Goal: Information Seeking & Learning: Understand process/instructions

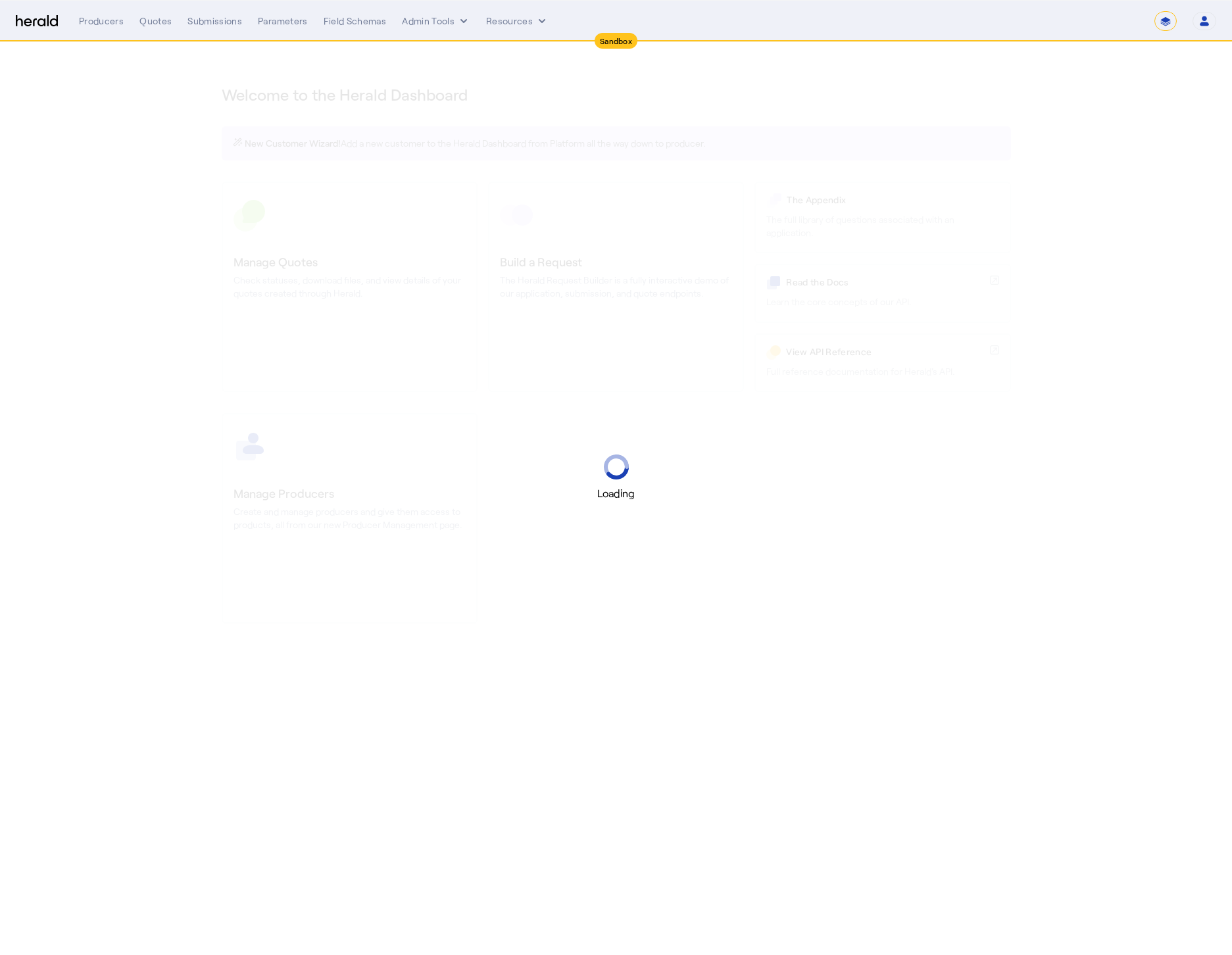
select select "*******"
click at [1115, 94] on div "Loading" at bounding box center [616, 477] width 1232 height 955
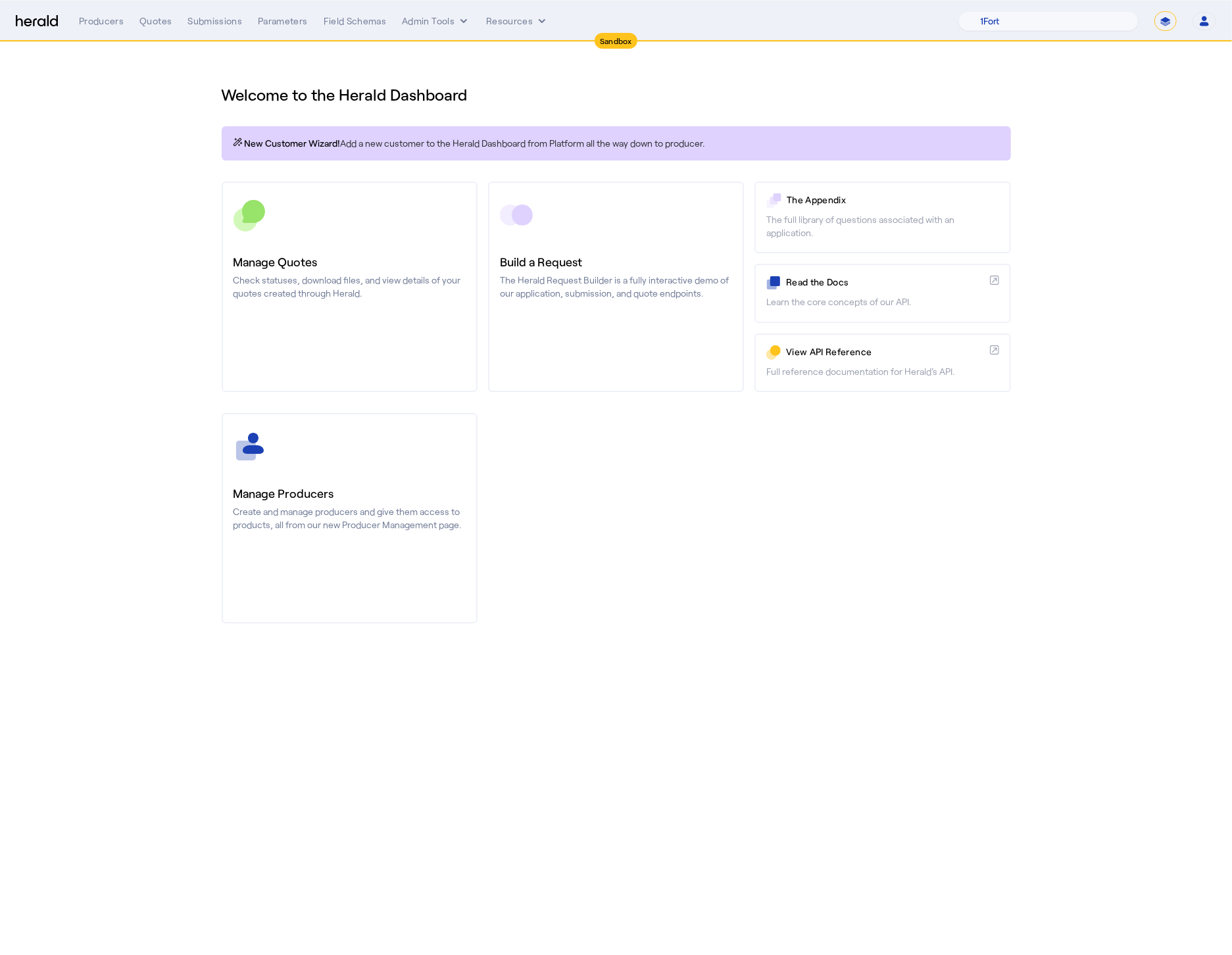
click at [1156, 21] on select "**********" at bounding box center [1165, 21] width 22 height 19
click at [1075, 30] on select "1Fort Acrisure Acturis Affinity Advisors Affinity Risk Agentero AmWins Anzen Ao…" at bounding box center [1048, 21] width 180 height 19
select select "pfm_h3db_crc"
click at [989, 12] on select "1Fort Acrisure Acturis Affinity Advisors Affinity Risk Agentero AmWins Anzen Ao…" at bounding box center [1048, 21] width 180 height 19
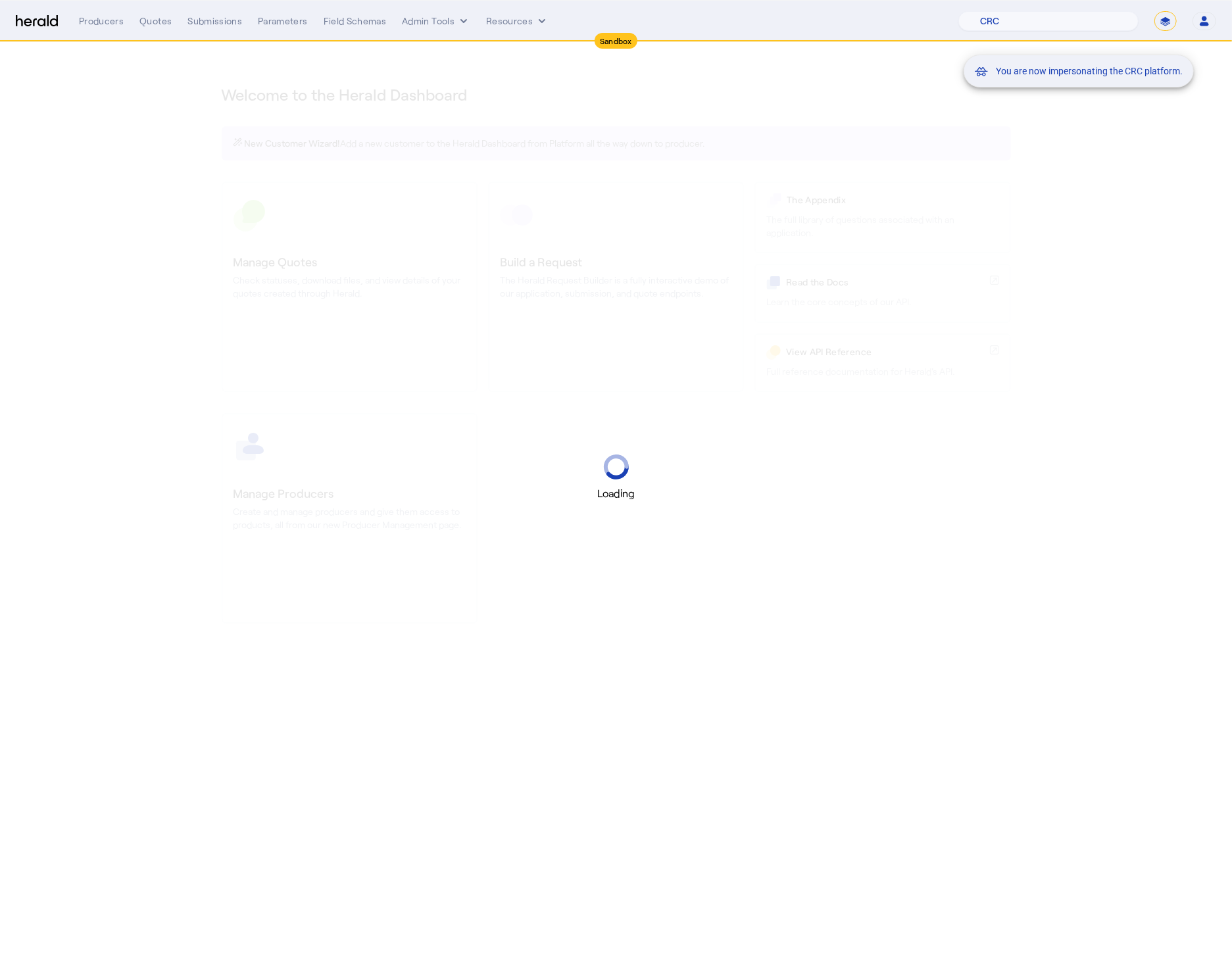
click at [130, 157] on div "You are now impersonating the CRC platform." at bounding box center [616, 477] width 1232 height 955
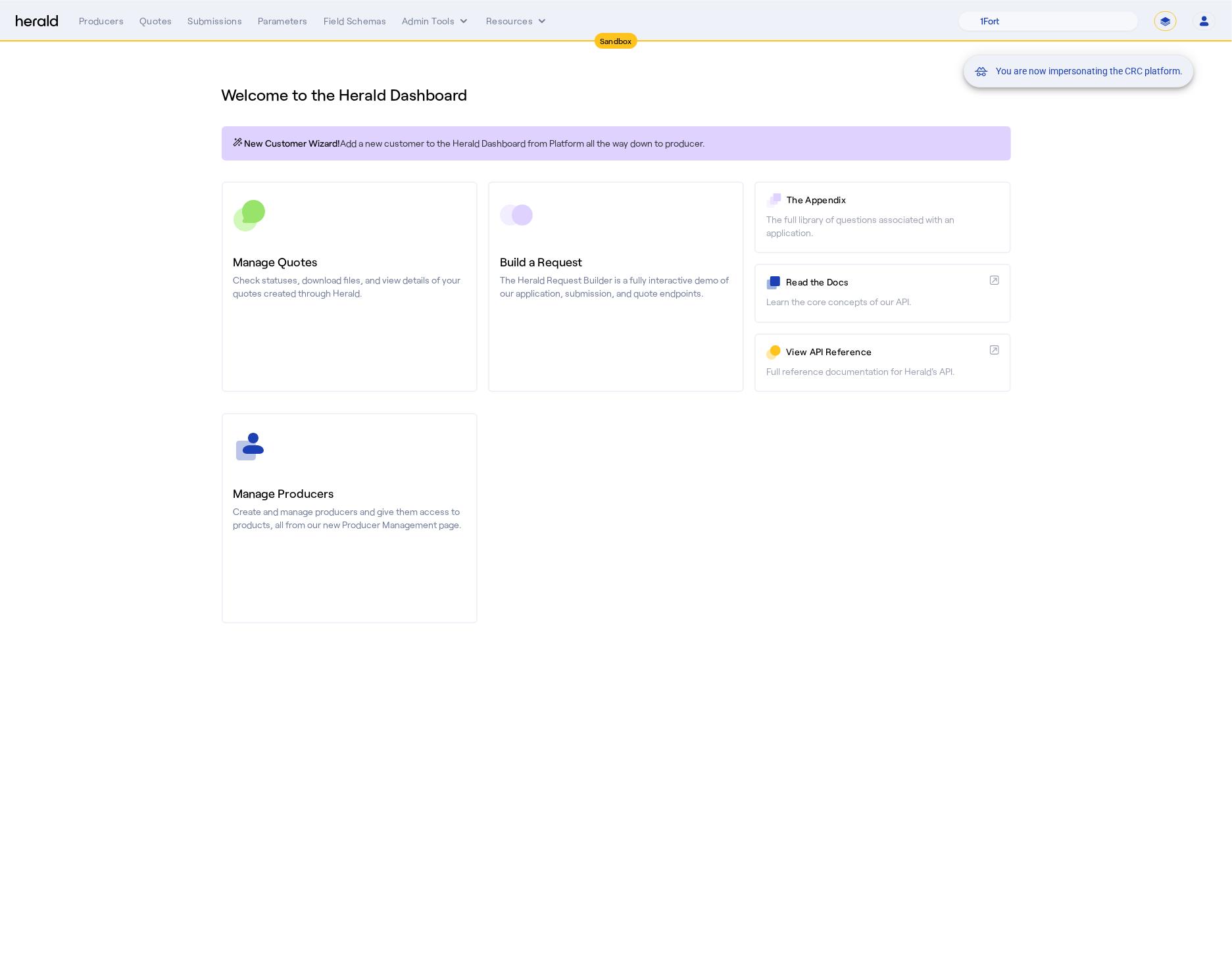
click at [158, 25] on div "You are now impersonating the CRC platform." at bounding box center [616, 477] width 1232 height 955
click at [158, 23] on div "You are now impersonating the CRC platform." at bounding box center [616, 477] width 1232 height 955
click at [158, 23] on div "Quotes" at bounding box center [155, 21] width 32 height 13
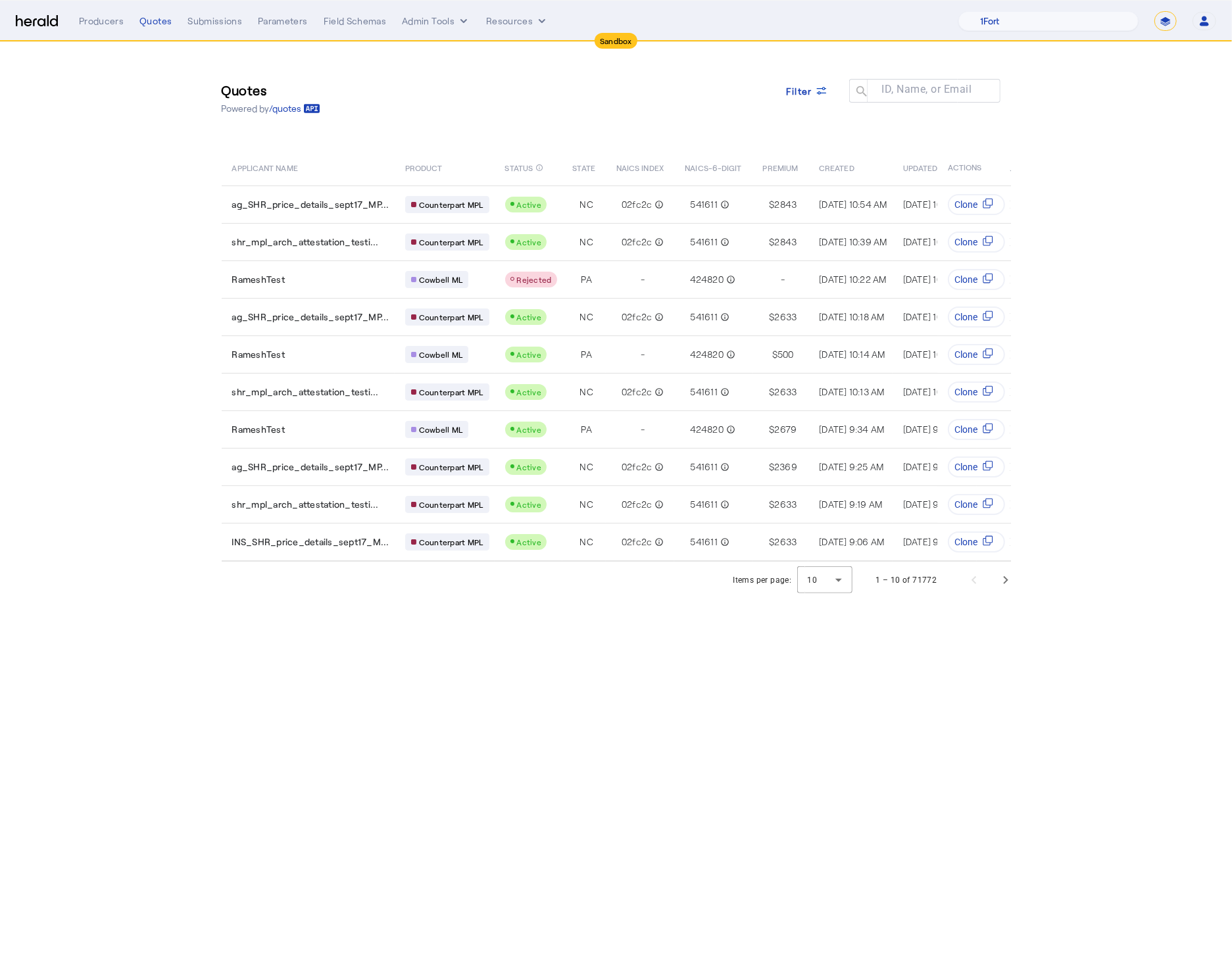
click at [145, 206] on section "Quotes Powered by /quotes Filter ID, Name, or Email search APPLICANT NAME PRODU…" at bounding box center [616, 320] width 1232 height 556
click at [1017, 579] on span "Next page" at bounding box center [1005, 580] width 32 height 32
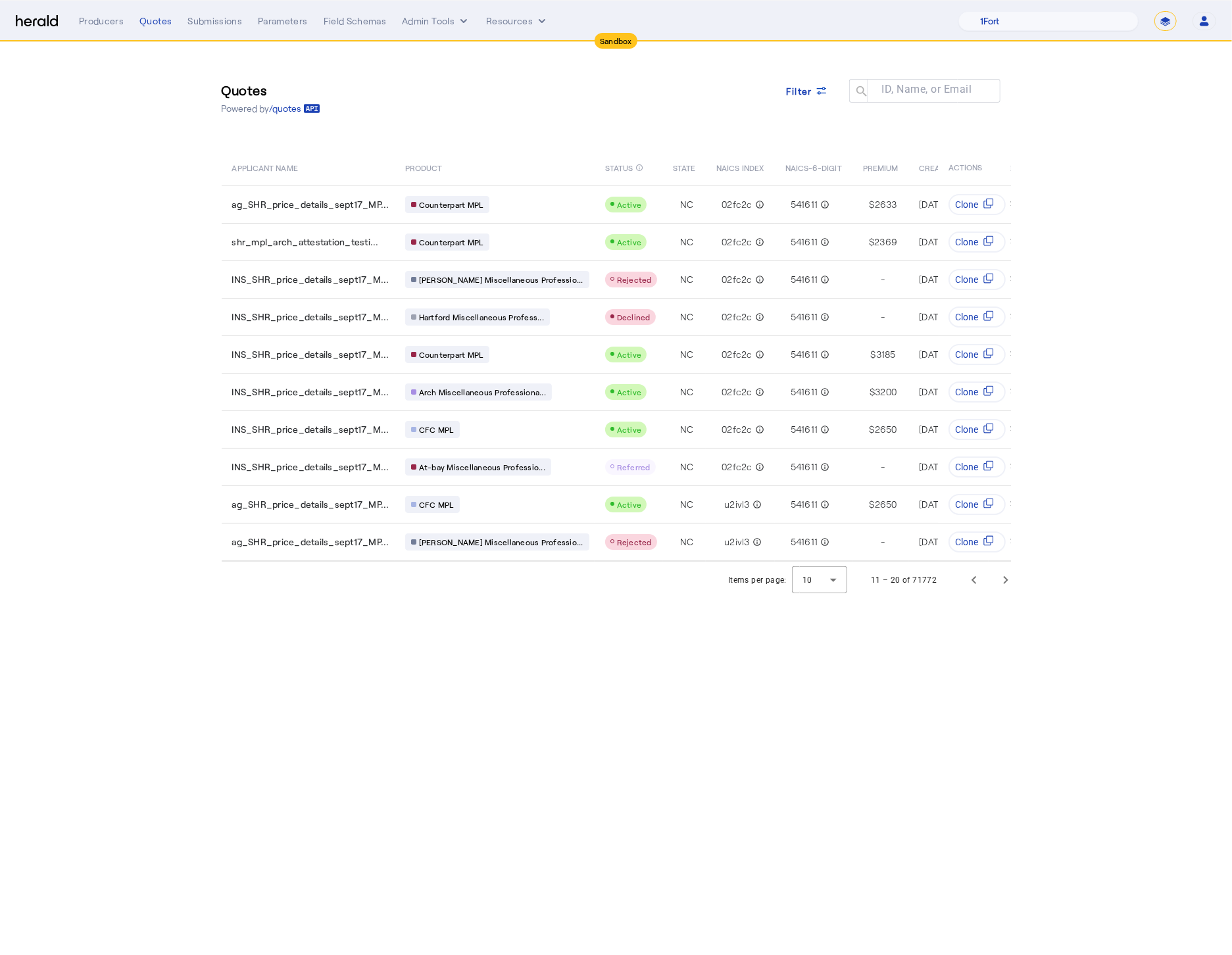
click at [427, 684] on body "Sandbox Menu Producers Quotes Submissions Parameters Field Schemas Admin Tools …" at bounding box center [616, 477] width 1232 height 955
click at [1015, 588] on span "Next page" at bounding box center [1005, 580] width 32 height 32
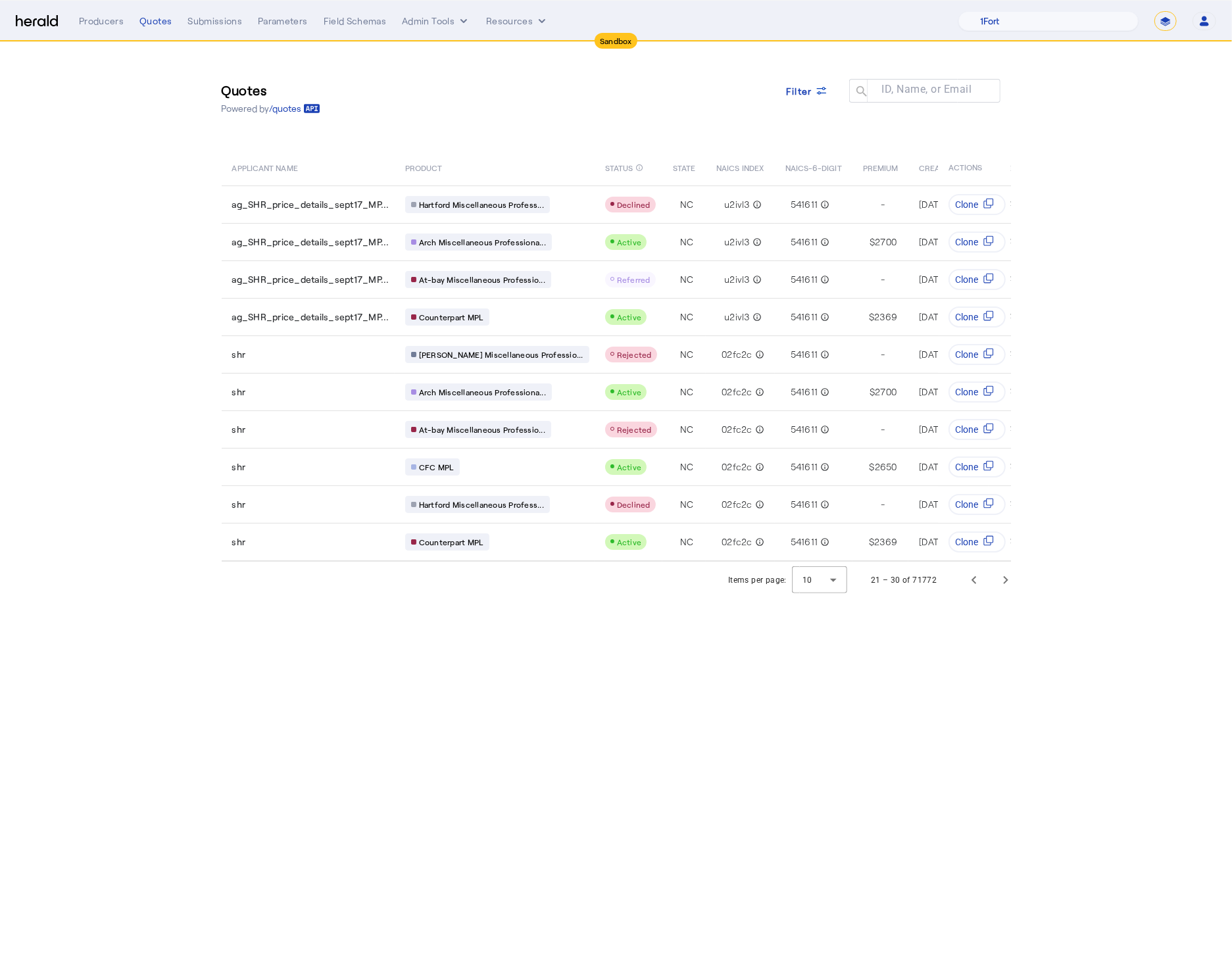
click at [528, 653] on body "Sandbox Menu Producers Quotes Submissions Parameters Field Schemas Admin Tools …" at bounding box center [616, 477] width 1232 height 955
click at [999, 595] on span "Next page" at bounding box center [1005, 580] width 32 height 32
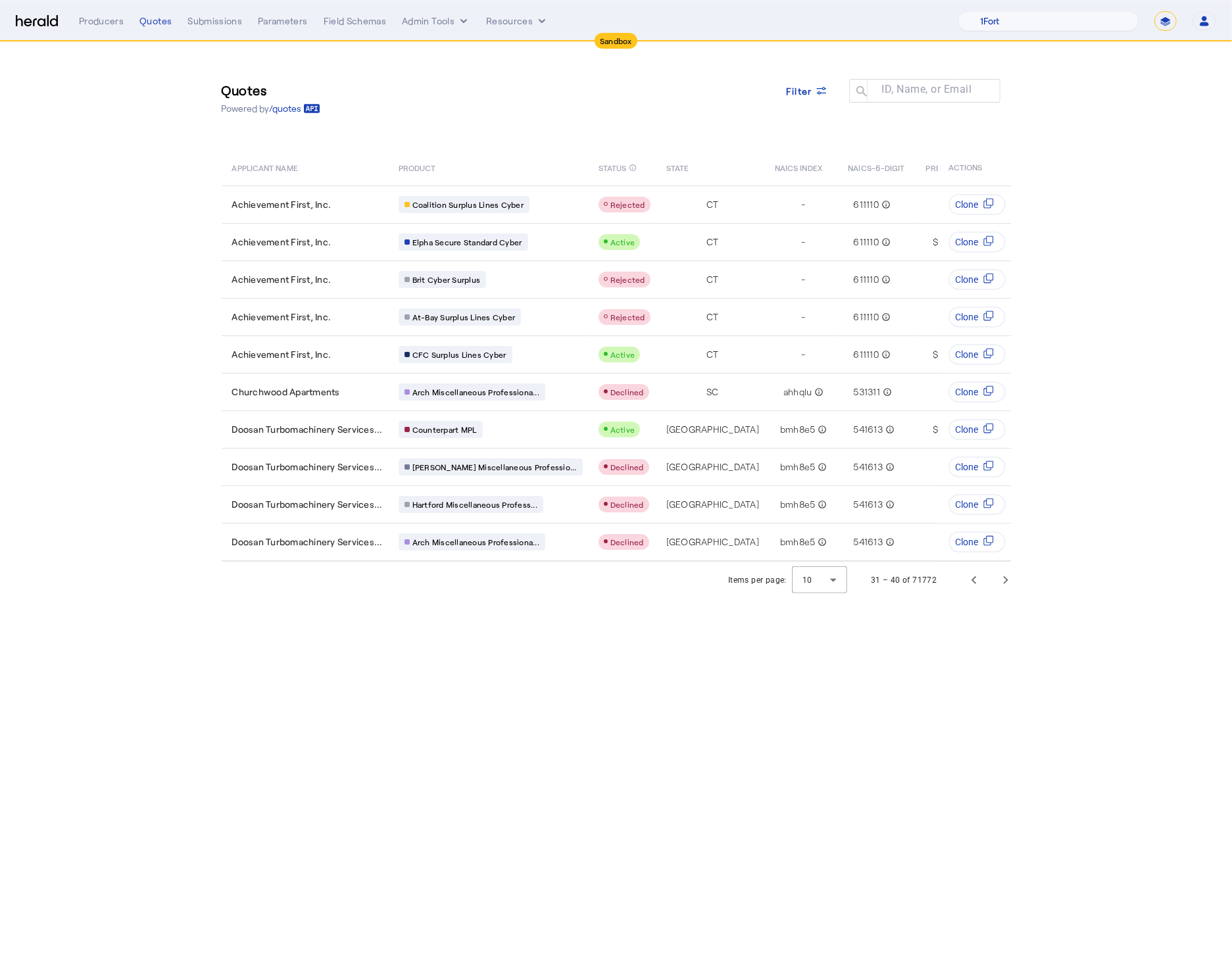
drag, startPoint x: 535, startPoint y: 694, endPoint x: 552, endPoint y: 683, distance: 20.2
click at [535, 694] on body "Sandbox Menu Producers Quotes Submissions Parameters Field Schemas Admin Tools …" at bounding box center [616, 477] width 1232 height 955
click at [997, 596] on span "Next page" at bounding box center [1005, 580] width 32 height 32
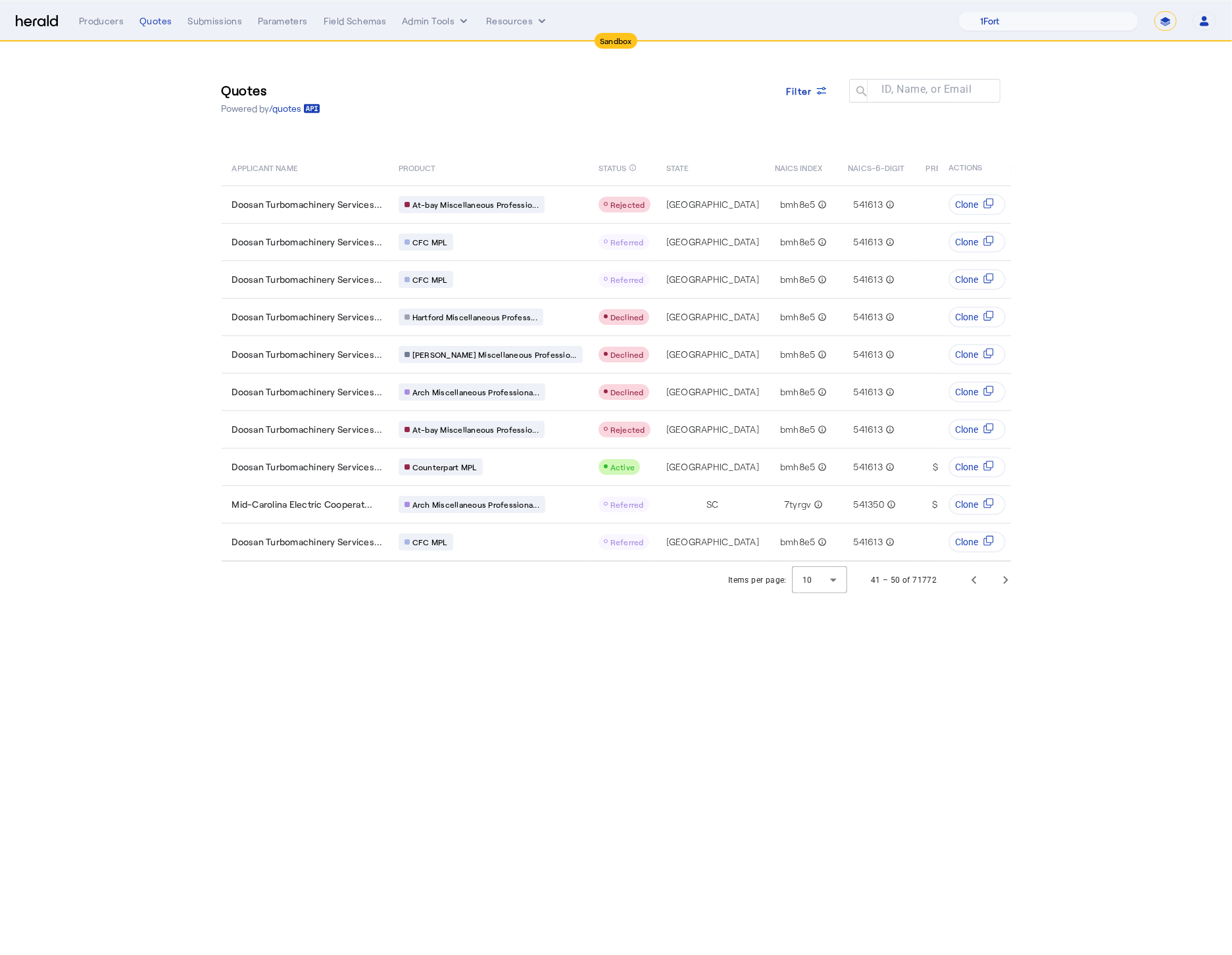
click at [476, 686] on body "Sandbox Menu Producers Quotes Submissions Parameters Field Schemas Admin Tools …" at bounding box center [616, 477] width 1232 height 955
click at [1023, 581] on div "Items per page: 10 41 – 50 of 71772" at bounding box center [873, 580] width 306 height 37
click at [1010, 590] on span "Next page" at bounding box center [1005, 580] width 32 height 32
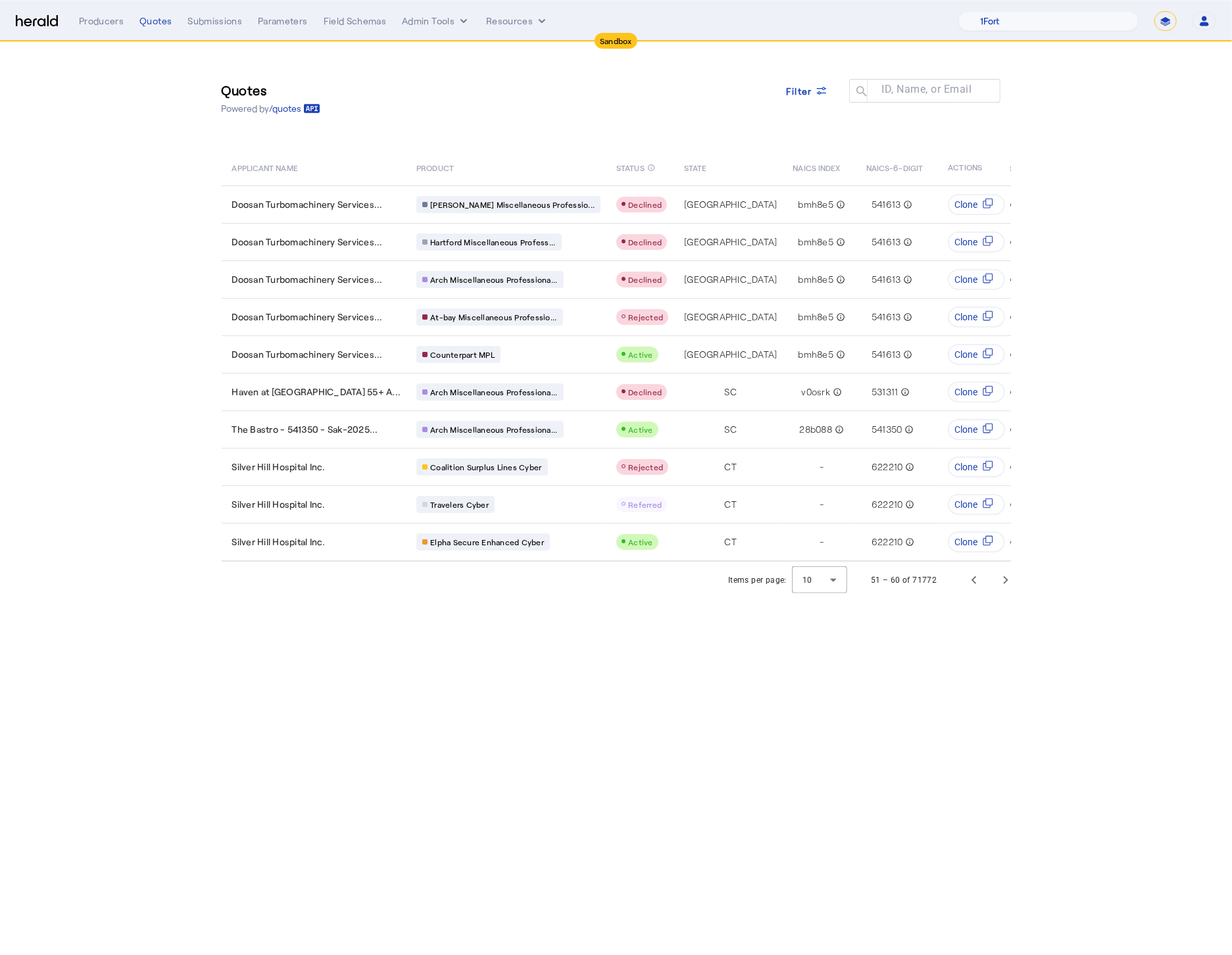
click at [531, 679] on body "Sandbox Menu Producers Quotes Submissions Parameters Field Schemas Admin Tools …" at bounding box center [616, 477] width 1232 height 955
click at [805, 95] on span "Filter" at bounding box center [799, 91] width 27 height 14
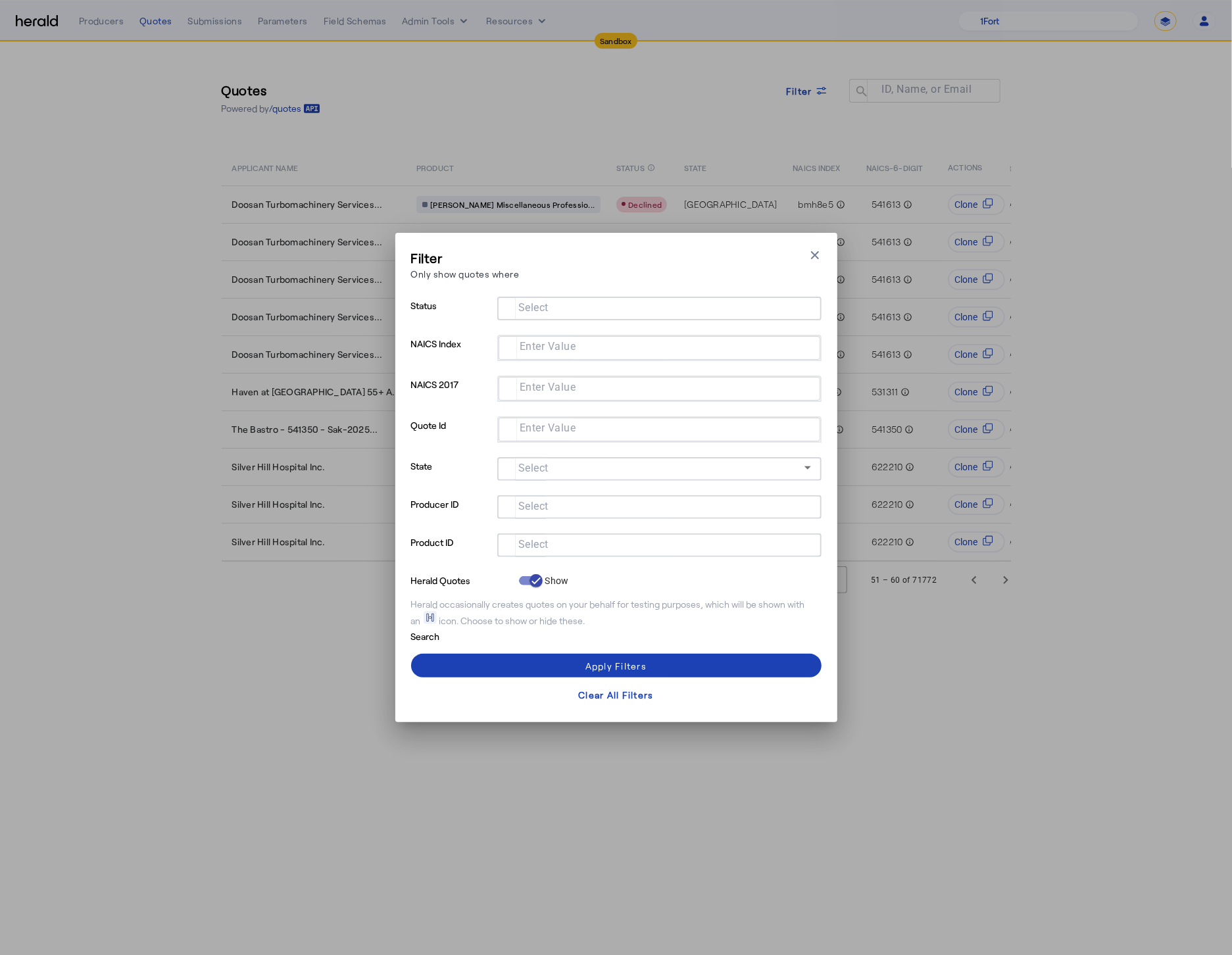
click at [531, 539] on mat-label "Select" at bounding box center [533, 545] width 30 height 12
click at [531, 539] on input "Select" at bounding box center [657, 544] width 298 height 16
type input "*******"
click at [658, 663] on span at bounding box center [616, 666] width 410 height 32
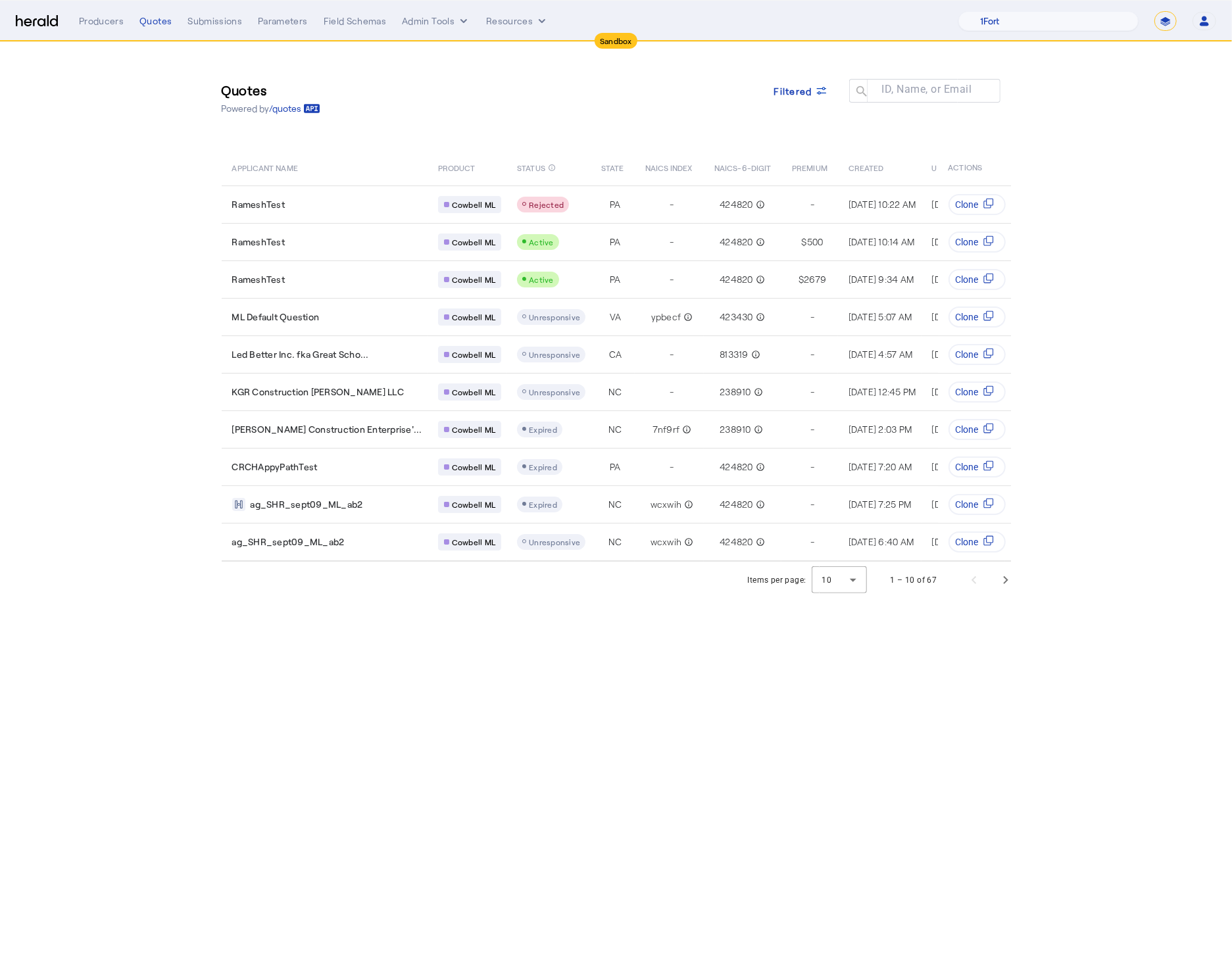
click at [512, 650] on body "Sandbox Menu Producers Quotes Submissions Parameters Field Schemas Admin Tools …" at bounding box center [616, 477] width 1232 height 955
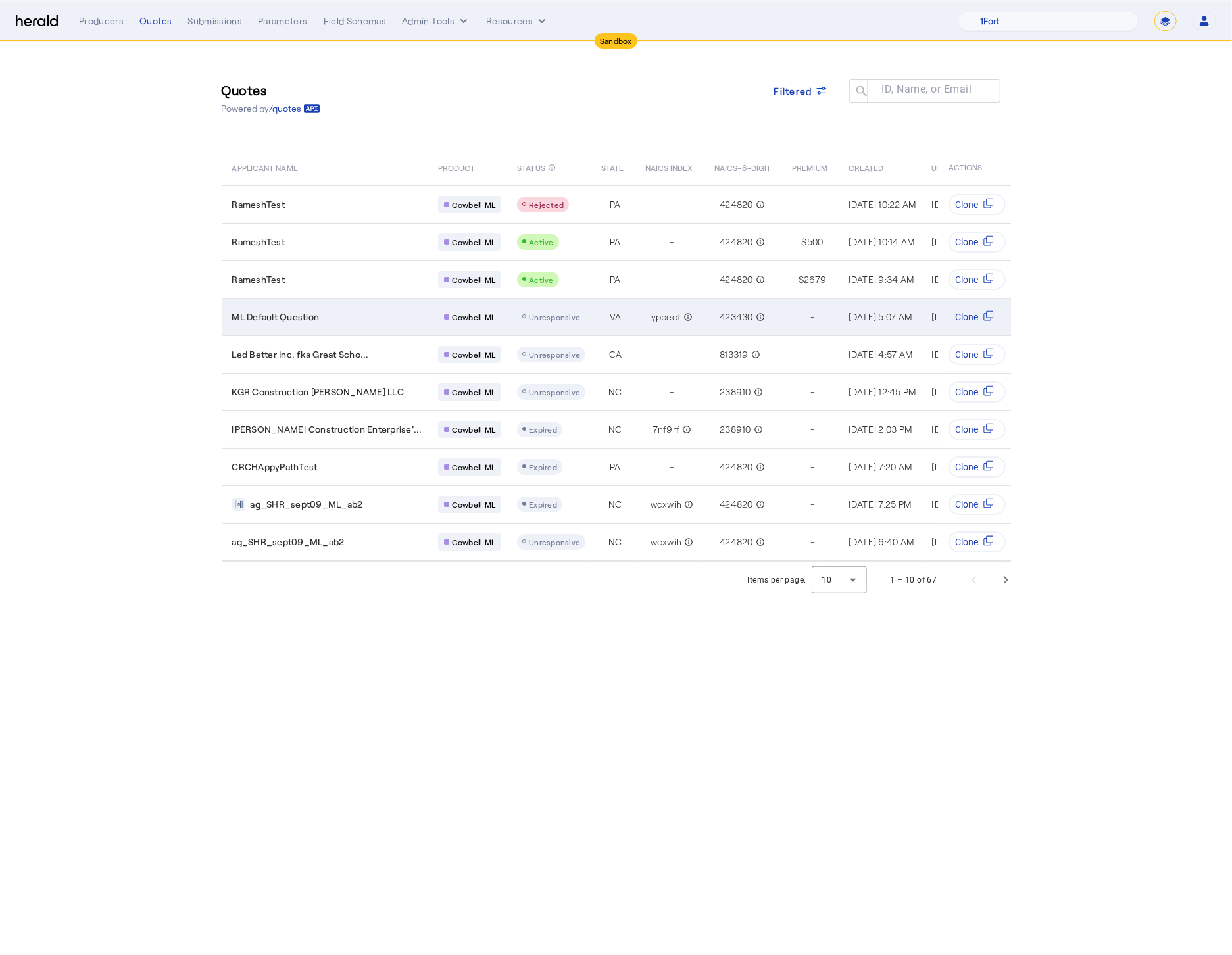
click at [601, 312] on div "VA" at bounding box center [615, 317] width 27 height 13
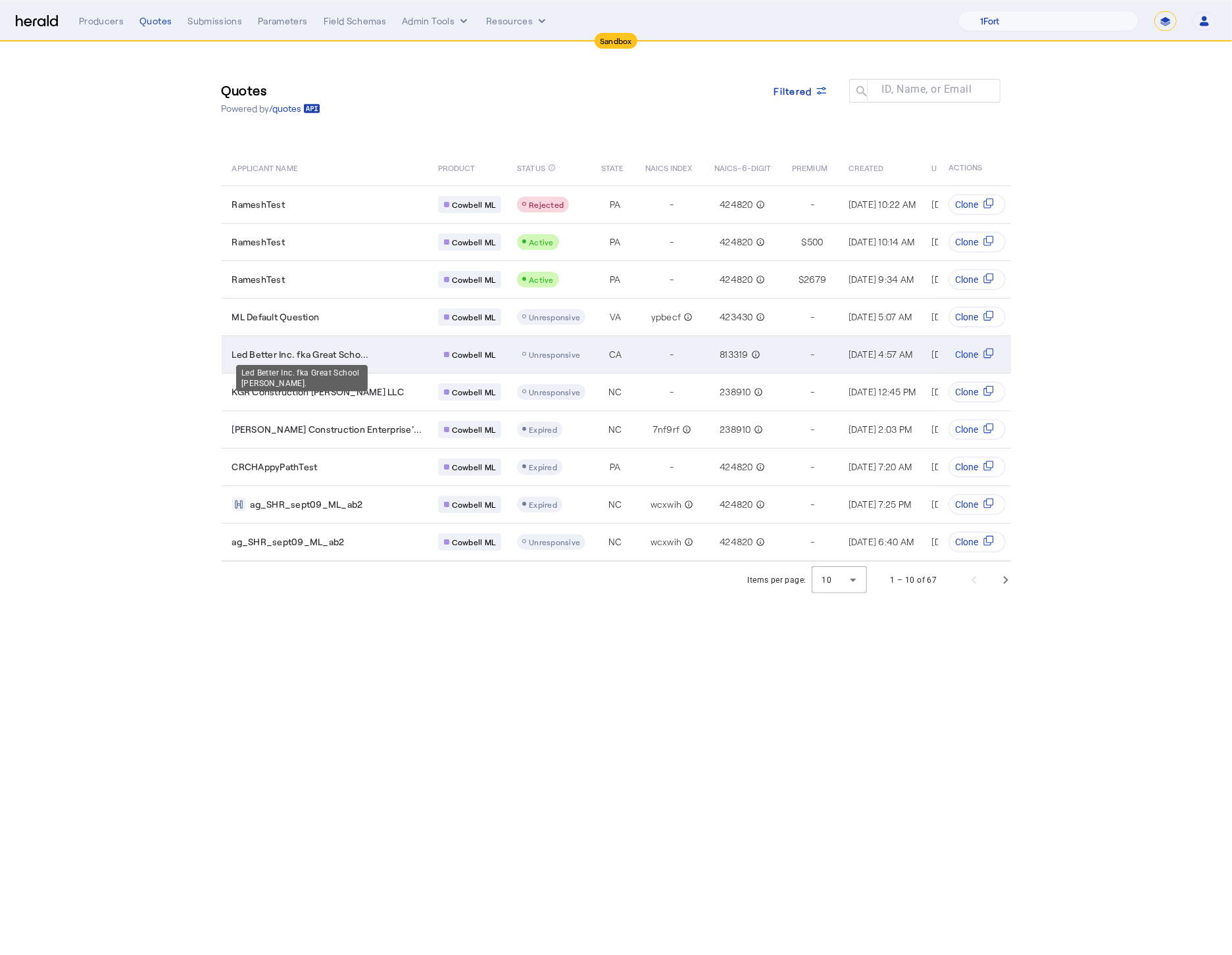
click at [284, 351] on span "Led Better Inc. fka Great Scho..." at bounding box center [301, 354] width 137 height 13
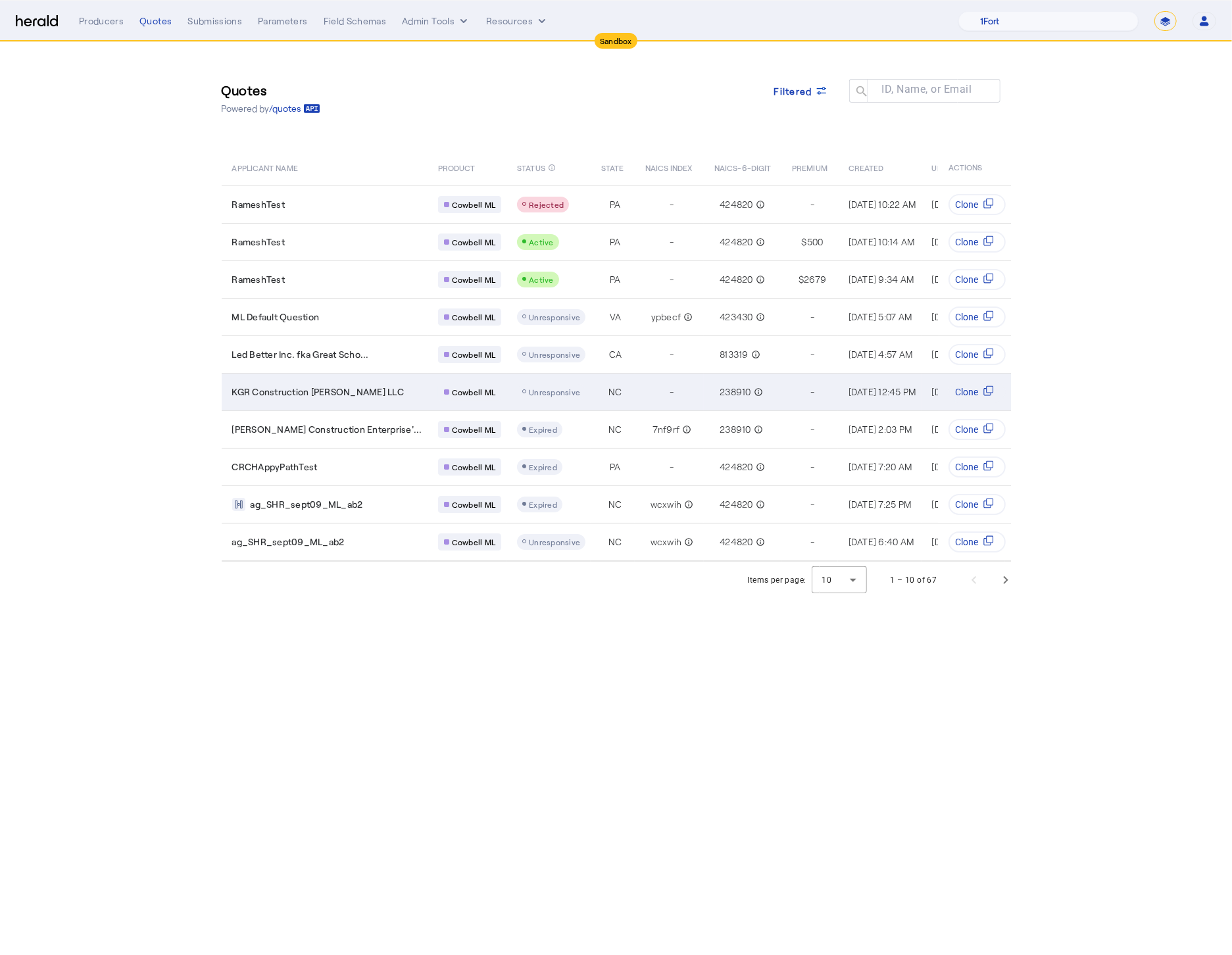
click at [330, 397] on td "KGR Construction Roy LLC" at bounding box center [325, 391] width 206 height 37
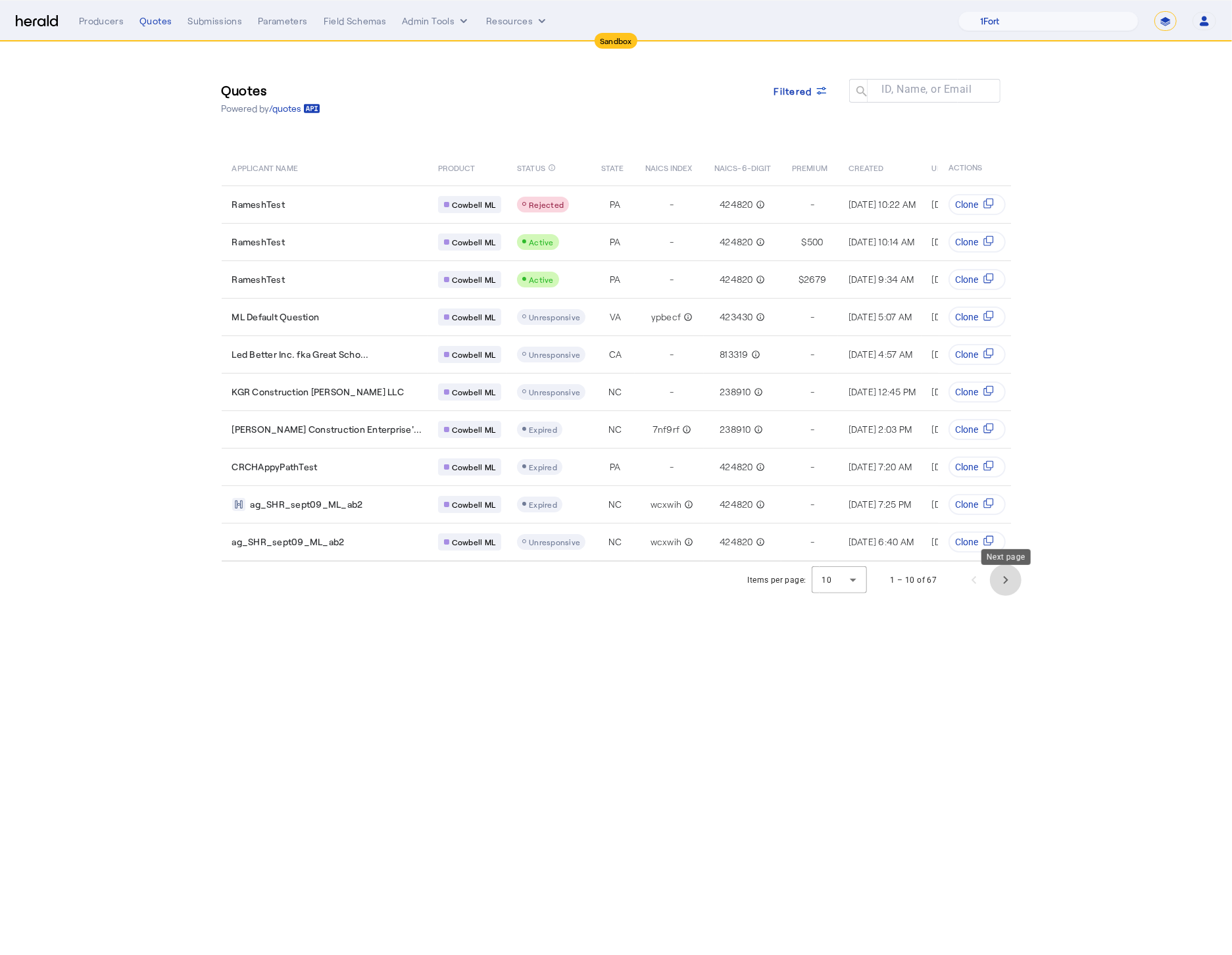
click at [1003, 587] on span "Next page" at bounding box center [1005, 580] width 32 height 32
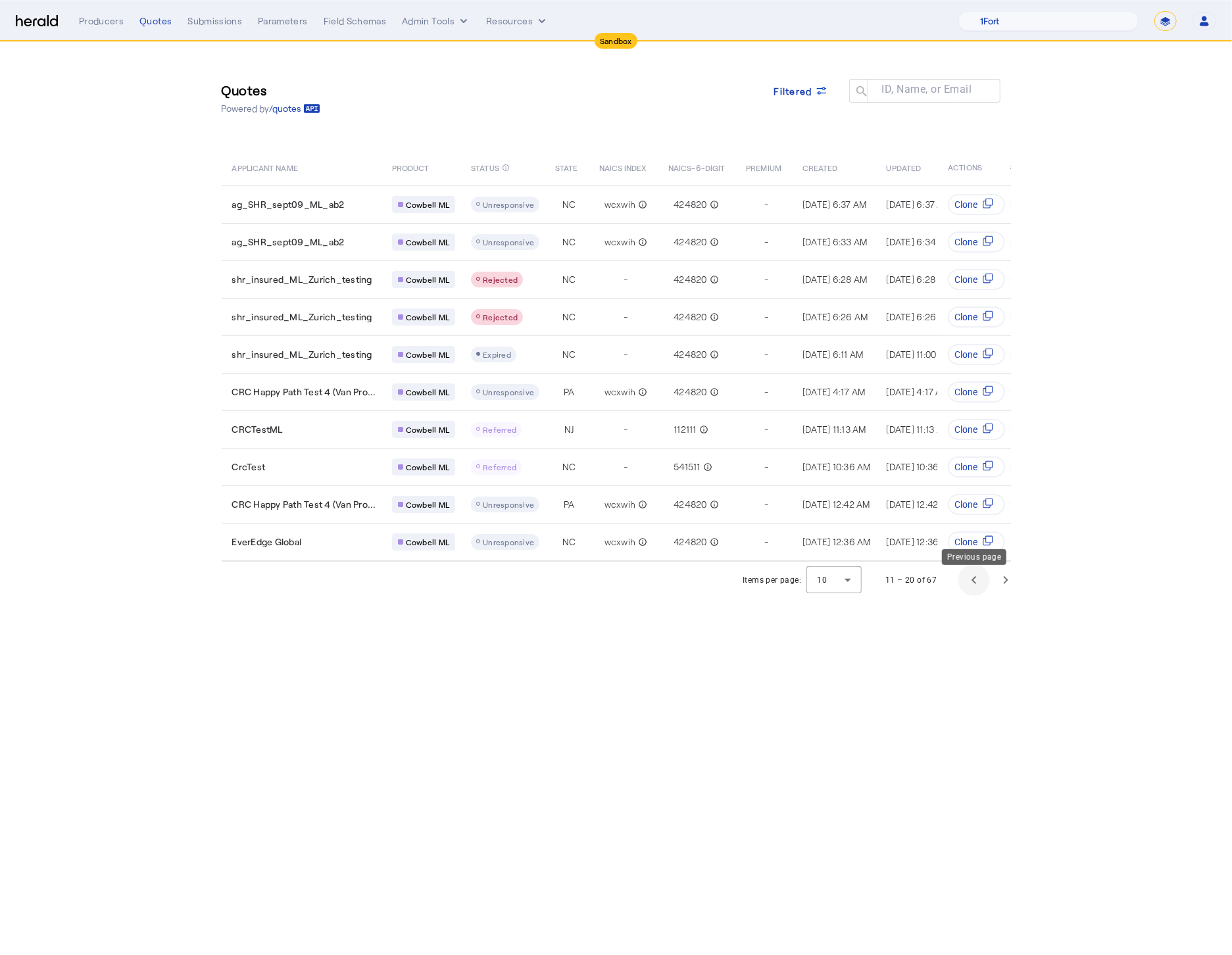
click at [979, 587] on span "Previous page" at bounding box center [974, 580] width 32 height 32
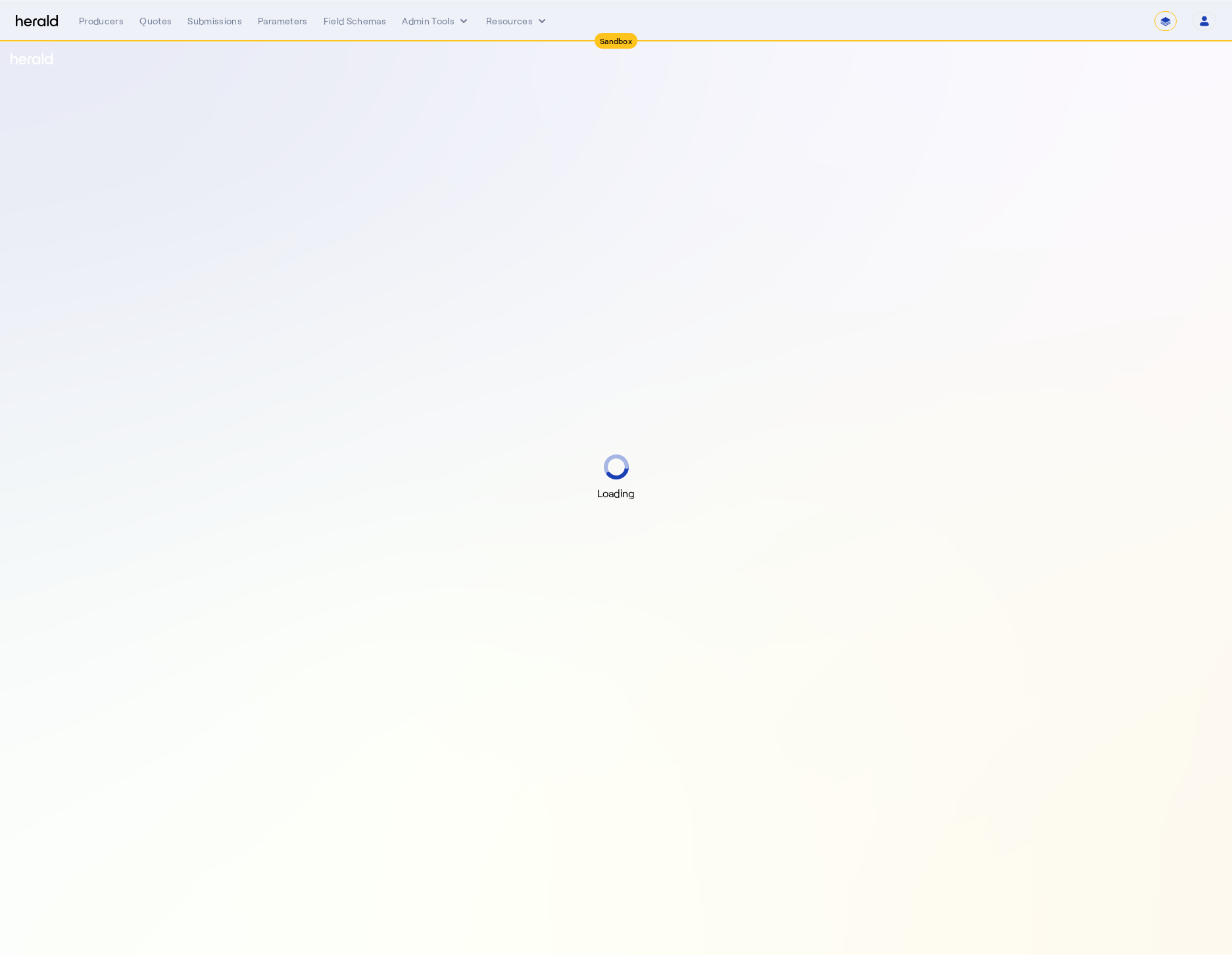
select select "*******"
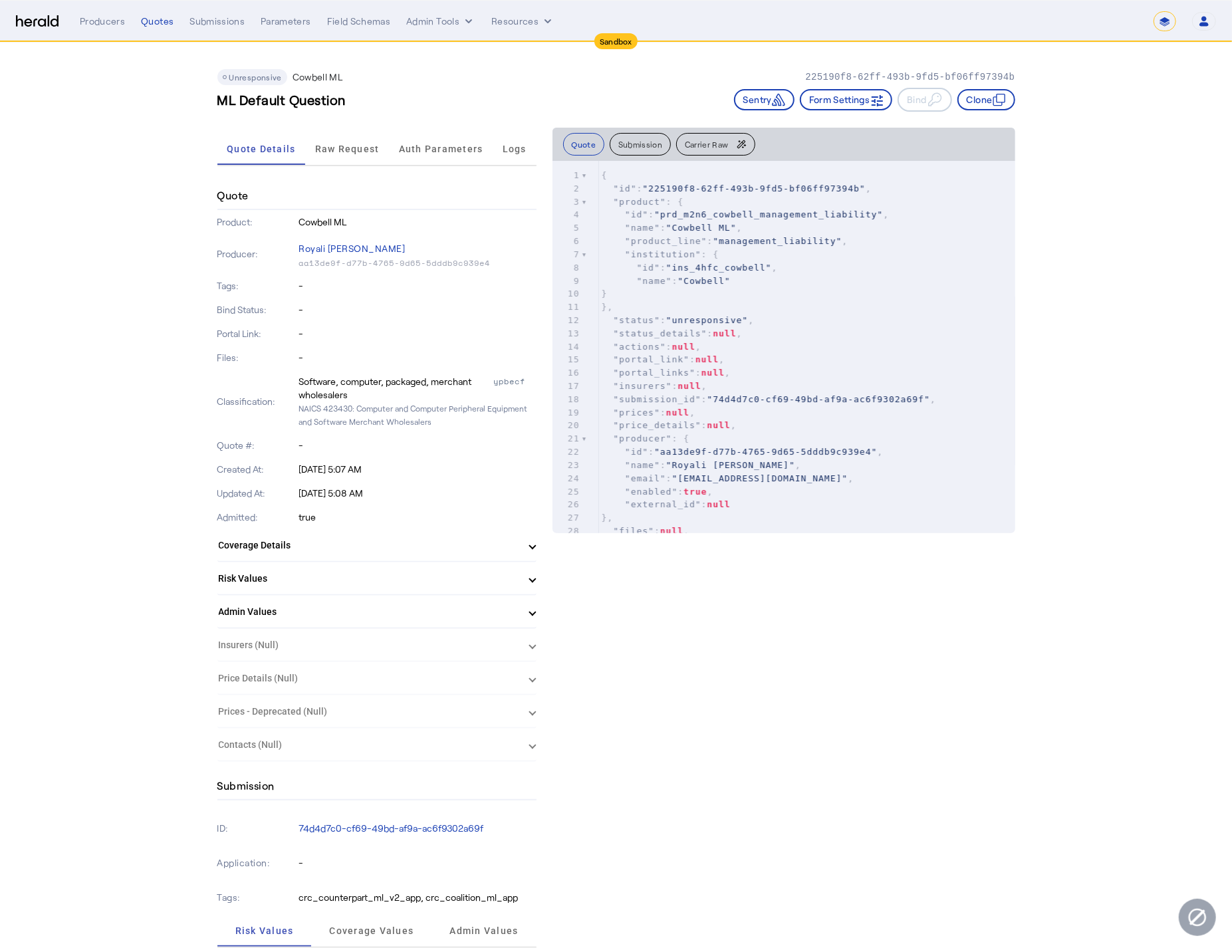
click at [367, 149] on span "Raw Request" at bounding box center [347, 148] width 65 height 9
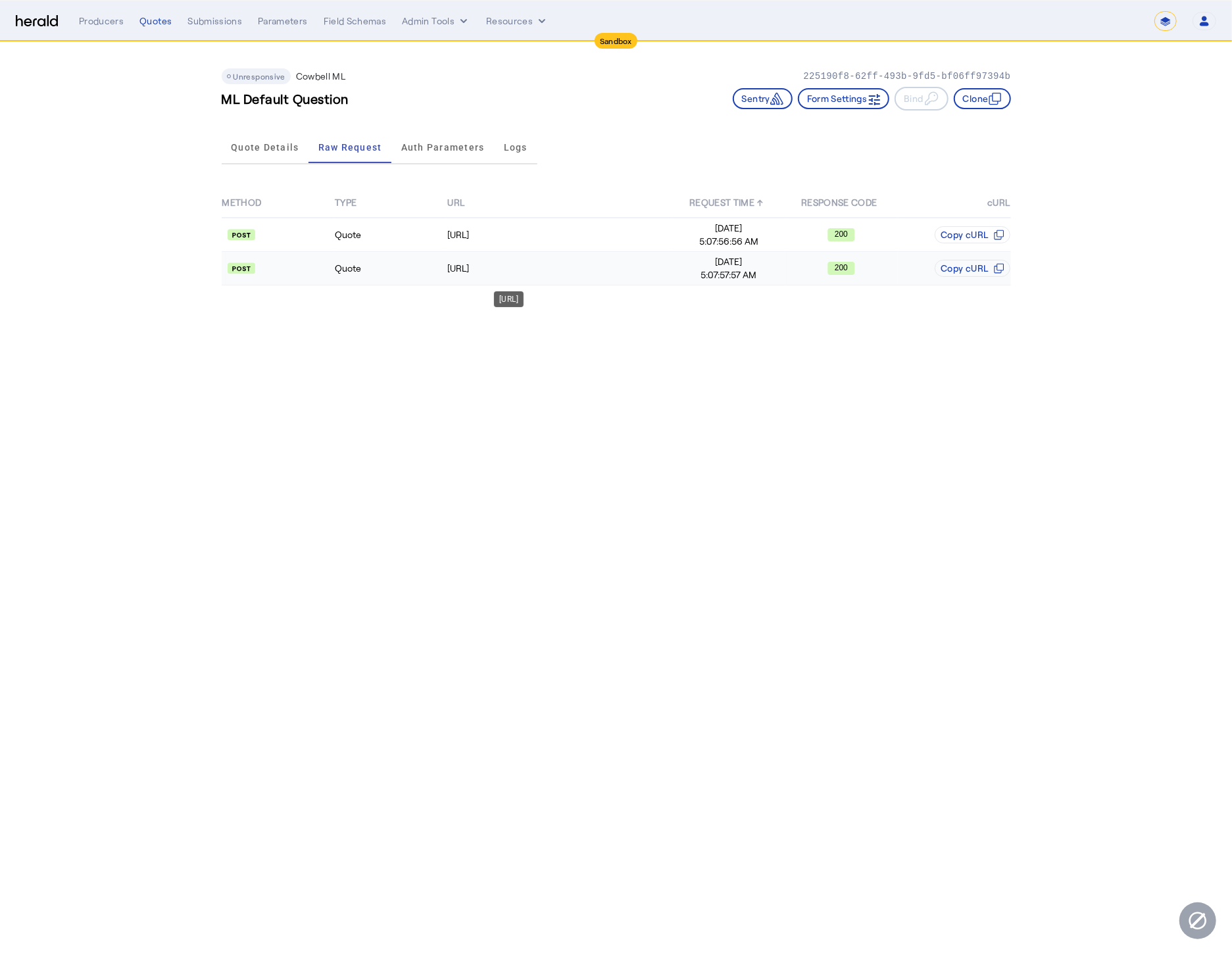
click at [483, 271] on div "https://api.morecowbell.ai/api/quote/v3/da/quote" at bounding box center [559, 268] width 225 height 13
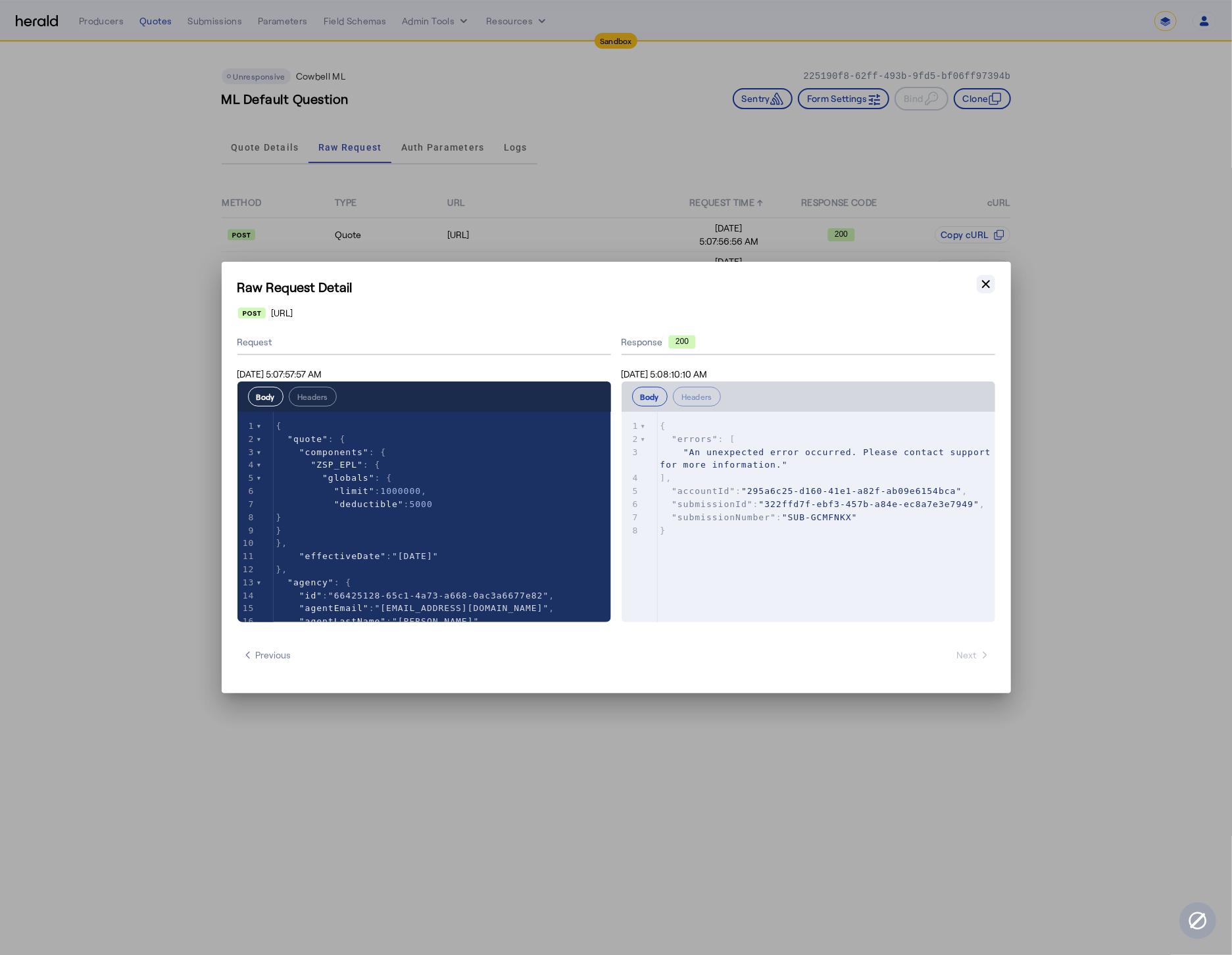
click at [982, 290] on icon "button" at bounding box center [986, 284] width 13 height 13
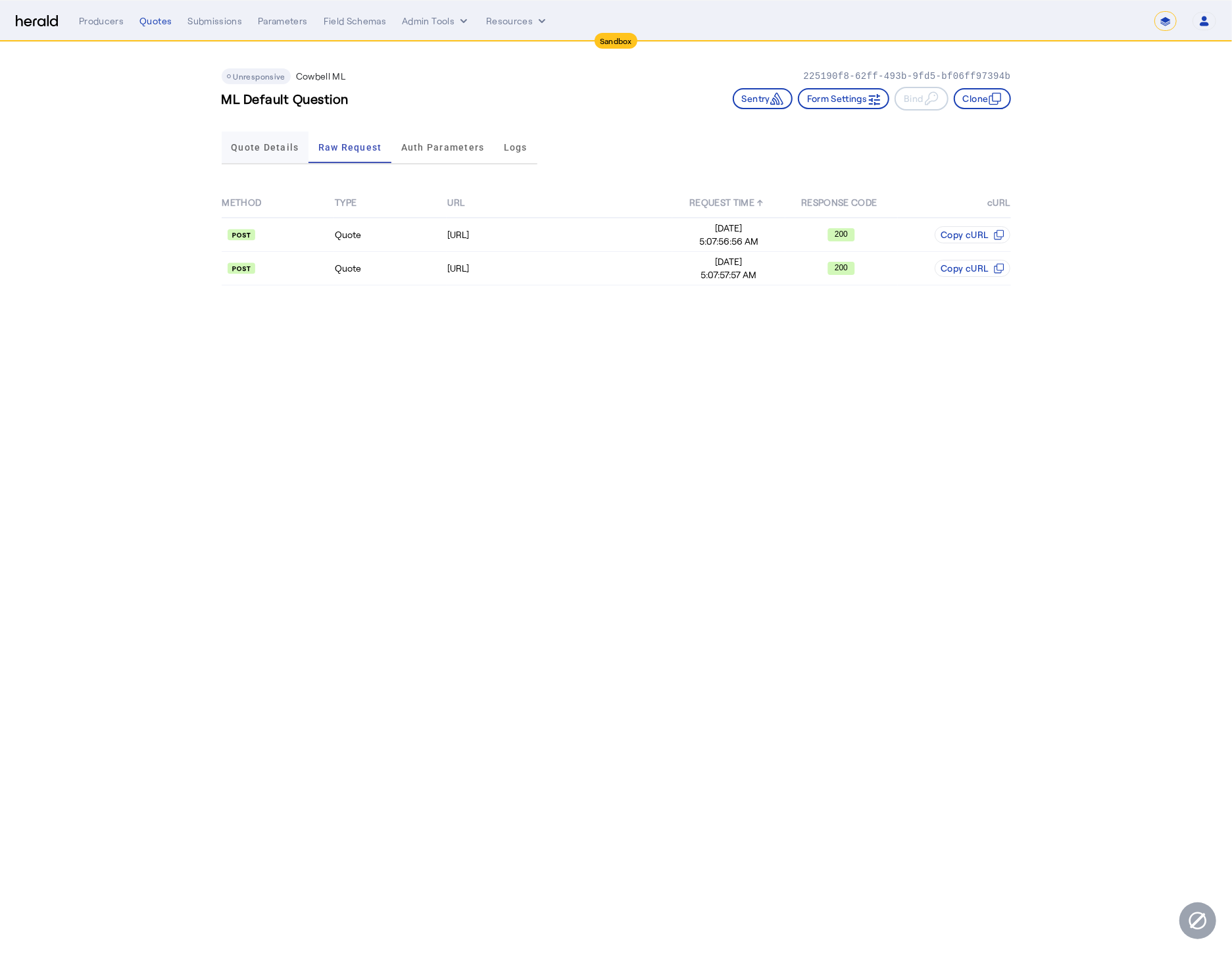
click at [261, 137] on span "Quote Details" at bounding box center [265, 148] width 68 height 32
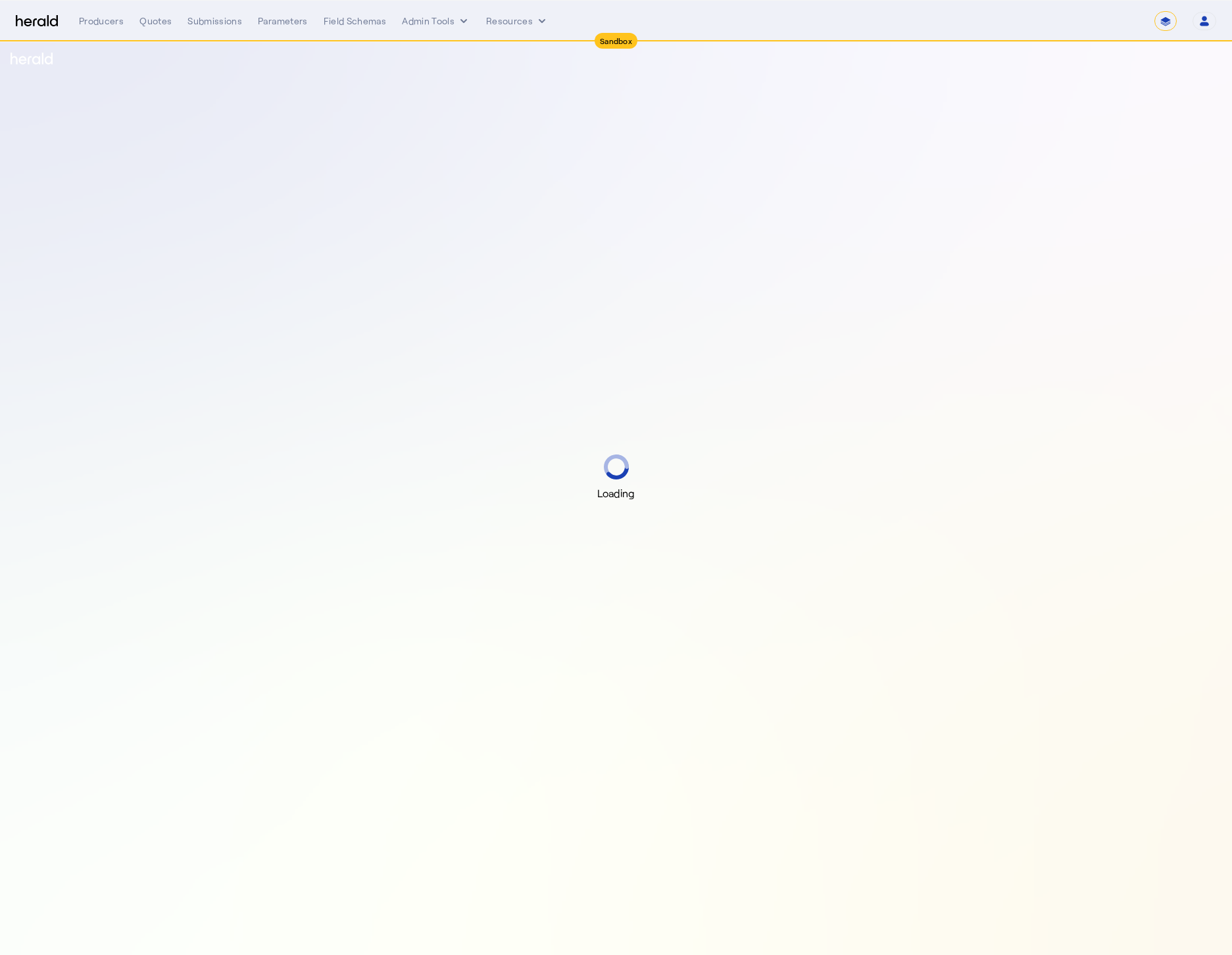
select select "*******"
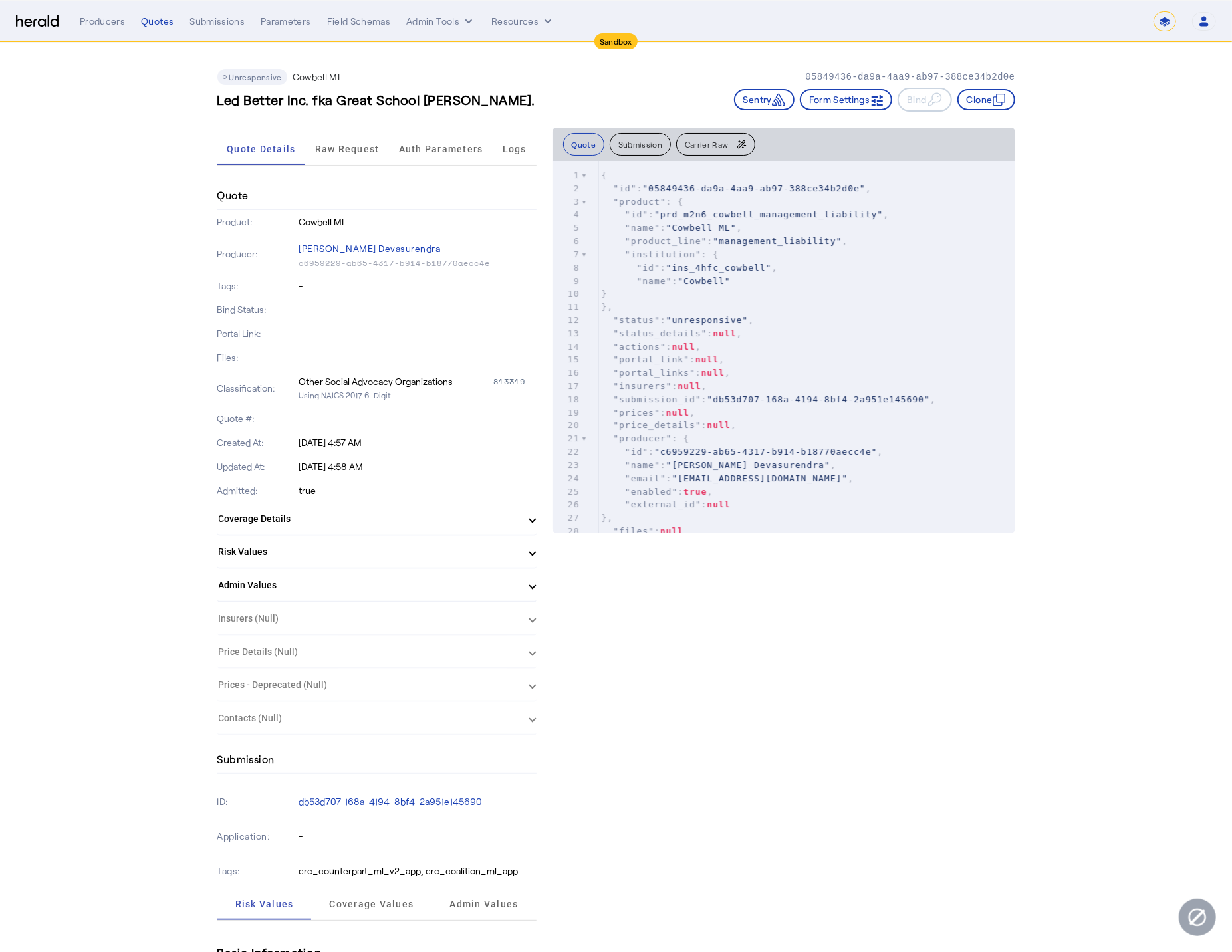
click at [351, 160] on span "Raw Request" at bounding box center [347, 149] width 65 height 32
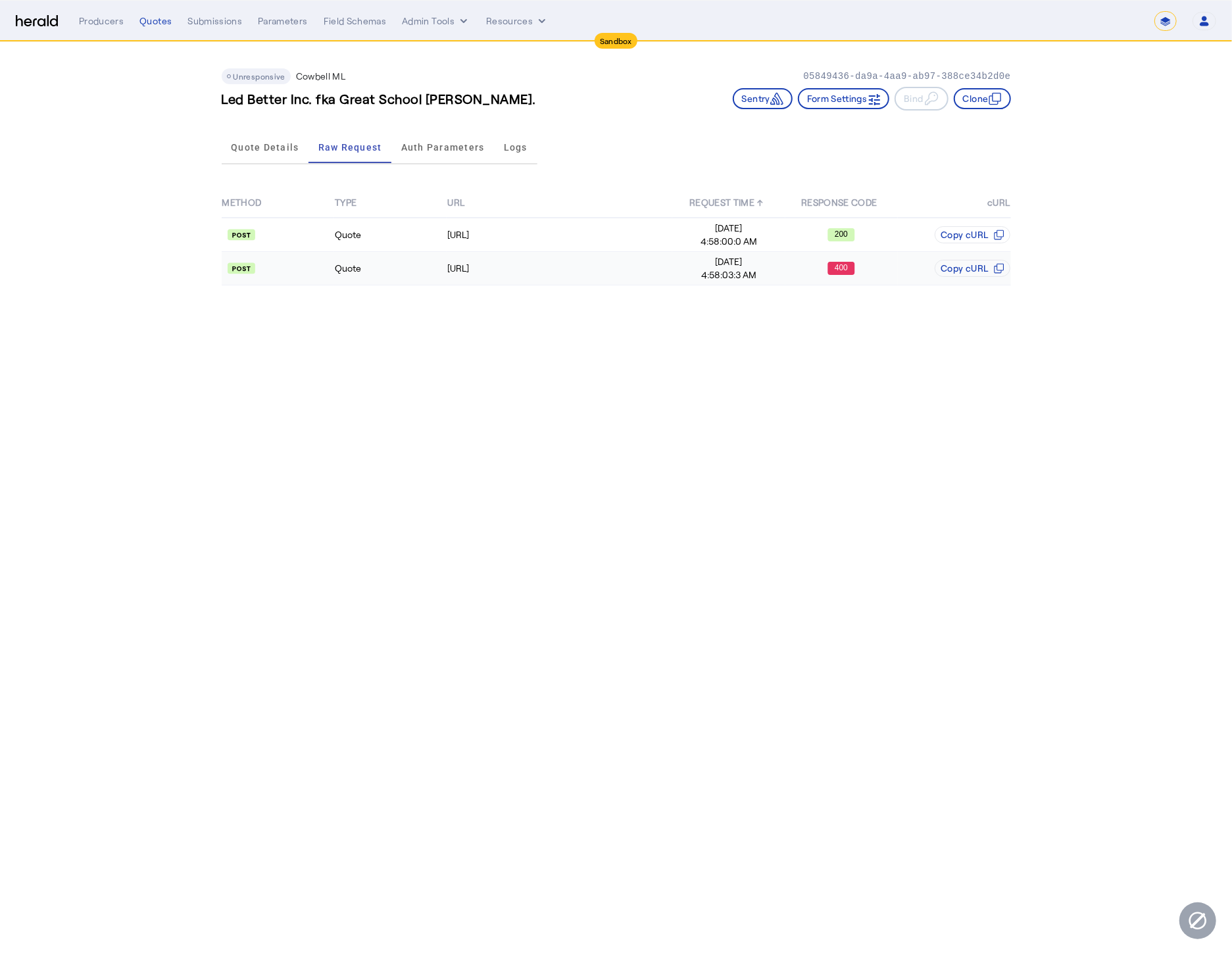
click at [417, 273] on td "Quote" at bounding box center [390, 268] width 112 height 34
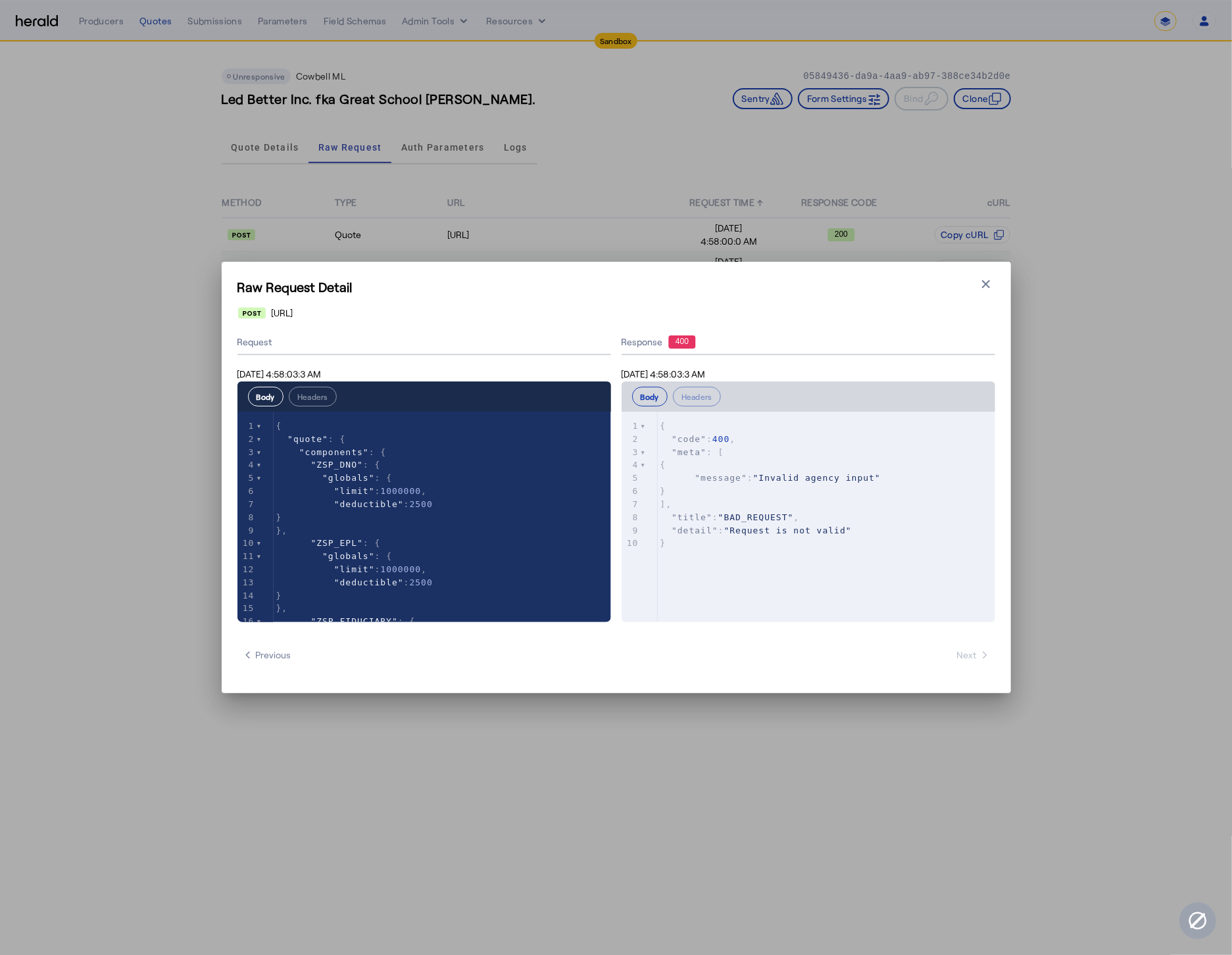
click at [990, 279] on icon "button" at bounding box center [986, 284] width 13 height 13
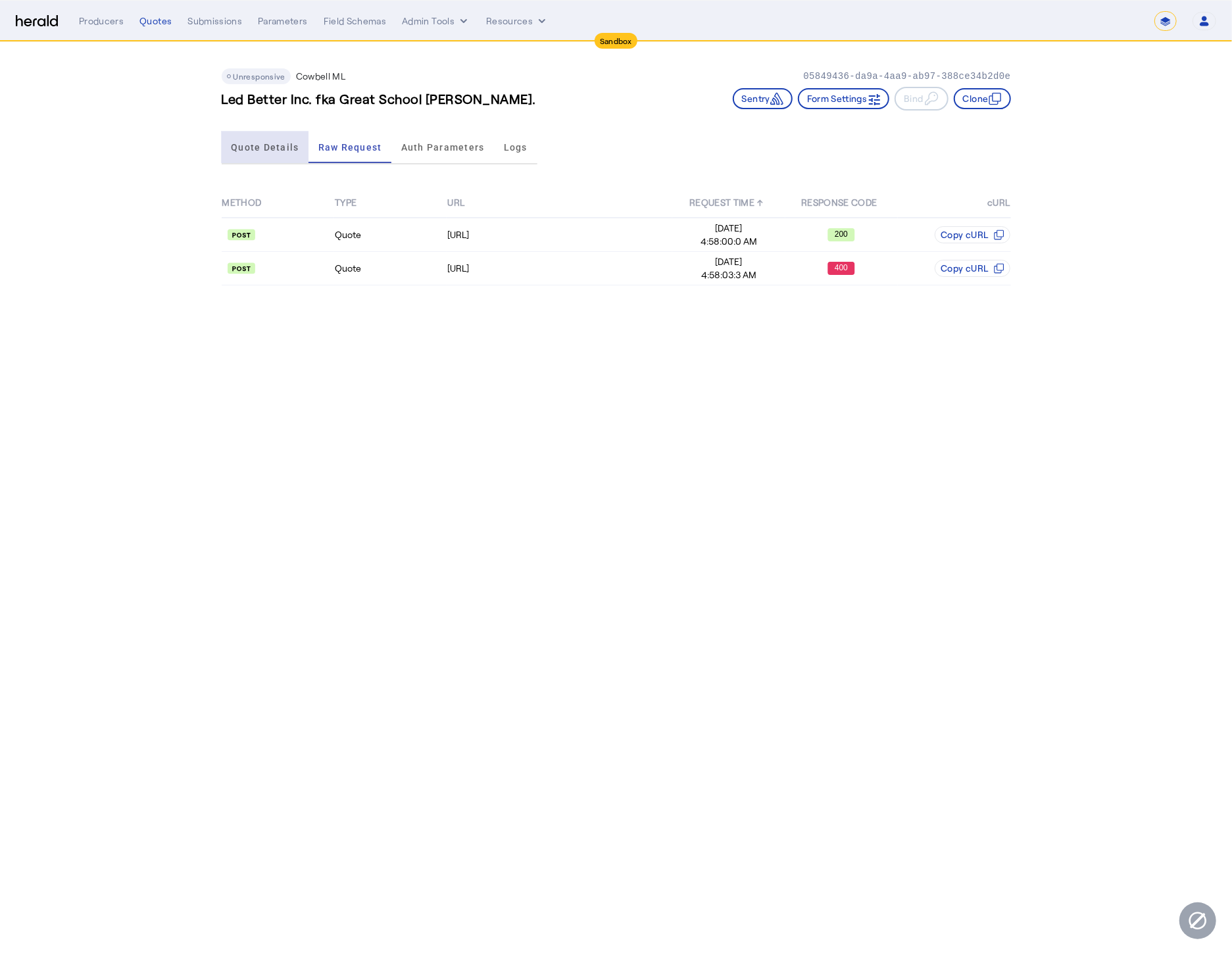
click at [248, 145] on span "Quote Details" at bounding box center [265, 147] width 68 height 9
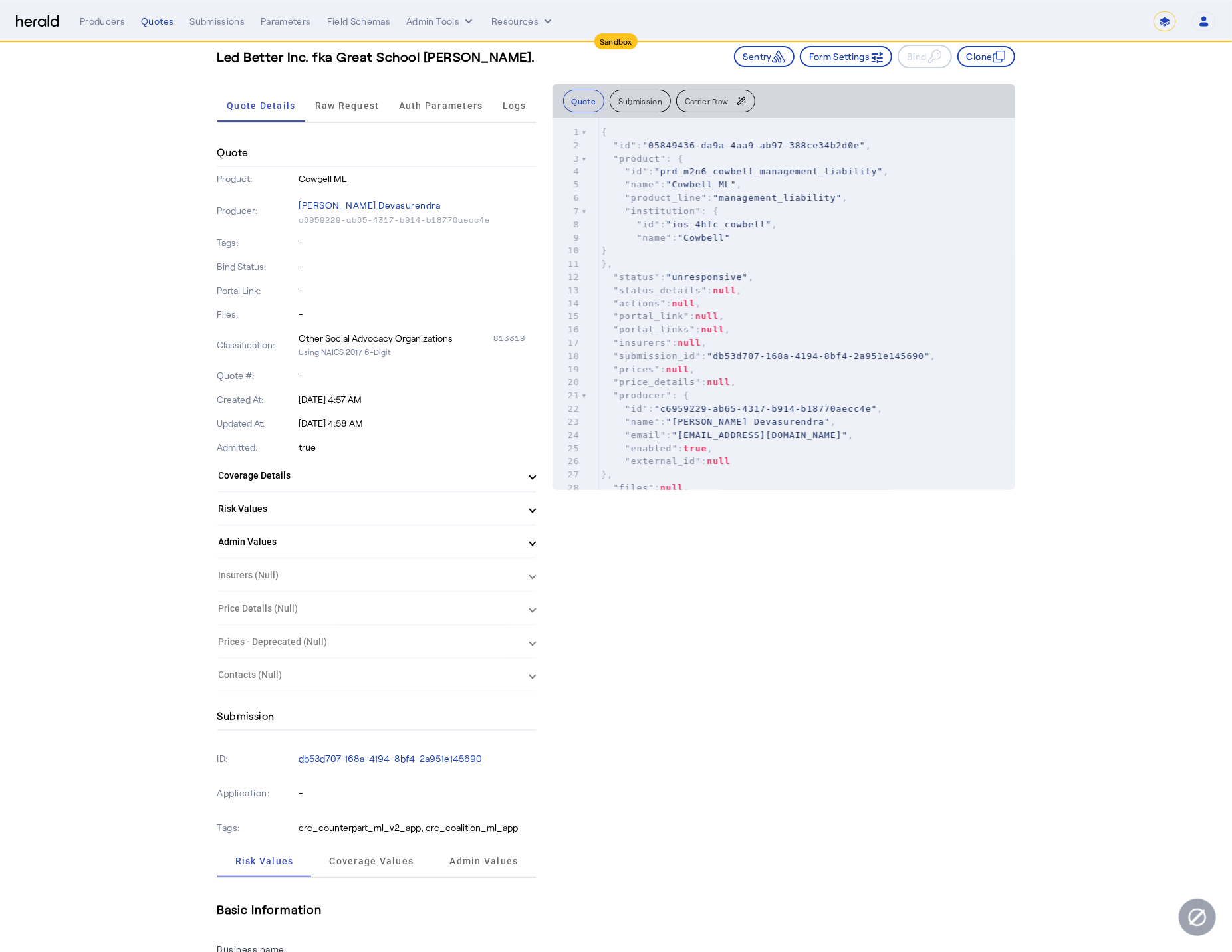
scroll to position [156, 0]
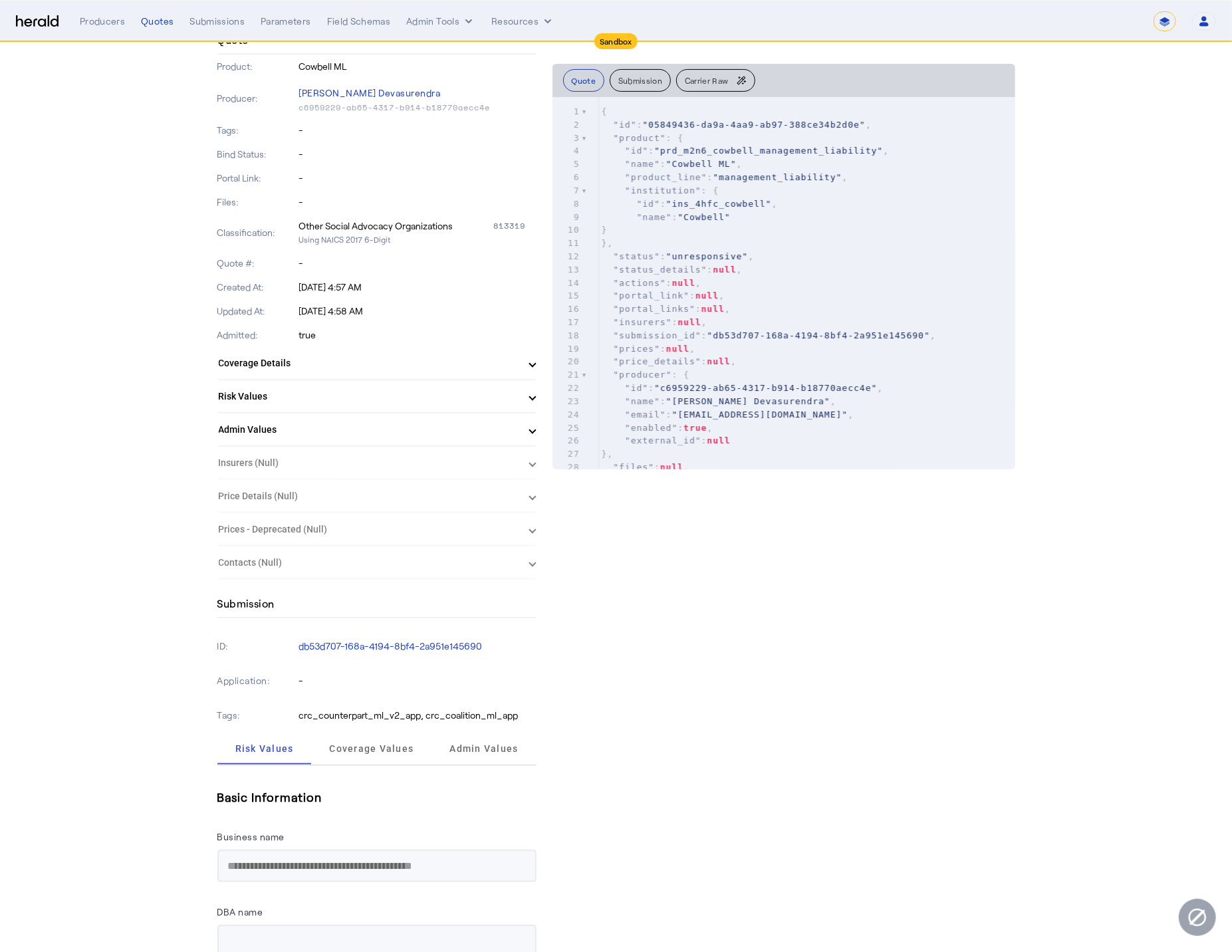
click at [519, 433] on mat-panel-title "Admin Values" at bounding box center [369, 429] width 300 height 14
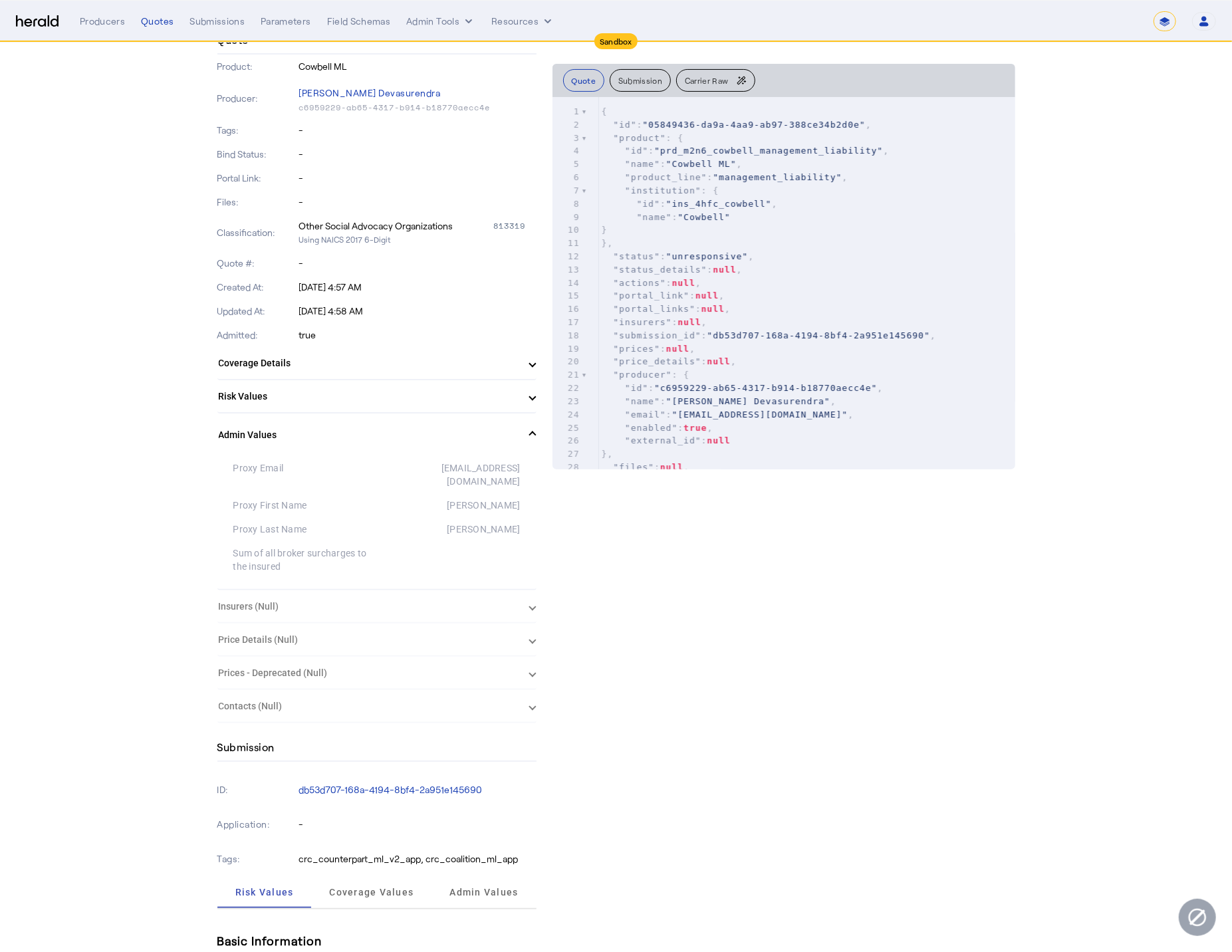
click at [519, 433] on mat-panel-title "Admin Values" at bounding box center [369, 435] width 300 height 14
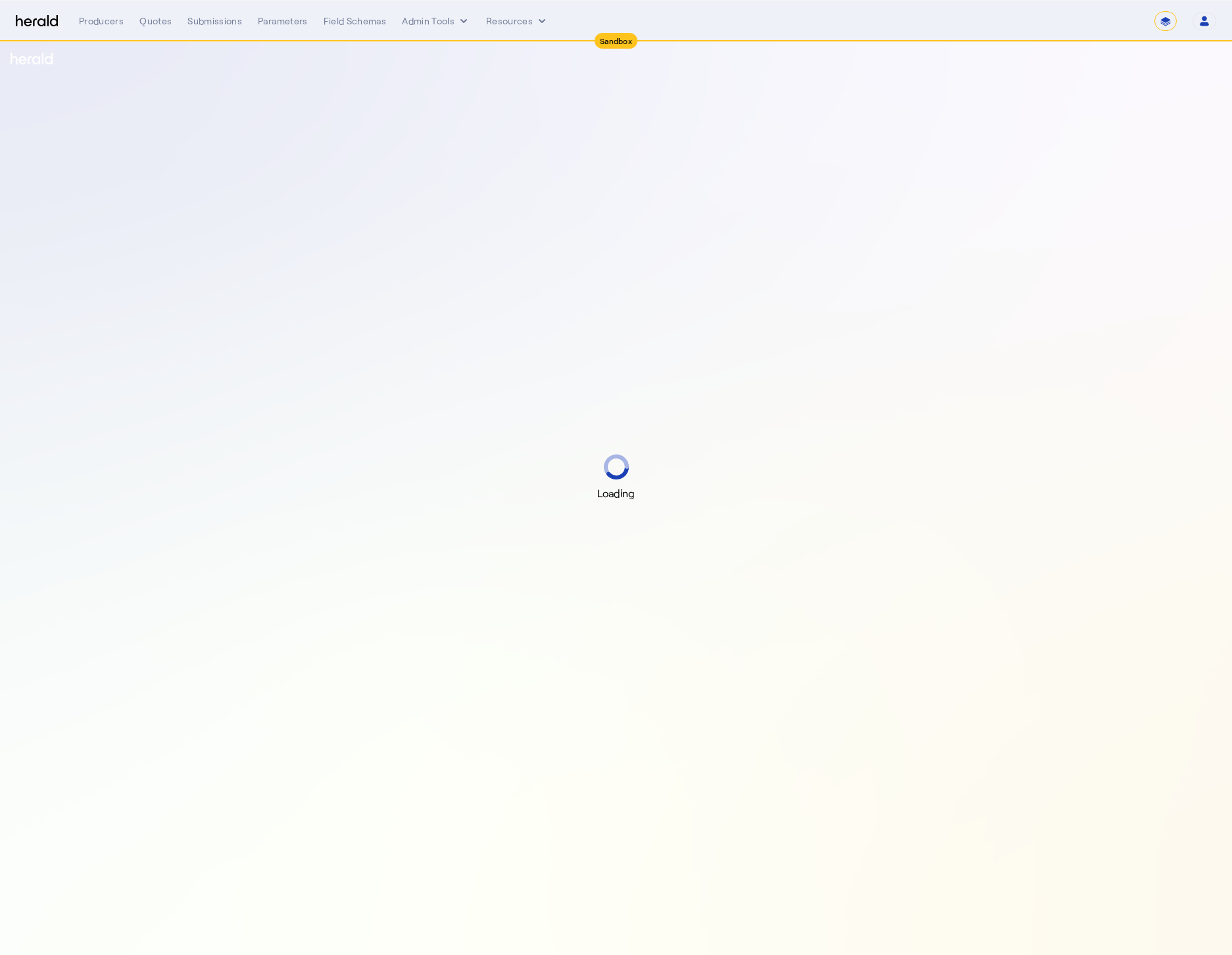
select select "*******"
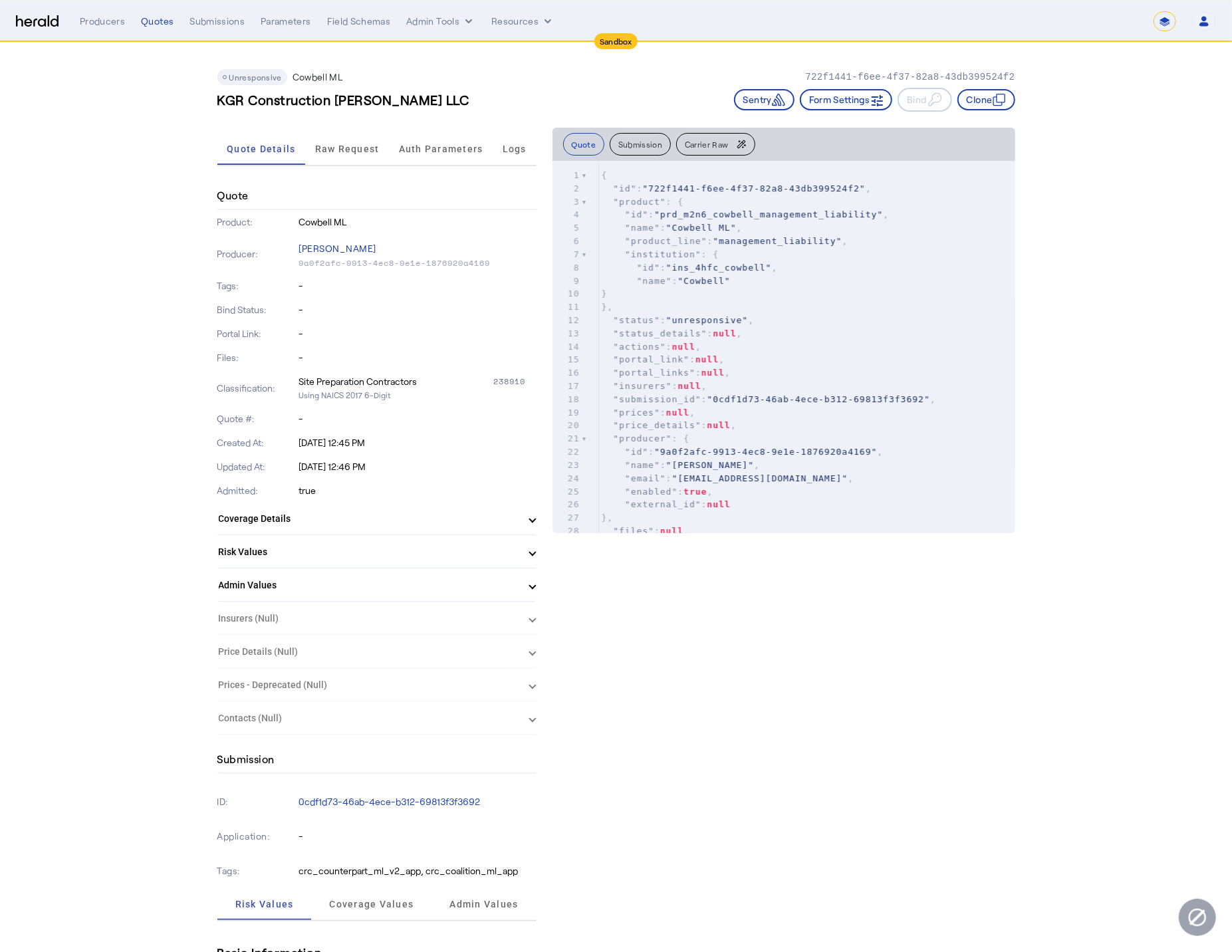
click at [435, 151] on span "Auth Parameters" at bounding box center [441, 148] width 84 height 9
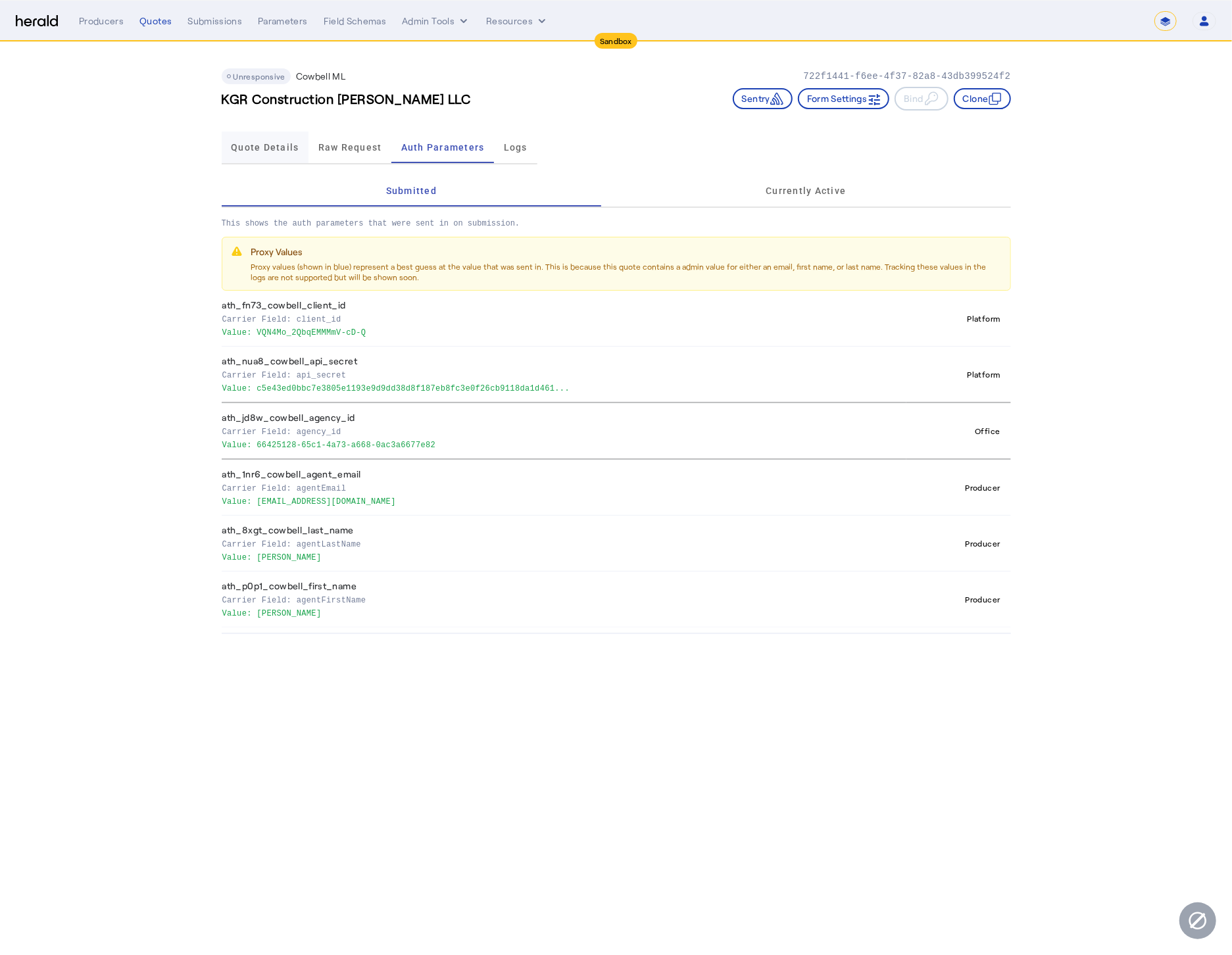
click at [284, 153] on span "Quote Details" at bounding box center [265, 148] width 68 height 32
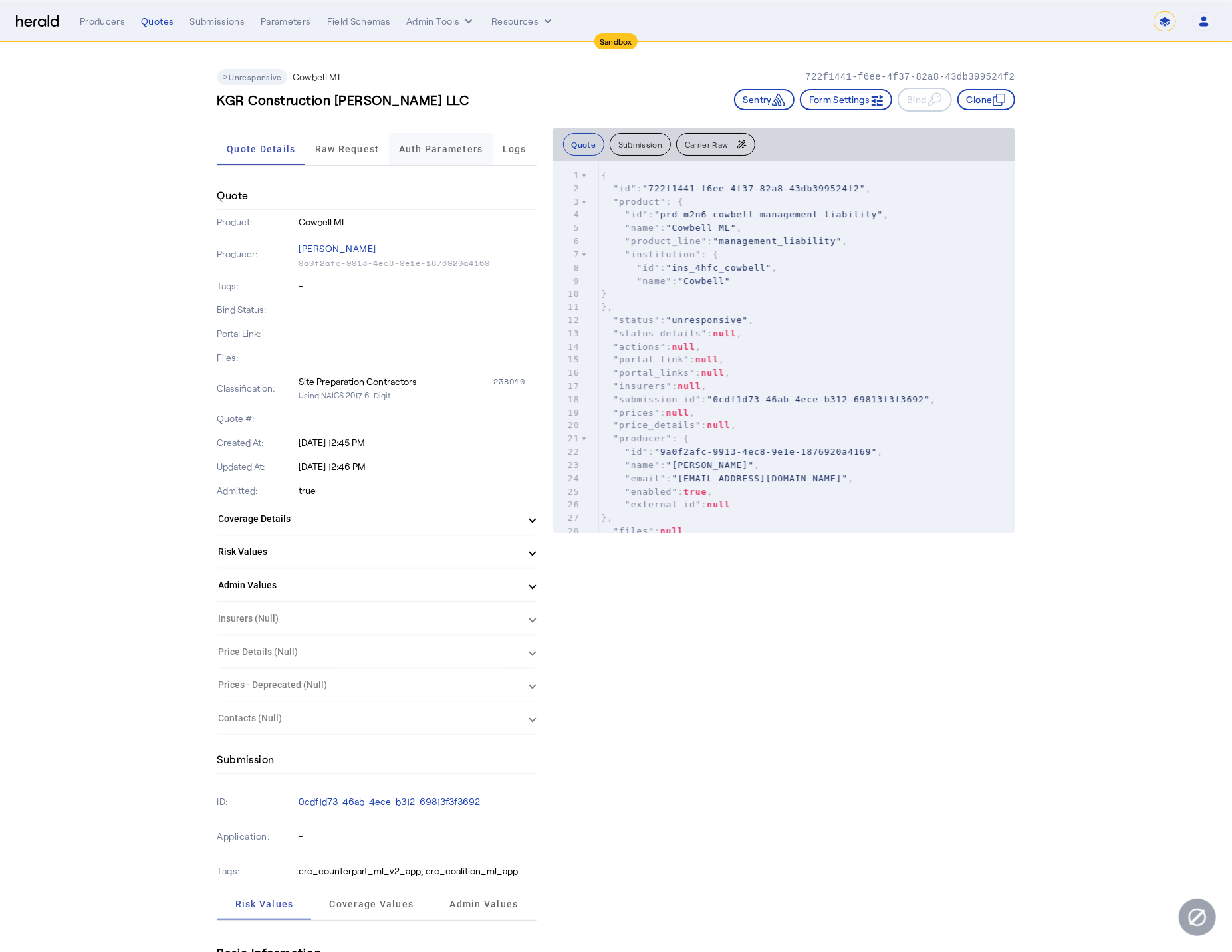
click at [436, 151] on span "Auth Parameters" at bounding box center [441, 148] width 84 height 9
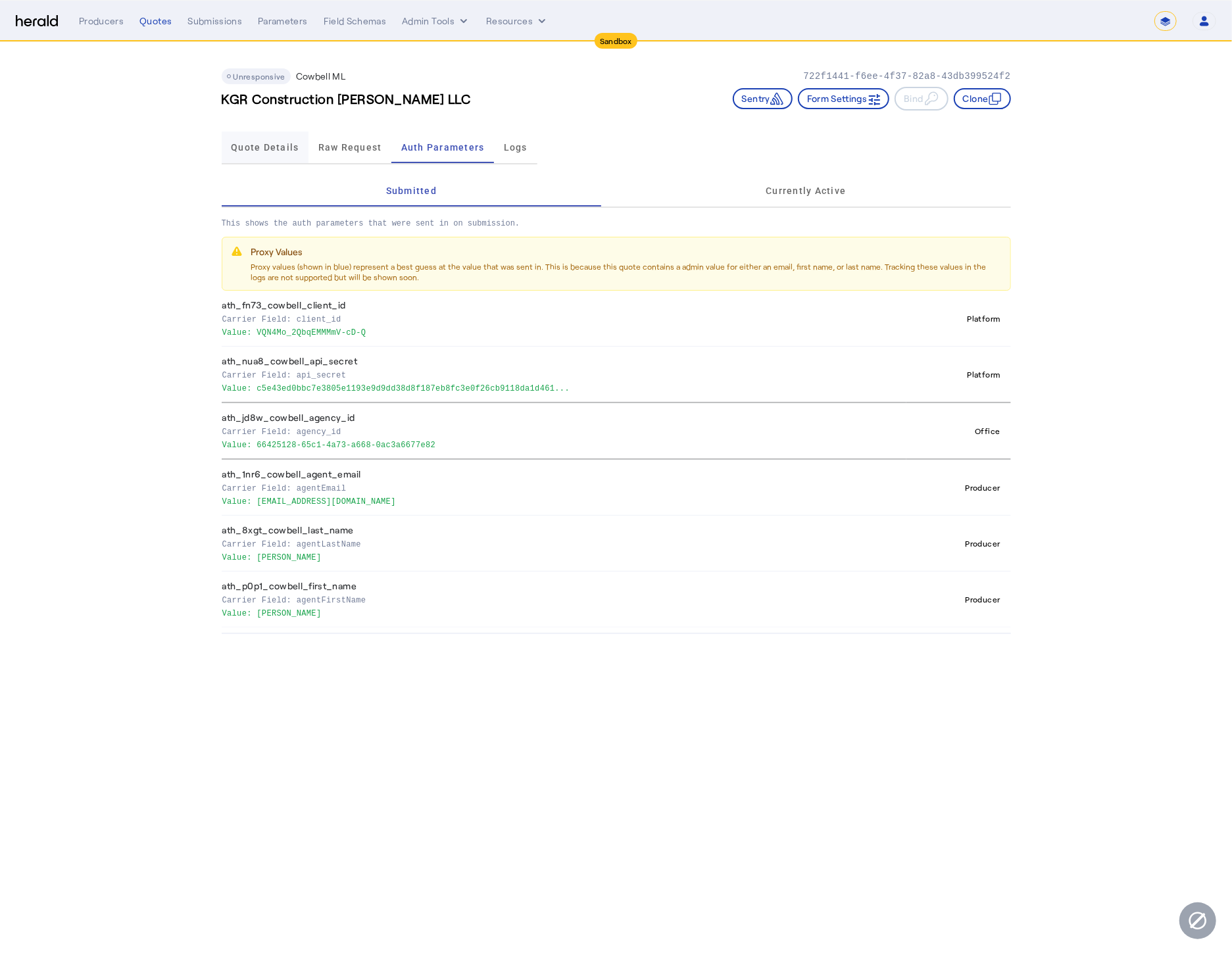
click at [256, 134] on span "Quote Details" at bounding box center [265, 148] width 68 height 32
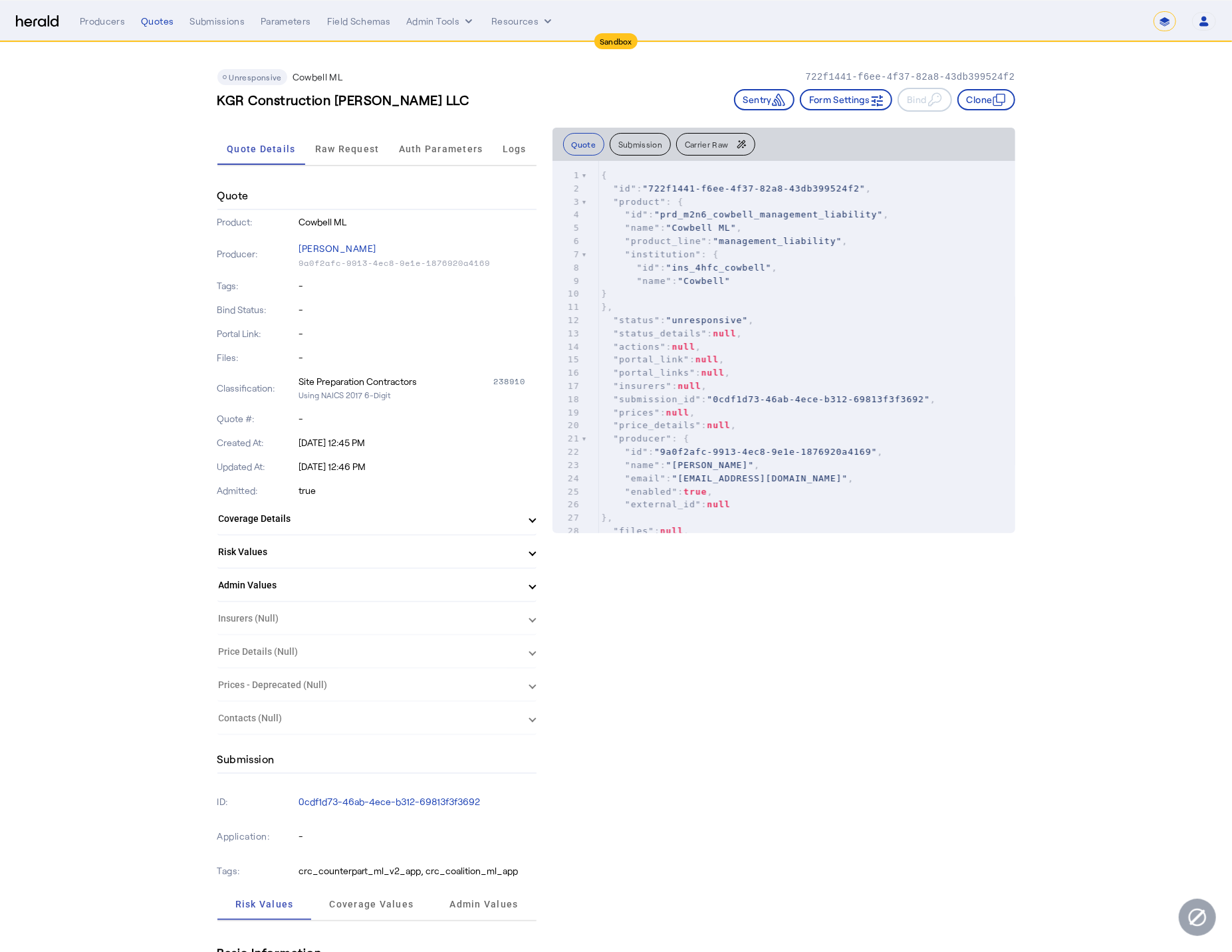
click at [518, 583] on mat-panel-title "Admin Values" at bounding box center [369, 585] width 300 height 14
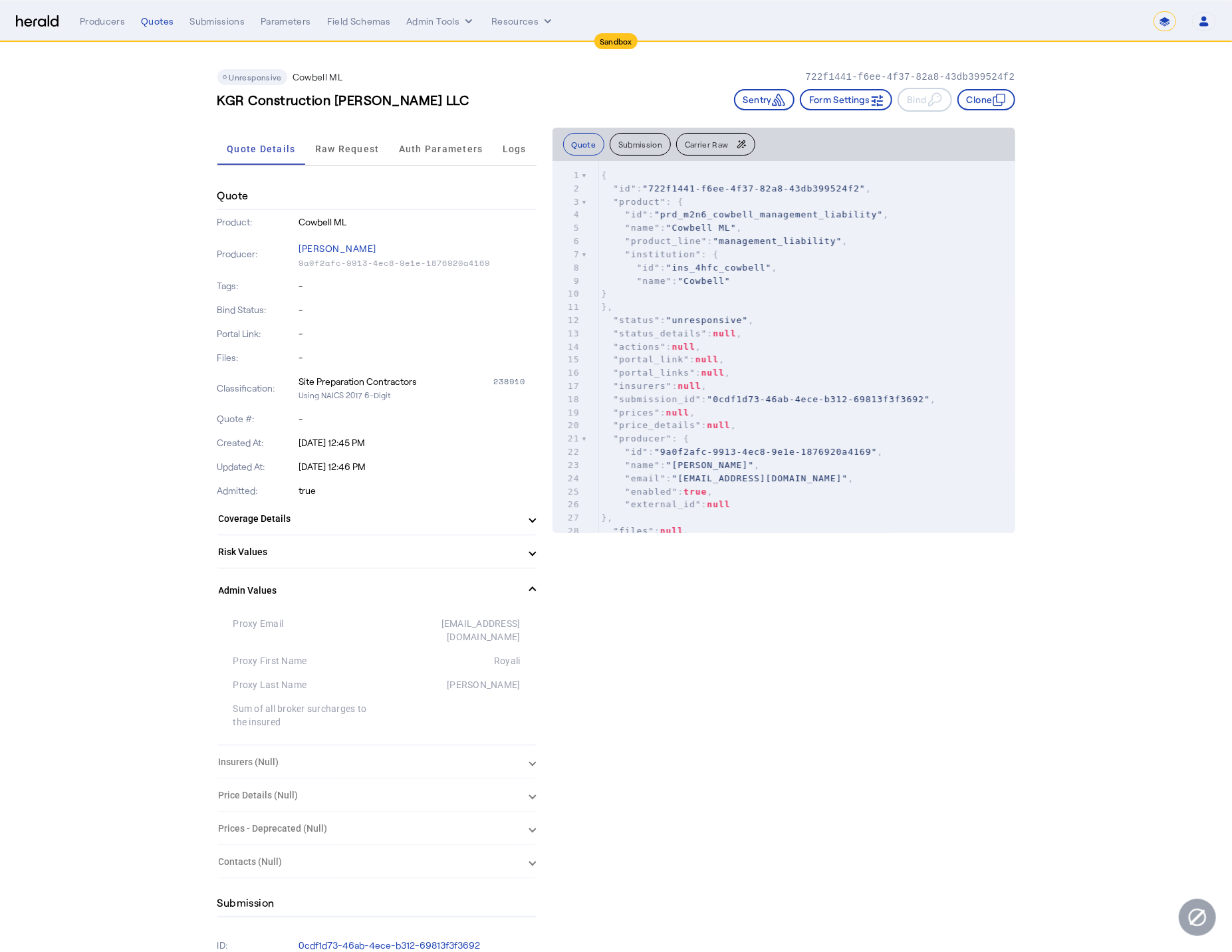
click at [518, 583] on mat-panel-title "Admin Values" at bounding box center [369, 590] width 300 height 14
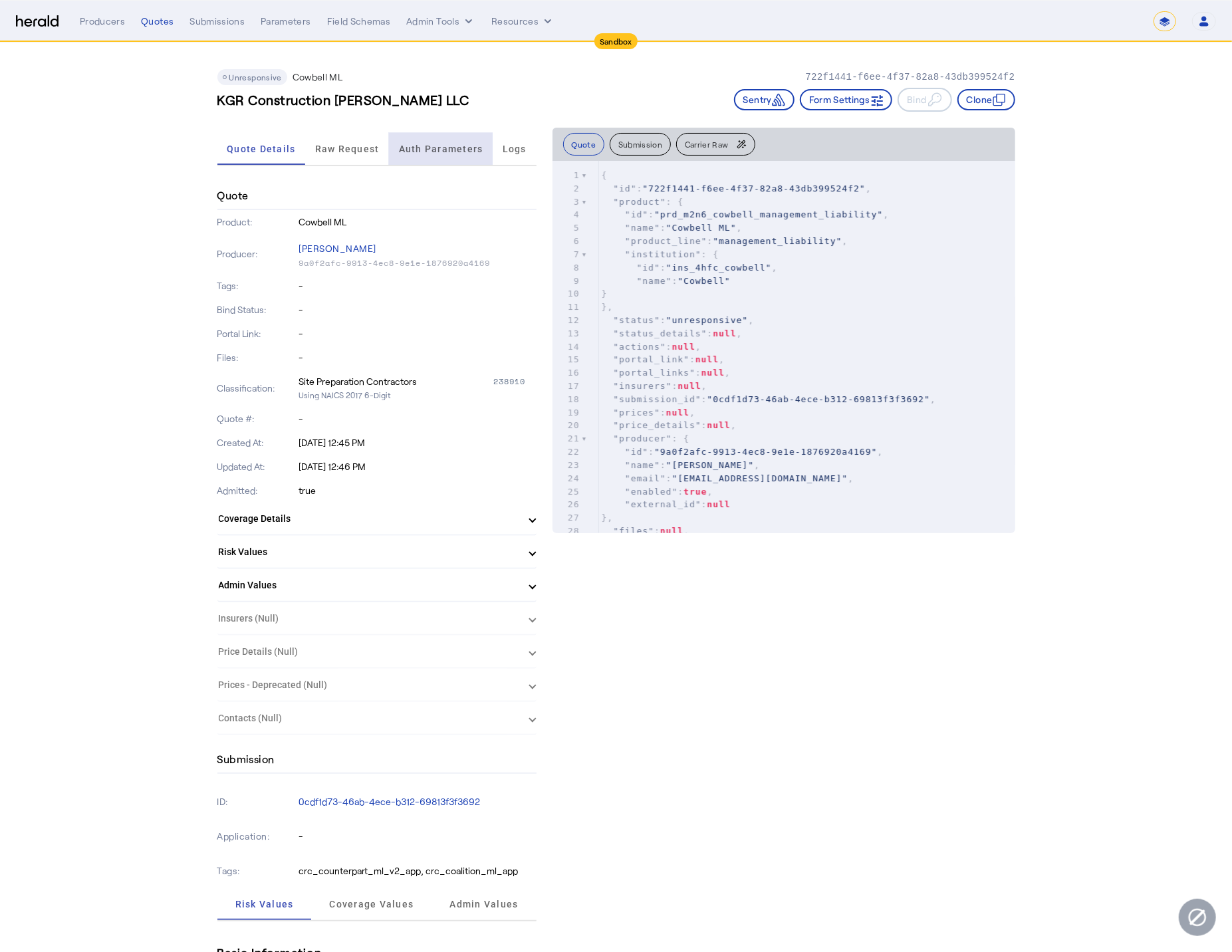
click at [429, 135] on span "Auth Parameters" at bounding box center [441, 149] width 84 height 32
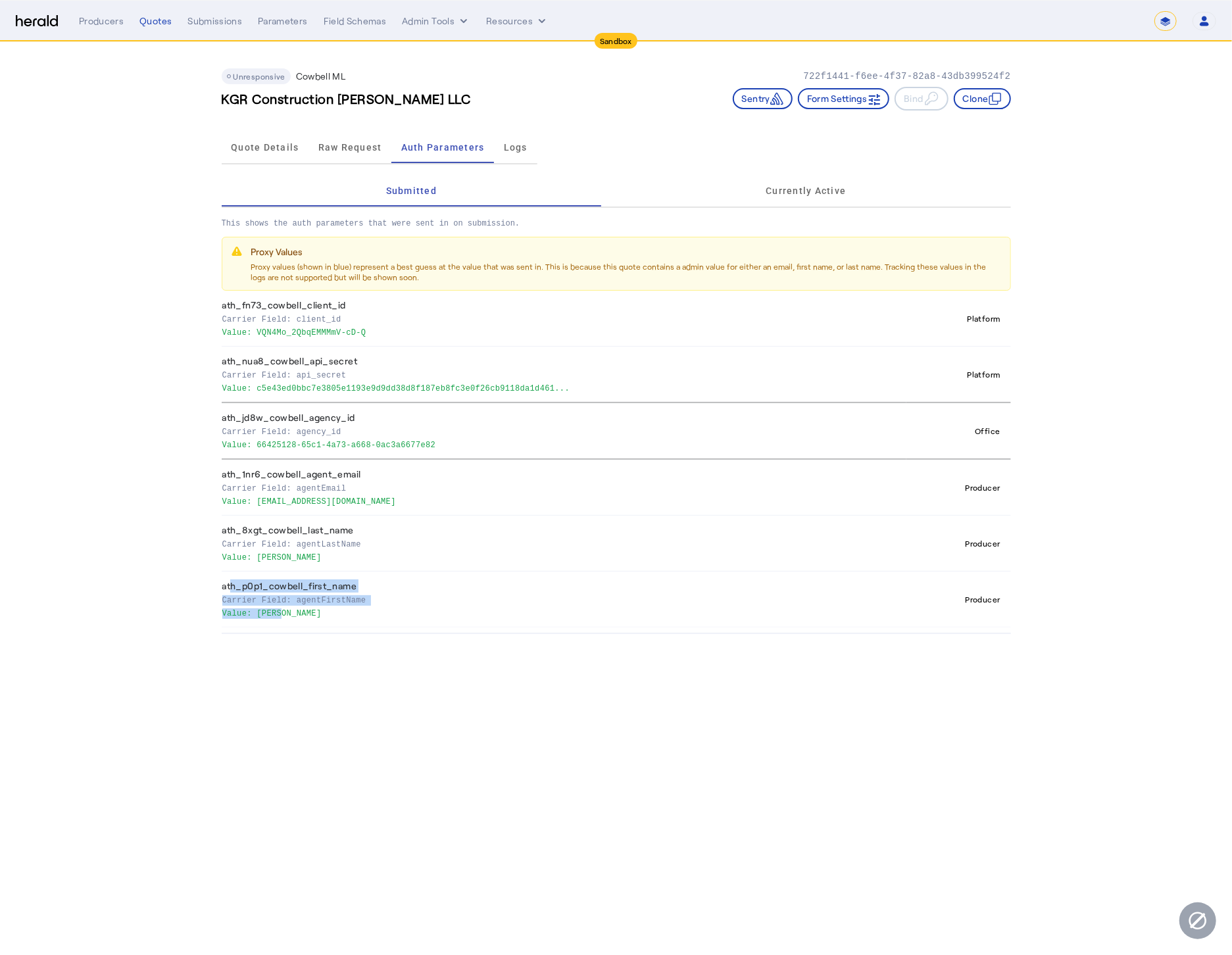
drag, startPoint x: 191, startPoint y: 556, endPoint x: 172, endPoint y: 498, distance: 61.0
click at [183, 546] on app-quote-details "Unresponsive Cowbell ML 722f1441-f6ee-4f37-82a8-43db399524f2 KGR Construction R…" at bounding box center [616, 338] width 1232 height 592
drag, startPoint x: 172, startPoint y: 498, endPoint x: 197, endPoint y: 445, distance: 58.6
click at [195, 452] on app-quote-details "Unresponsive Cowbell ML 722f1441-f6ee-4f37-82a8-43db399524f2 KGR Construction R…" at bounding box center [616, 338] width 1232 height 592
click at [332, 640] on body "**********" at bounding box center [616, 477] width 1232 height 955
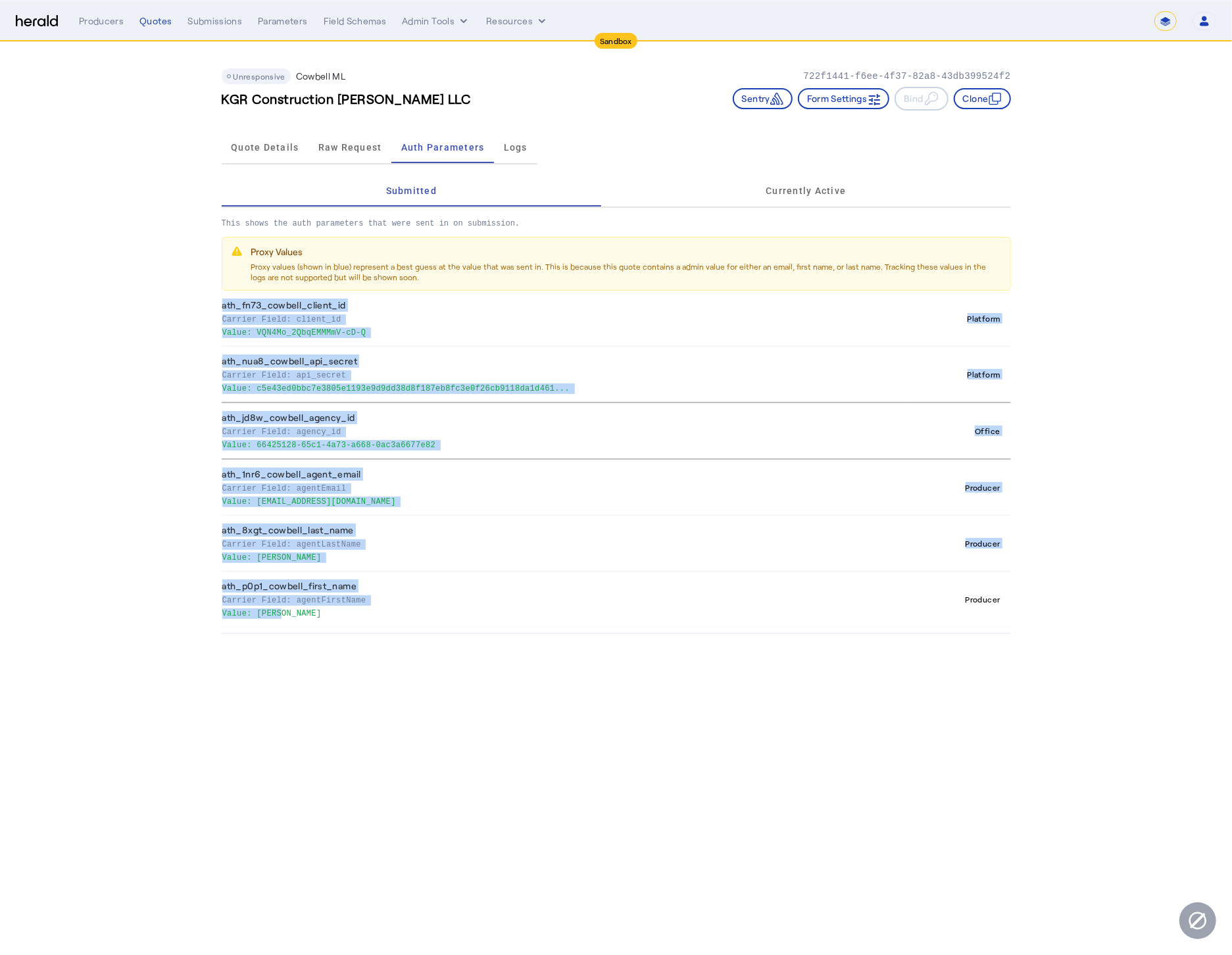
drag, startPoint x: 225, startPoint y: 569, endPoint x: 214, endPoint y: 325, distance: 244.2
click at [214, 325] on div "Unresponsive Cowbell ML 722f1441-f6ee-4f37-82a8-43db399524f2 KGR Construction R…" at bounding box center [616, 338] width 842 height 592
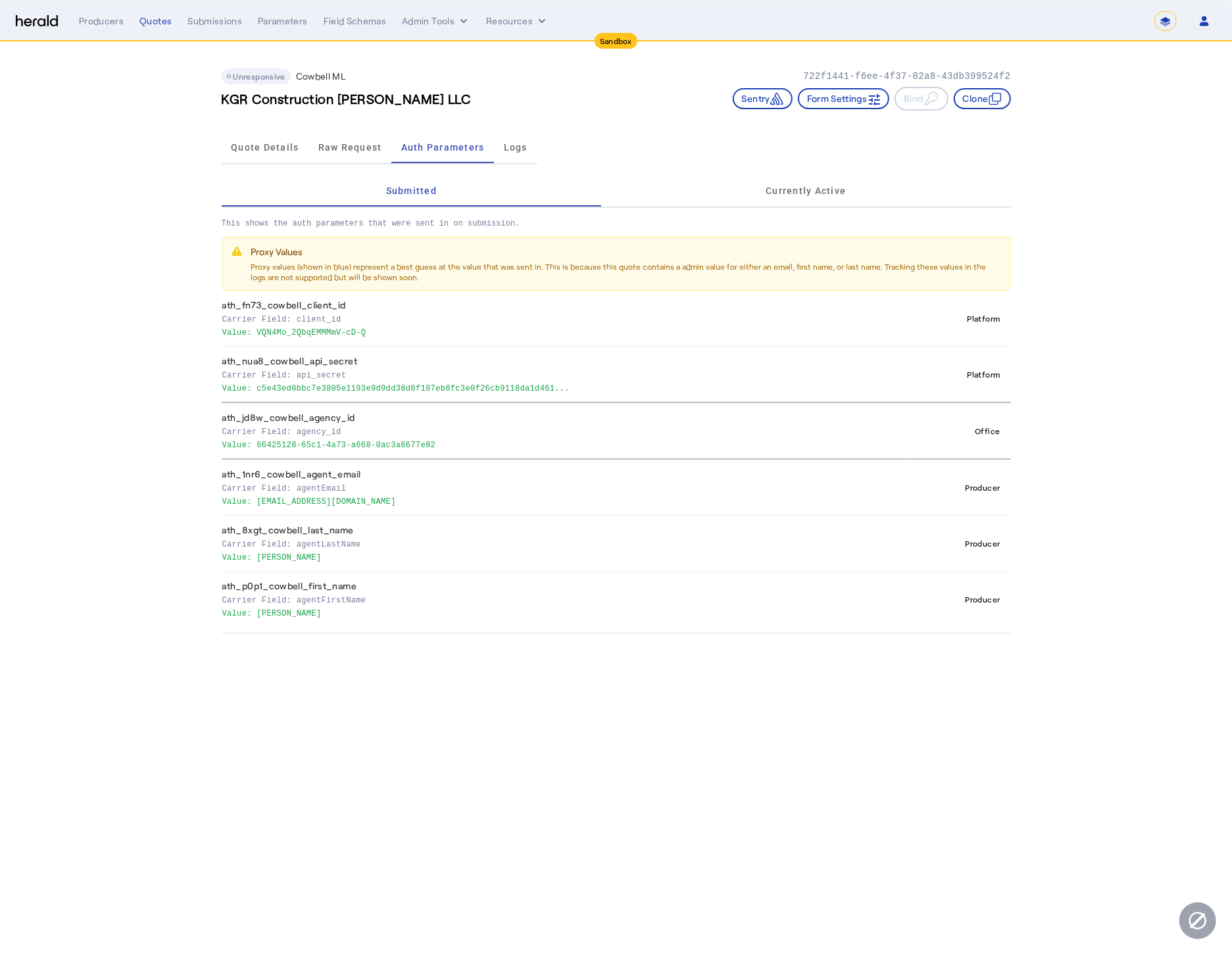
click at [833, 717] on body "**********" at bounding box center [616, 477] width 1232 height 955
drag, startPoint x: 990, startPoint y: 606, endPoint x: 197, endPoint y: 279, distance: 857.8
click at [197, 279] on div "Unresponsive Cowbell ML 722f1441-f6ee-4f37-82a8-43db399524f2 KGR Construction R…" at bounding box center [616, 338] width 842 height 592
click at [577, 673] on body "**********" at bounding box center [616, 477] width 1232 height 955
click at [330, 150] on span "Raw Request" at bounding box center [350, 147] width 64 height 9
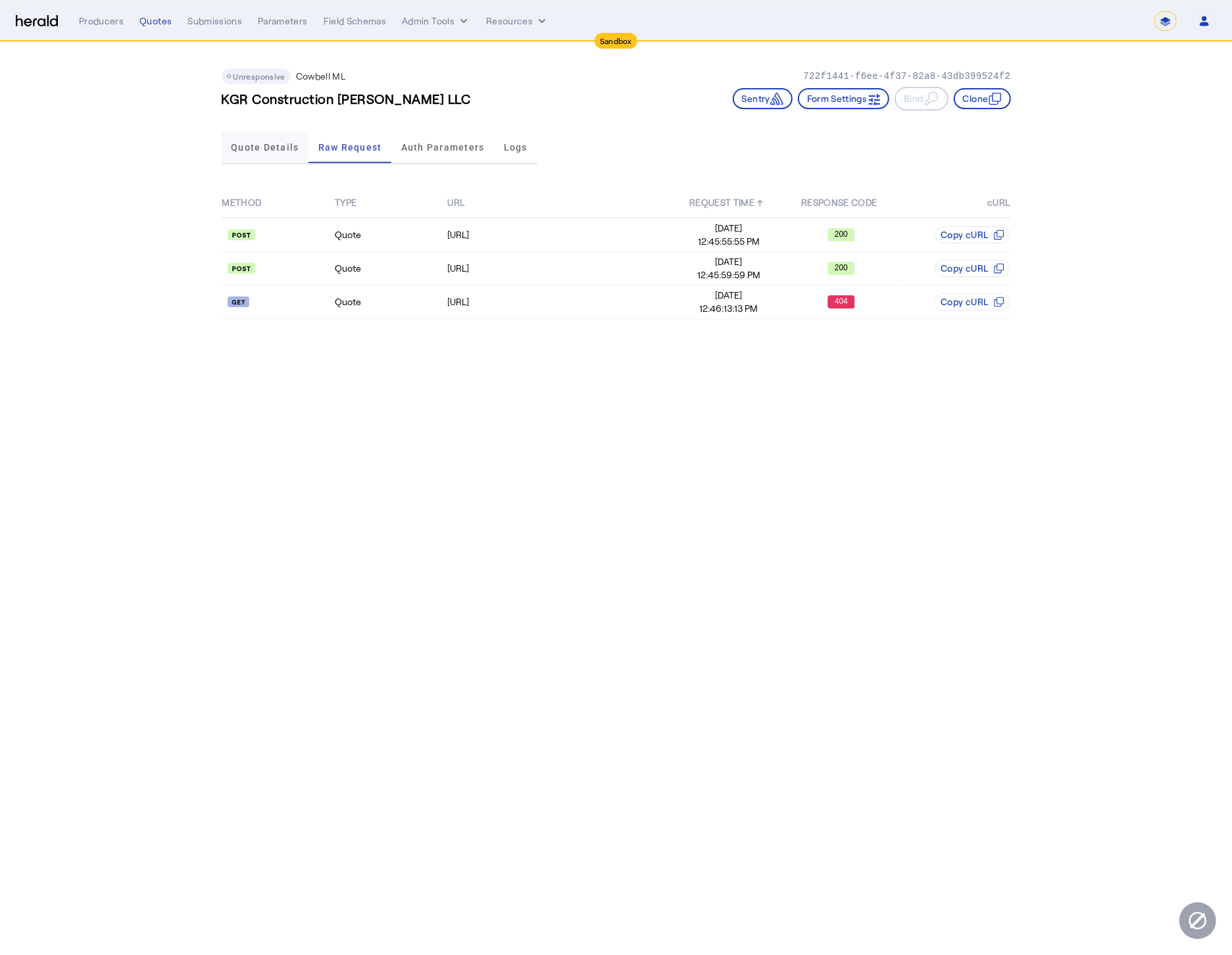
click at [248, 148] on span "Quote Details" at bounding box center [265, 147] width 68 height 9
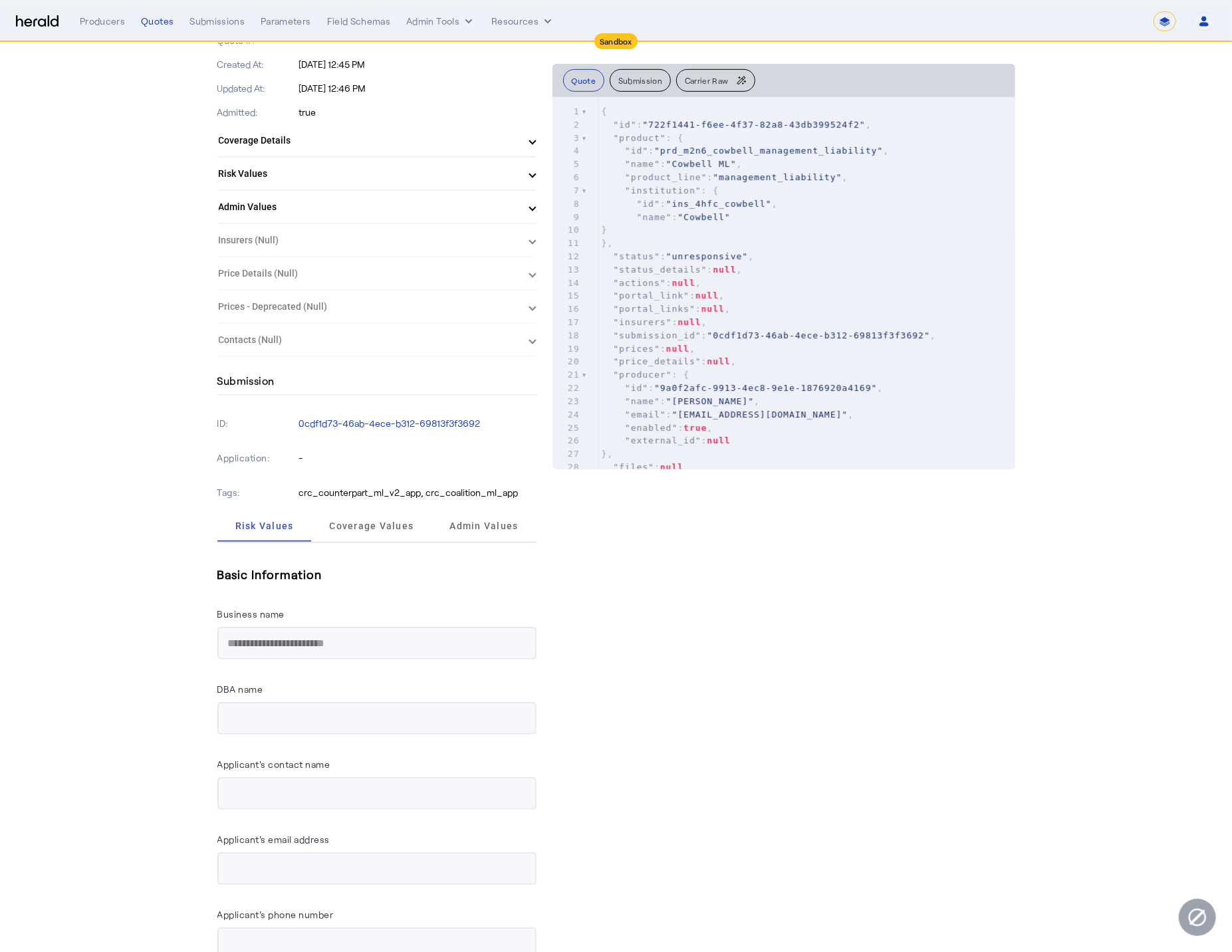
scroll to position [387, 0]
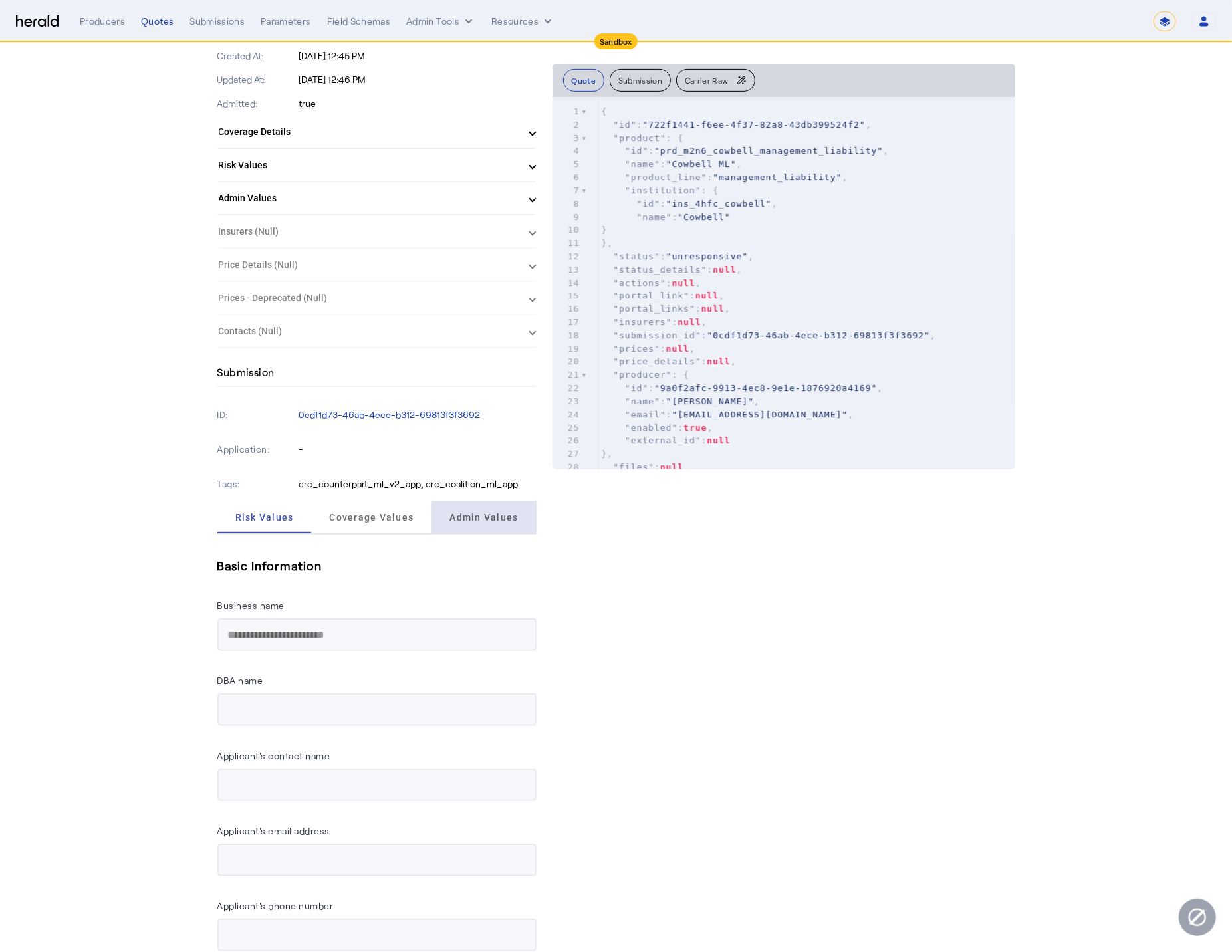
click at [504, 520] on span "Admin Values" at bounding box center [484, 517] width 68 height 32
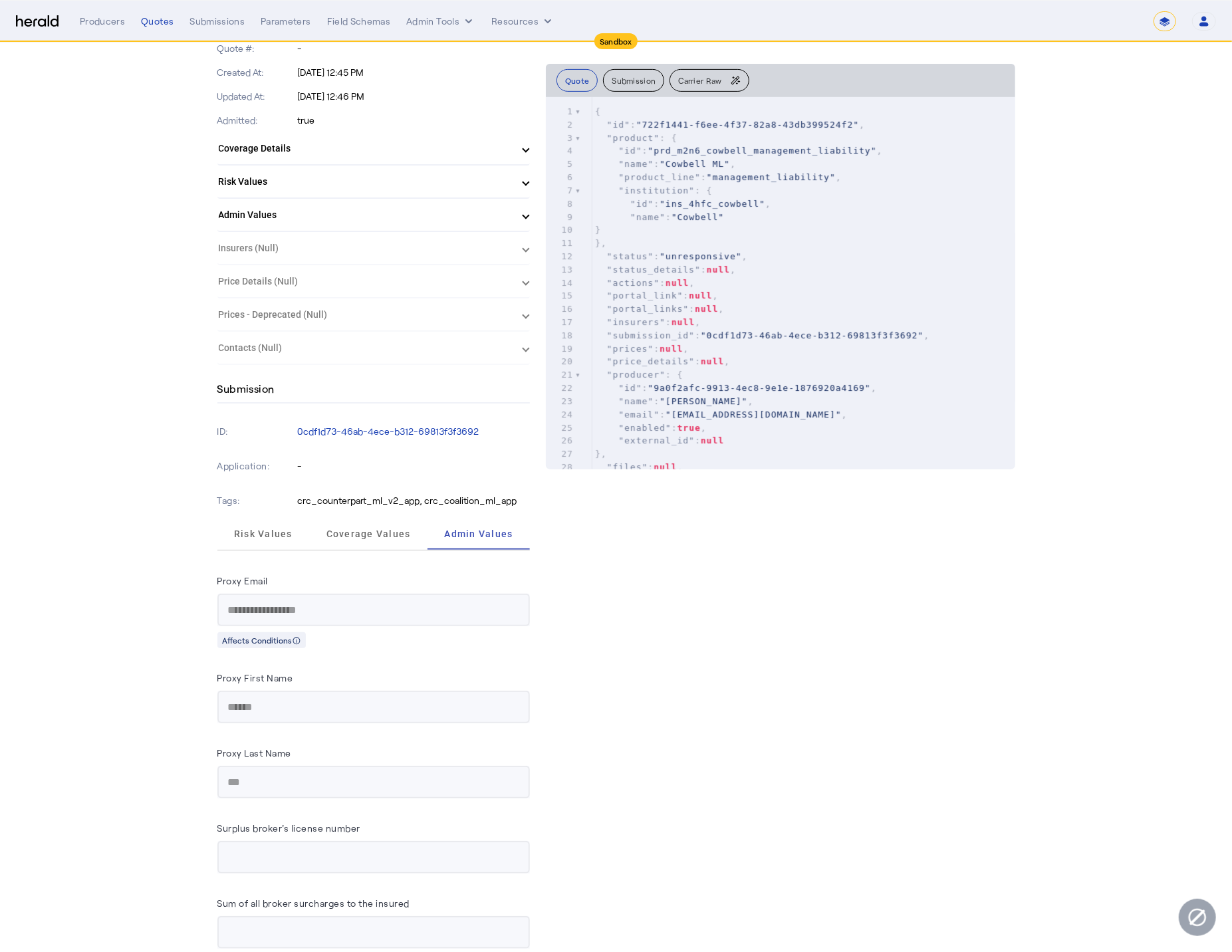
scroll to position [4, 0]
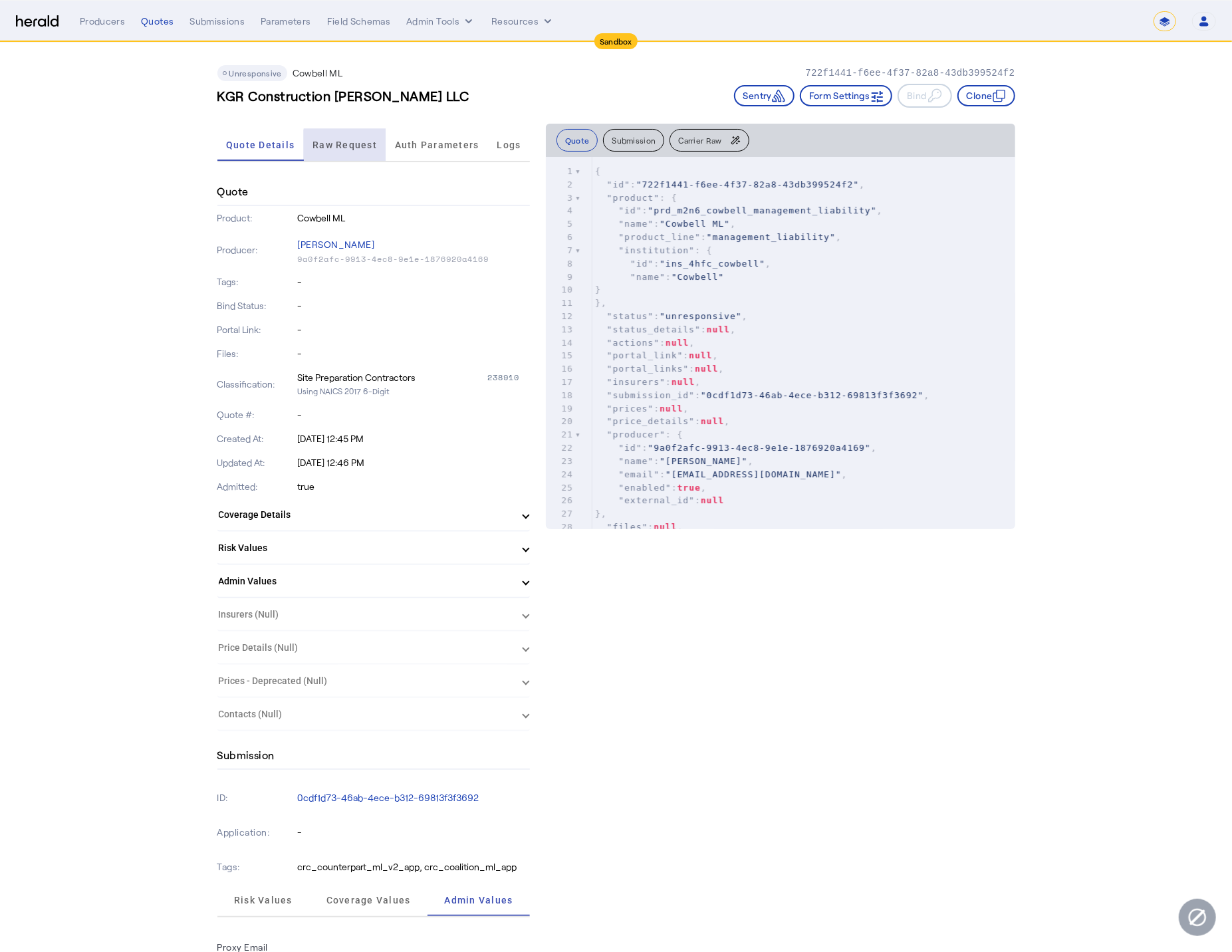
click at [369, 151] on span "Raw Request" at bounding box center [345, 145] width 65 height 32
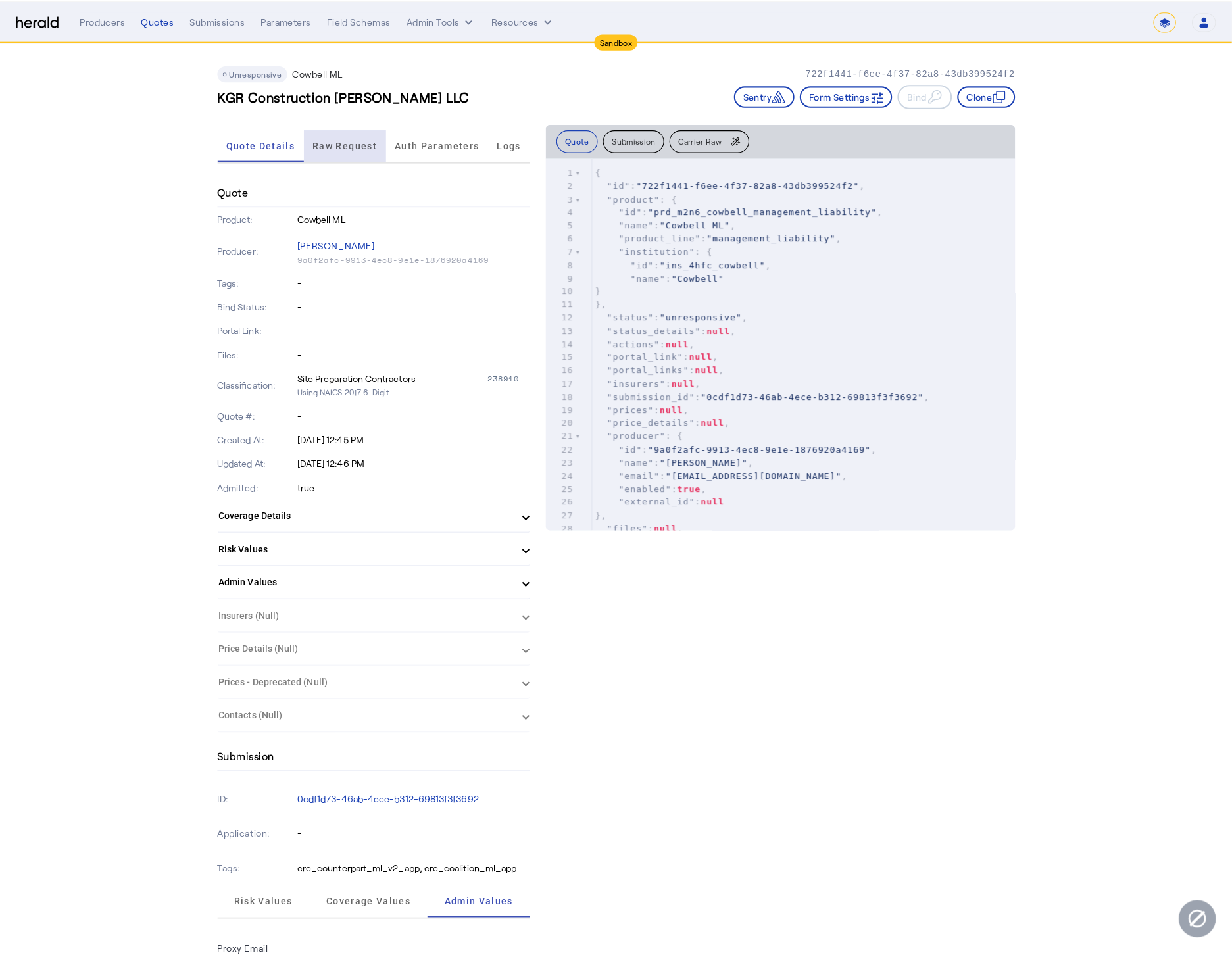
scroll to position [0, 0]
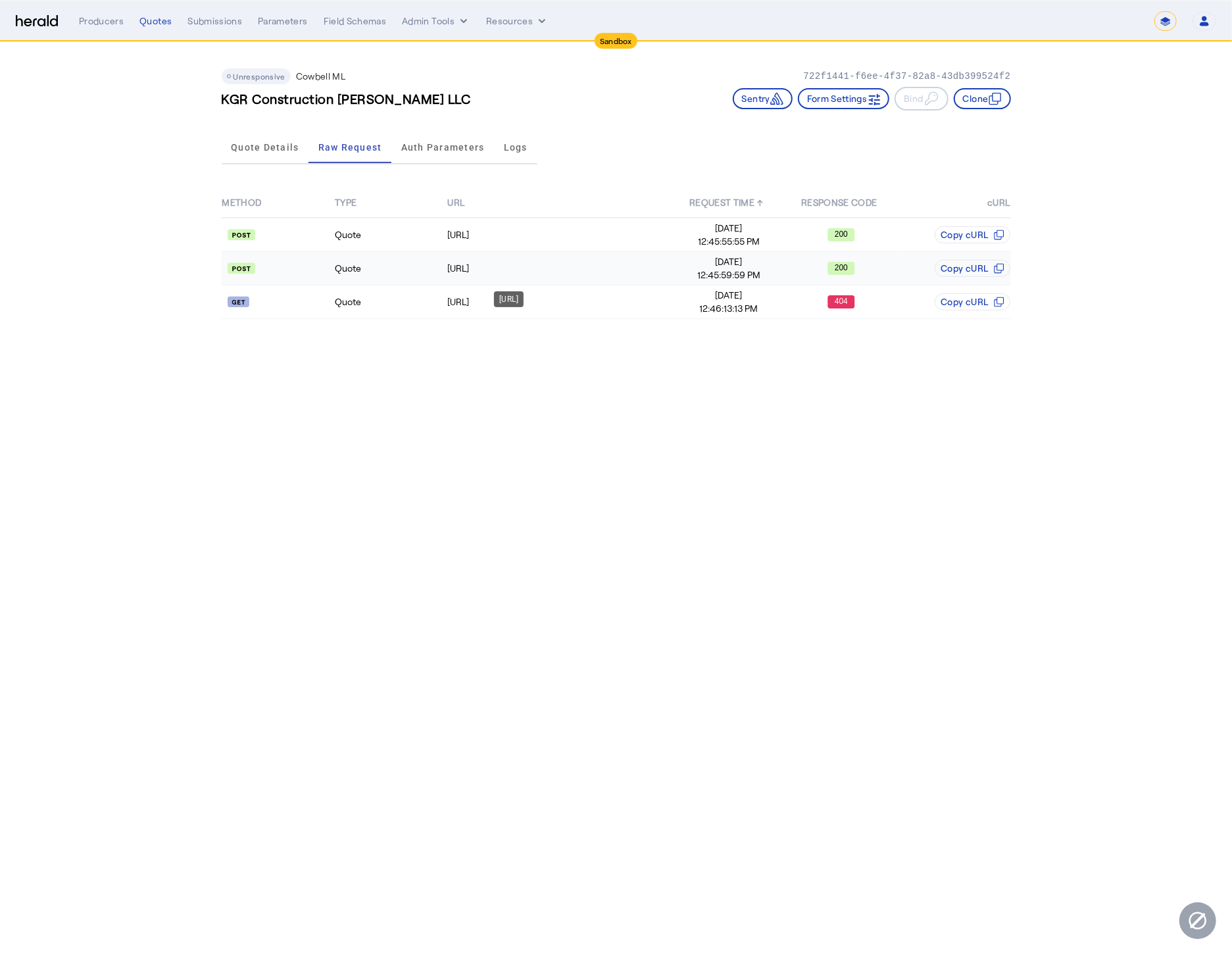
click at [611, 259] on td "https://api.morecowbell.ai/api/quote/v3/da/quote" at bounding box center [559, 268] width 225 height 34
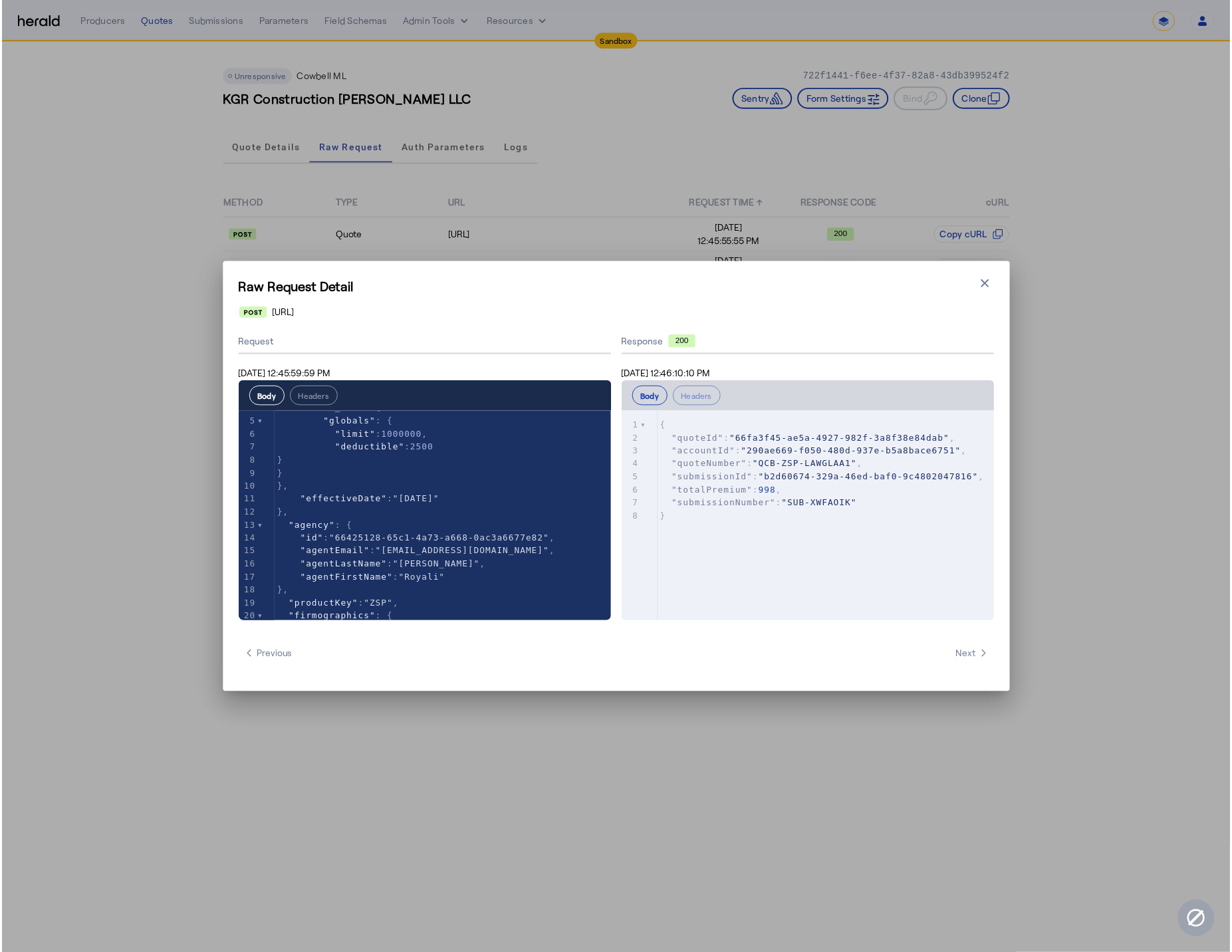
scroll to position [89, 0]
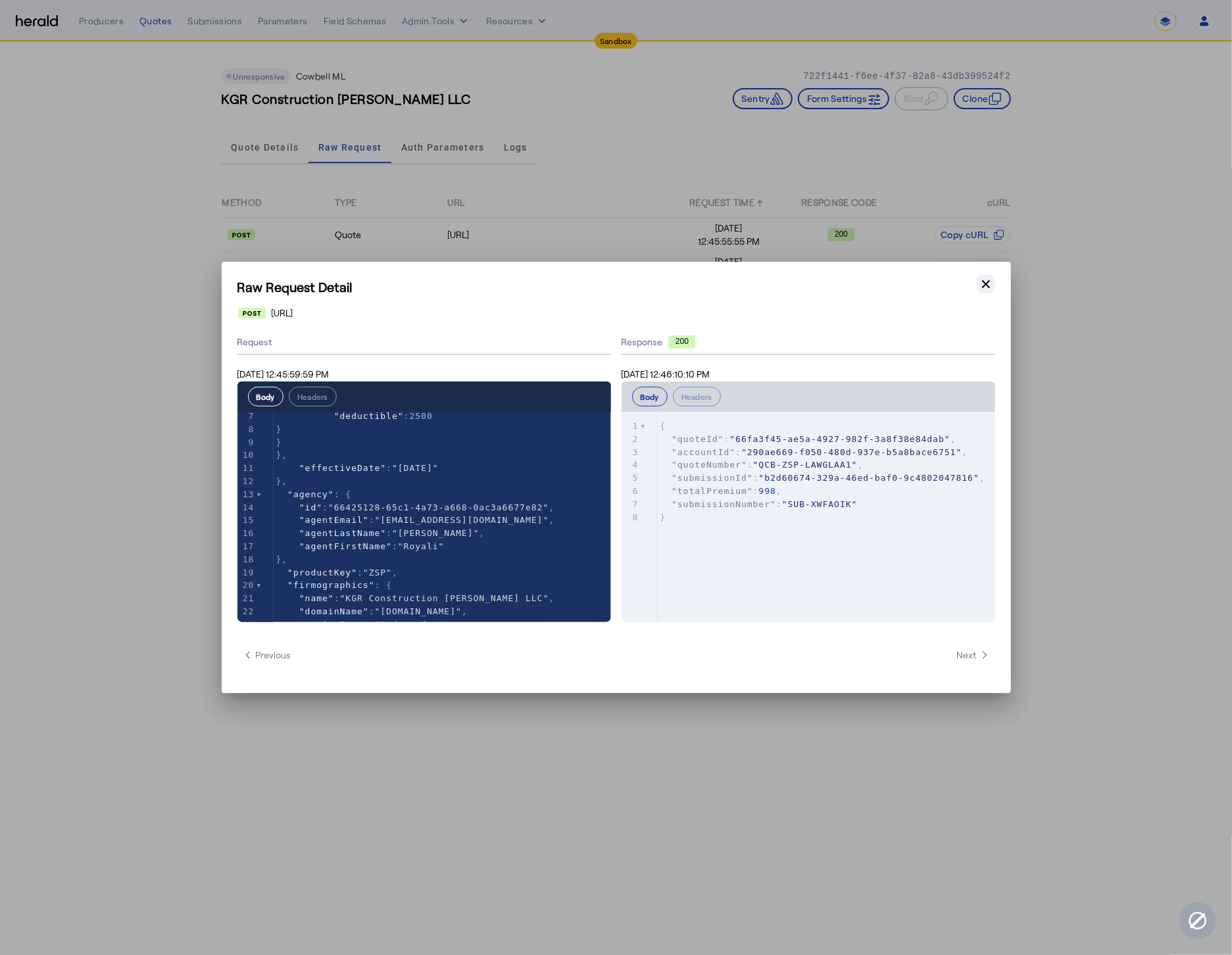
click at [985, 281] on icon "button" at bounding box center [986, 284] width 13 height 13
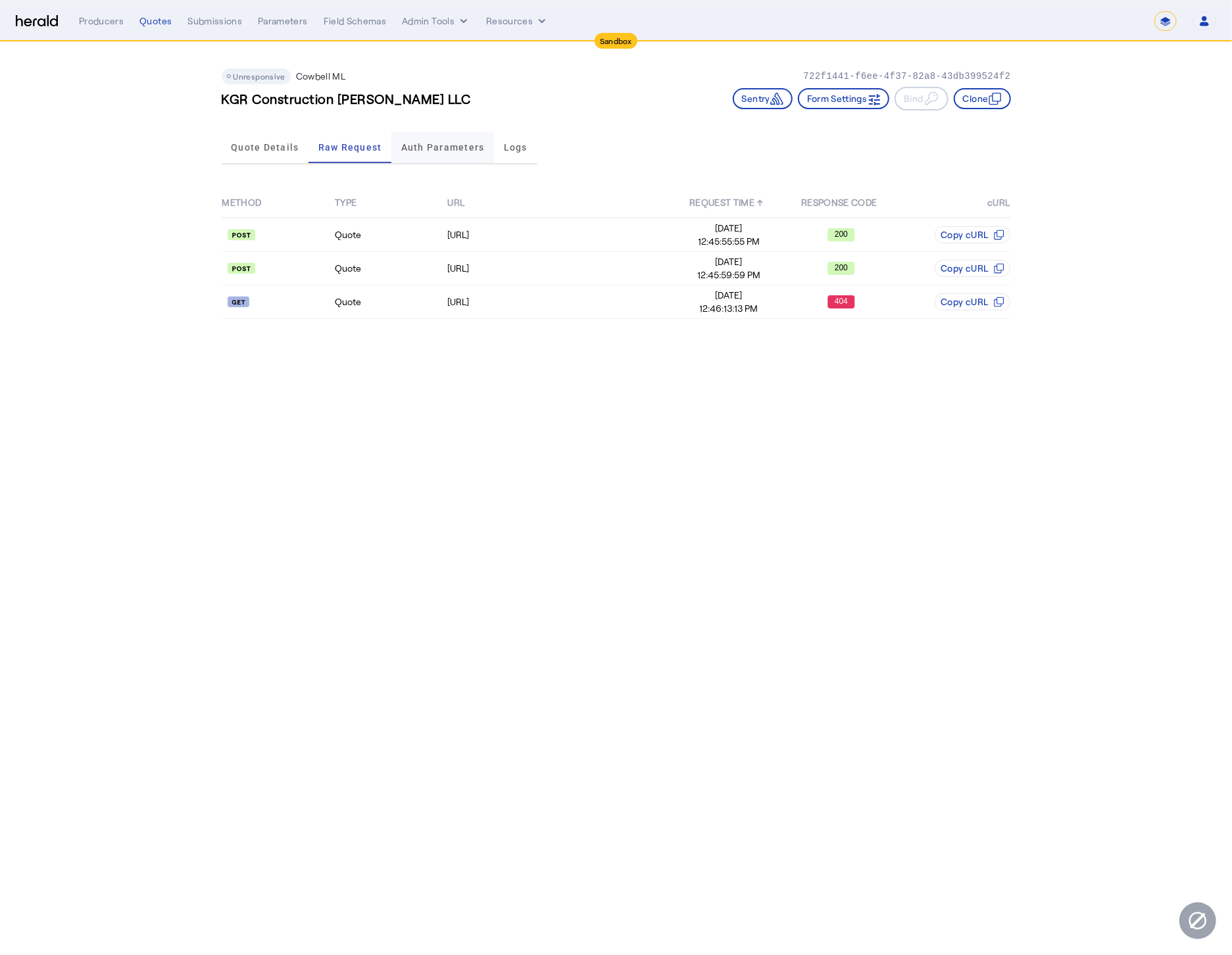
click at [451, 137] on span "Auth Parameters" at bounding box center [443, 148] width 83 height 32
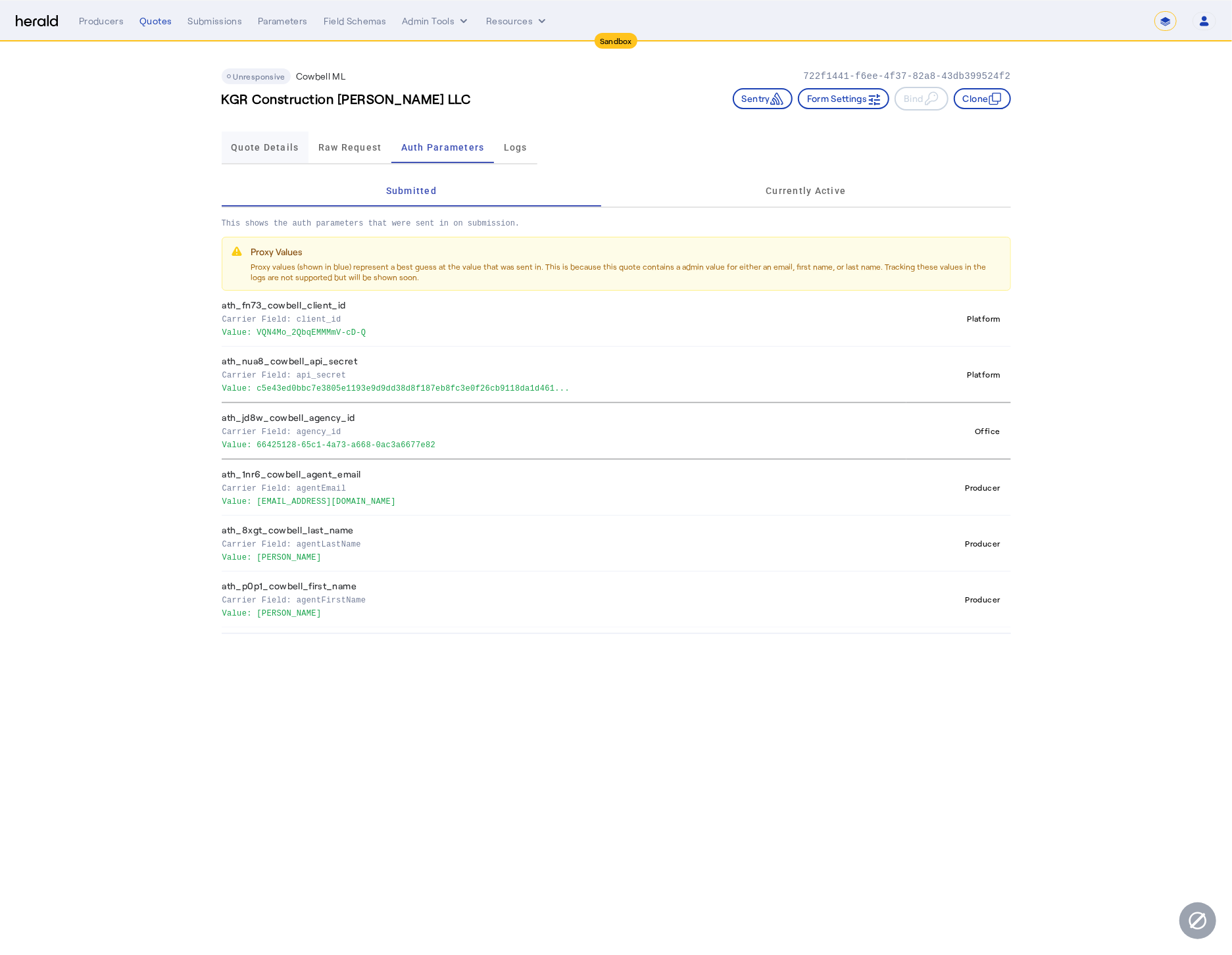
click at [248, 152] on span "Quote Details" at bounding box center [265, 148] width 68 height 32
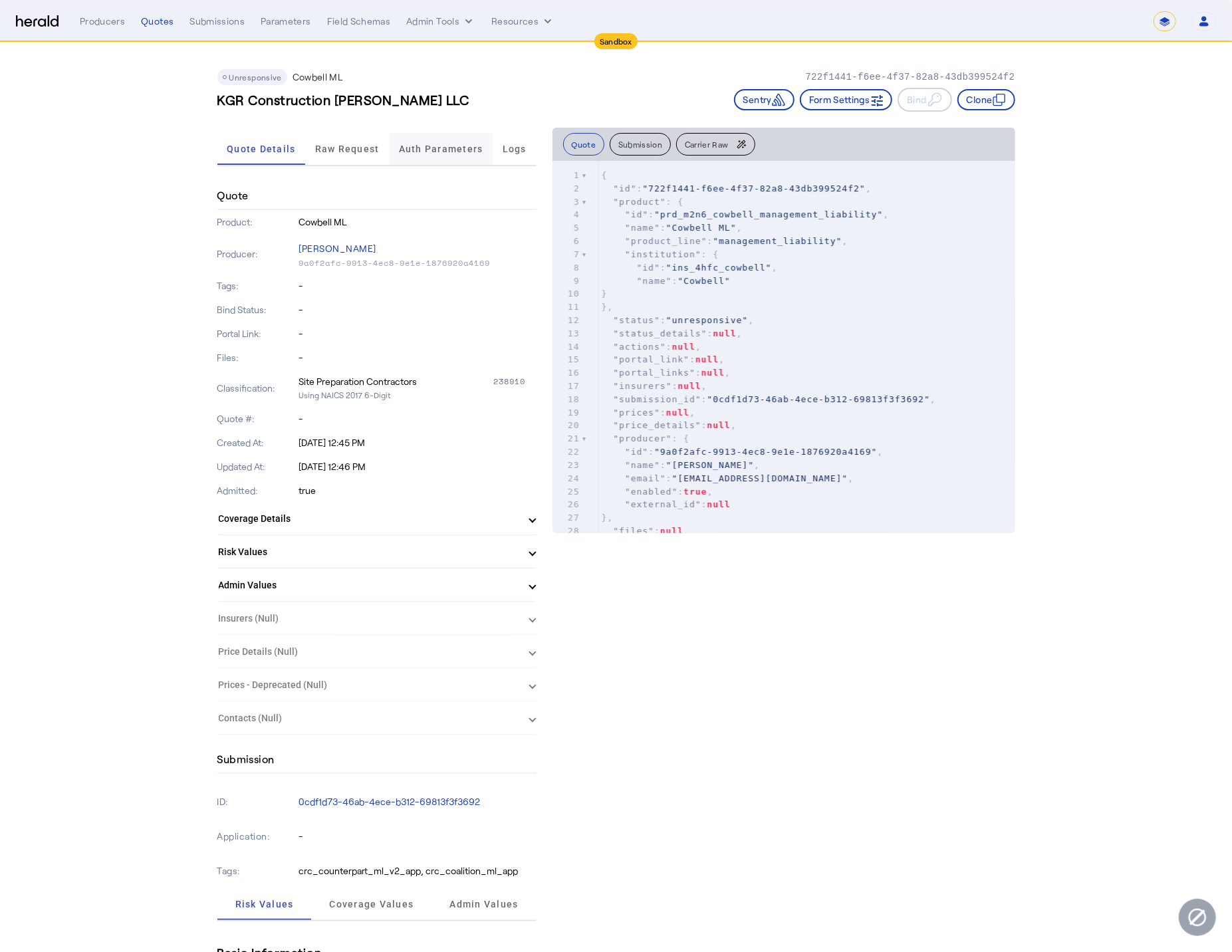
click at [419, 144] on span "Auth Parameters" at bounding box center [441, 148] width 84 height 9
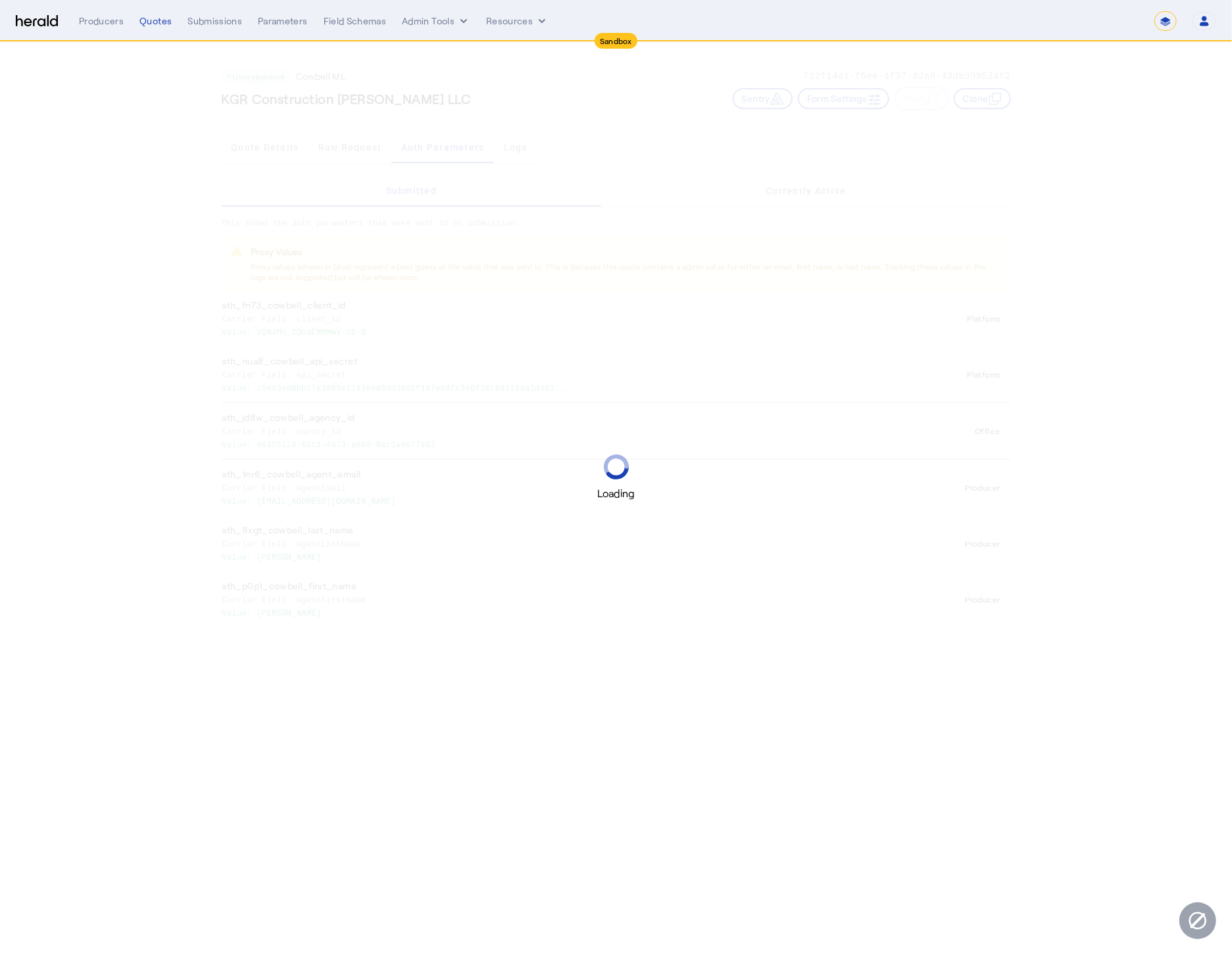
click at [344, 139] on div "Loading" at bounding box center [616, 477] width 1232 height 955
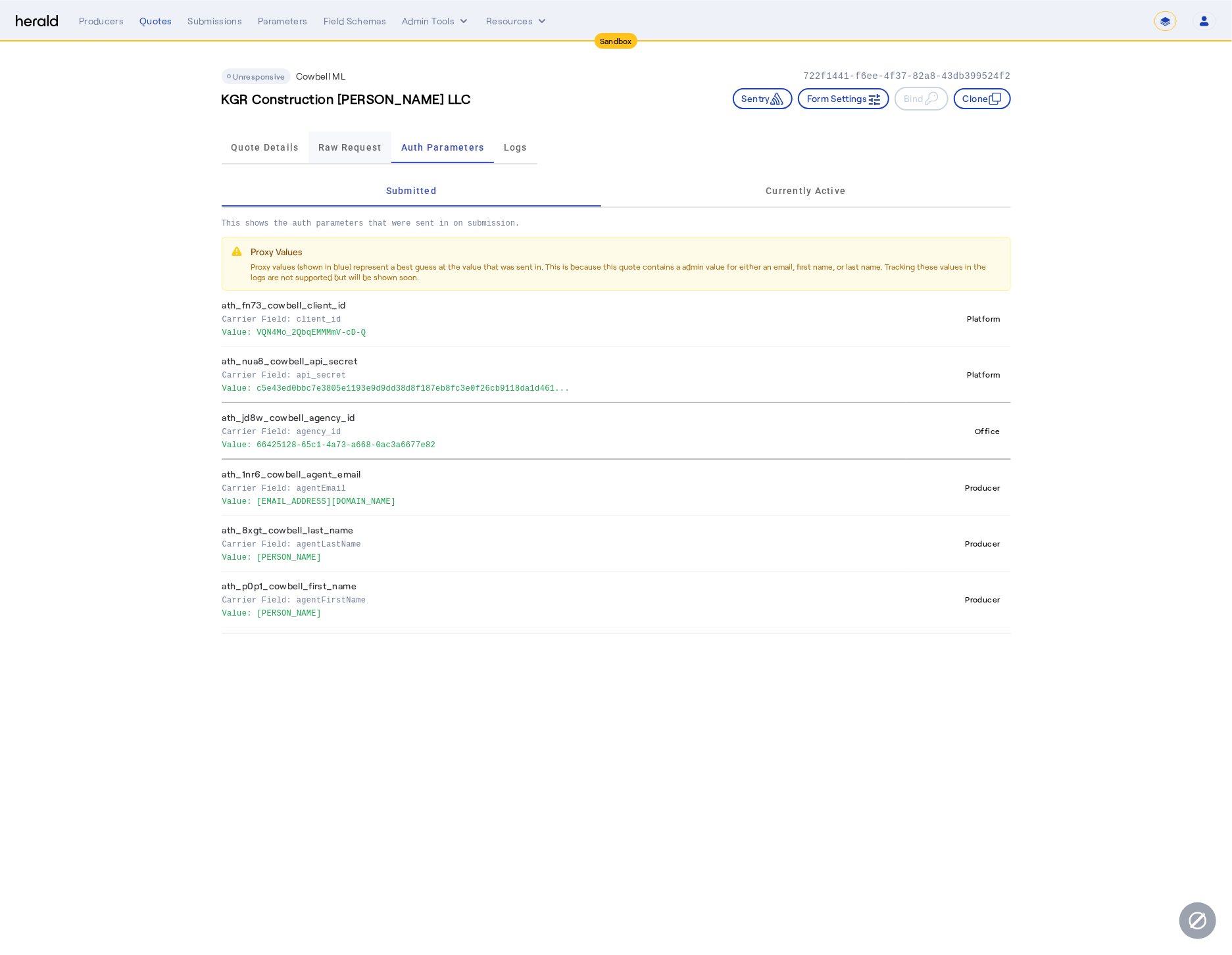
click at [346, 145] on span "Raw Request" at bounding box center [350, 147] width 64 height 9
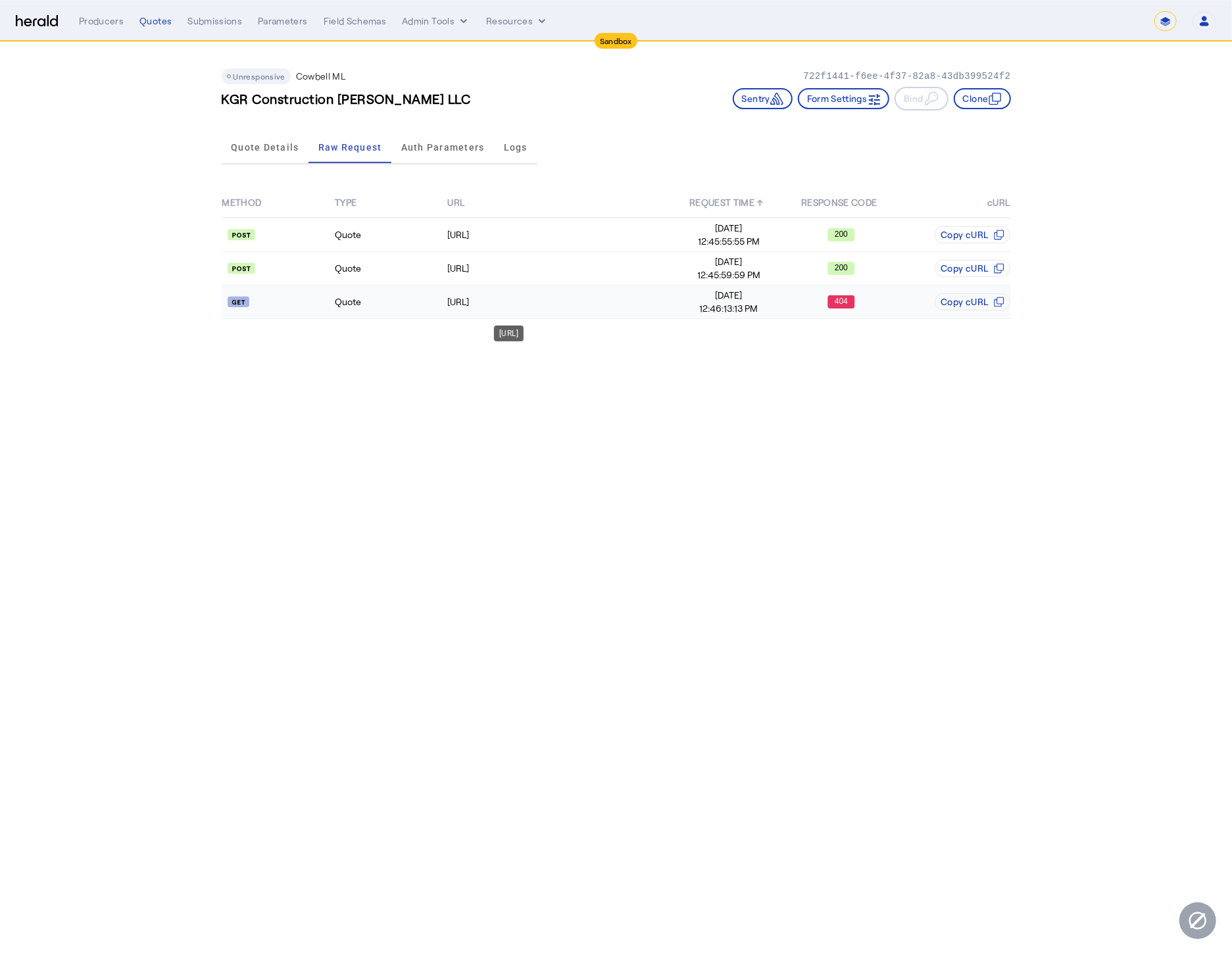
click at [646, 309] on td "https://api.morecowbell.ai/api/quote/v3/da/quote/QCB-ZSP-LAWGLAA1" at bounding box center [559, 302] width 225 height 34
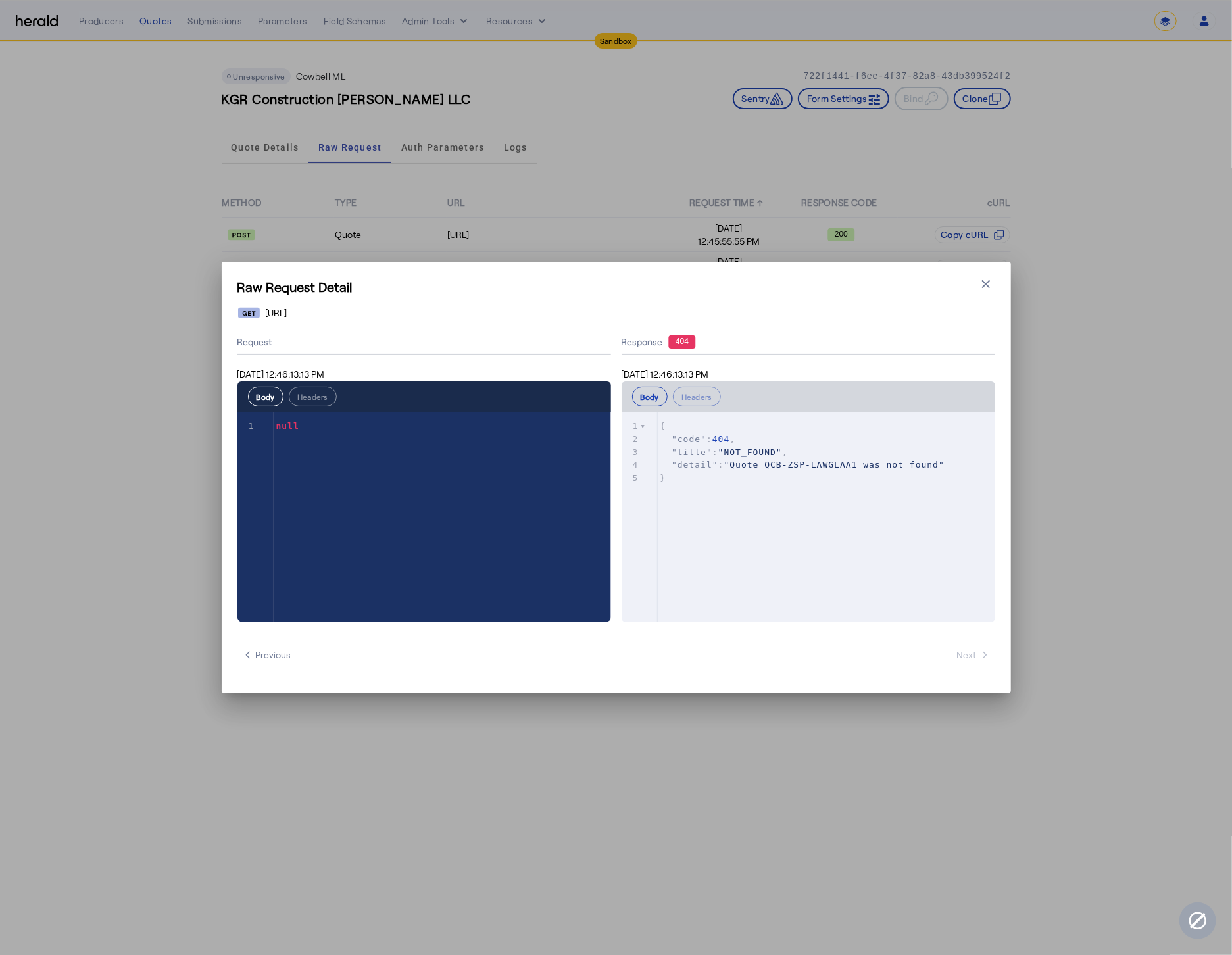
click at [847, 509] on div "xxxxxxxxxx 5 1 { 2 "code" : 404 , 3 "title" : "NOT_FOUND" , 4 "detail" : "Quote…" at bounding box center [825, 533] width 407 height 243
click at [982, 291] on button "Close modal" at bounding box center [986, 284] width 19 height 19
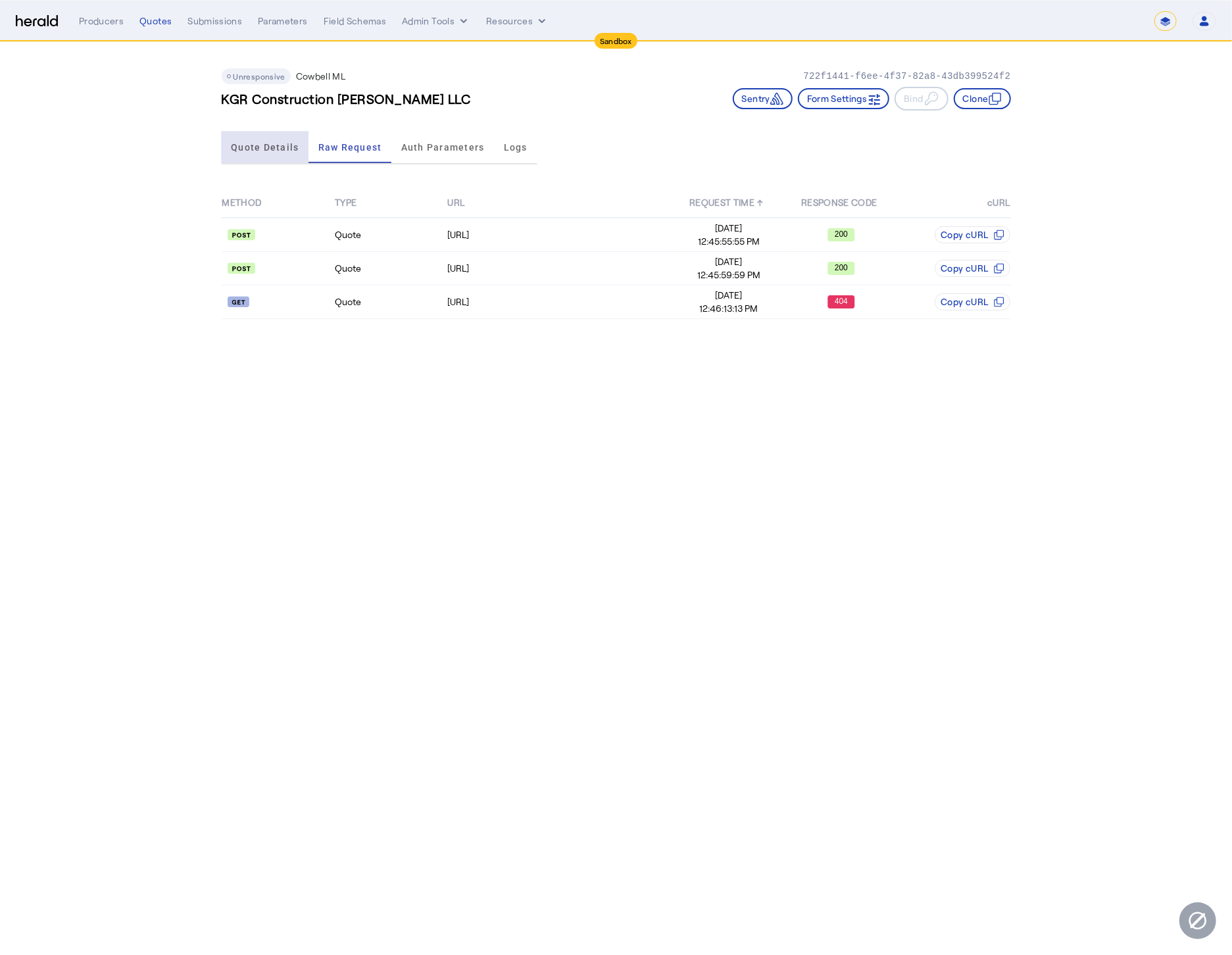
click at [253, 142] on span "Quote Details" at bounding box center [265, 147] width 68 height 9
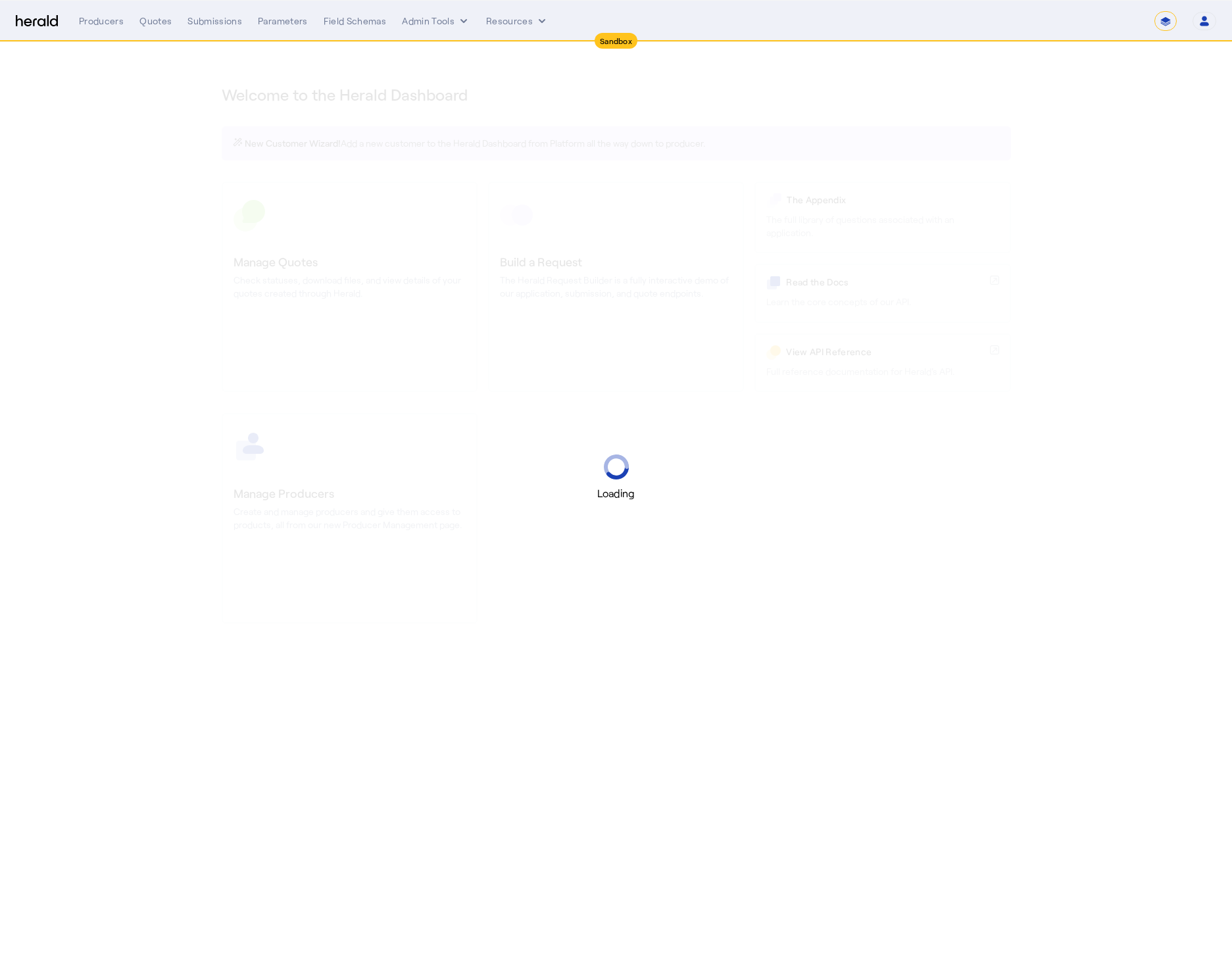
select select "*******"
select select "pfm_2v8p_herald_api"
select select "*******"
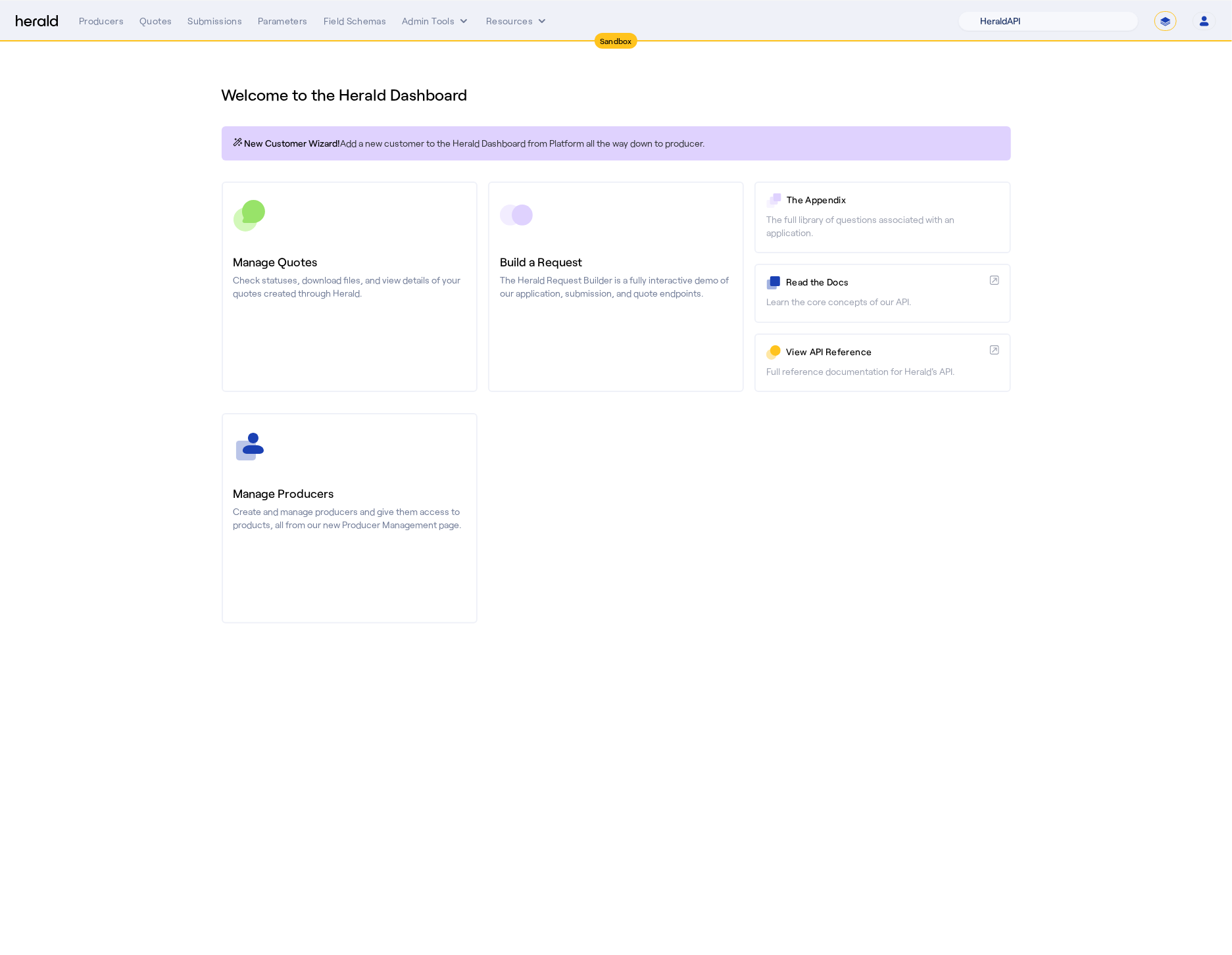
click at [1097, 30] on select "1Fort Acrisure Acturis Affinity Advisors Affinity Risk Agentero AmWins Anzen Ao…" at bounding box center [1048, 21] width 180 height 19
select select "pfm_1vyo_affinityrisk"
click at [989, 12] on select "1Fort Acrisure Acturis Affinity Advisors Affinity Risk Agentero AmWins Anzen Ao…" at bounding box center [1048, 21] width 180 height 19
click at [160, 130] on section "Welcome to the Herald Dashboard New Customer Wizard! Add a new customer to the …" at bounding box center [616, 345] width 1232 height 607
click at [158, 24] on div "Quotes" at bounding box center [155, 21] width 32 height 13
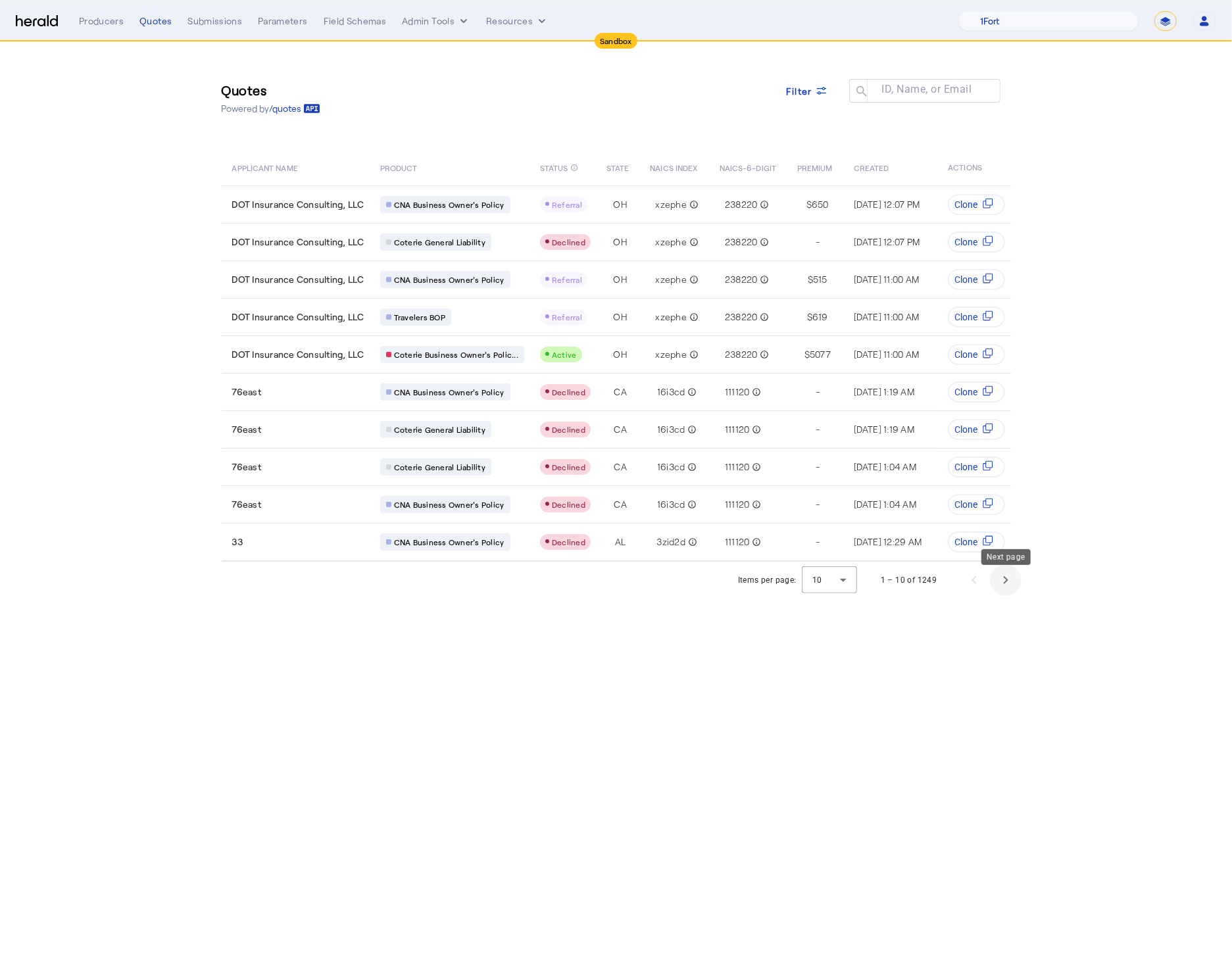
click at [1009, 584] on span "Next page" at bounding box center [1005, 580] width 32 height 32
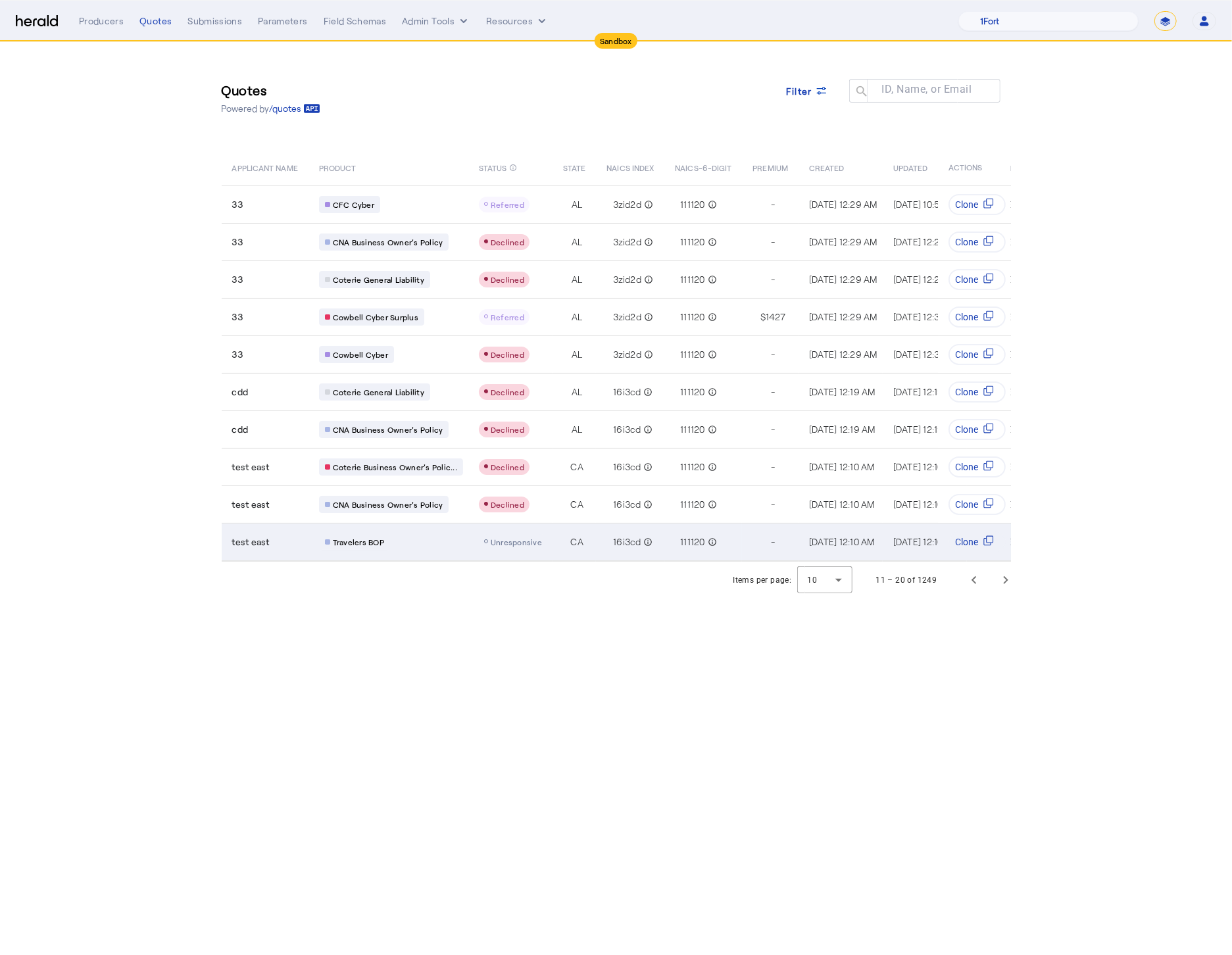
click at [596, 545] on td "16i3cd info_outline" at bounding box center [630, 542] width 68 height 38
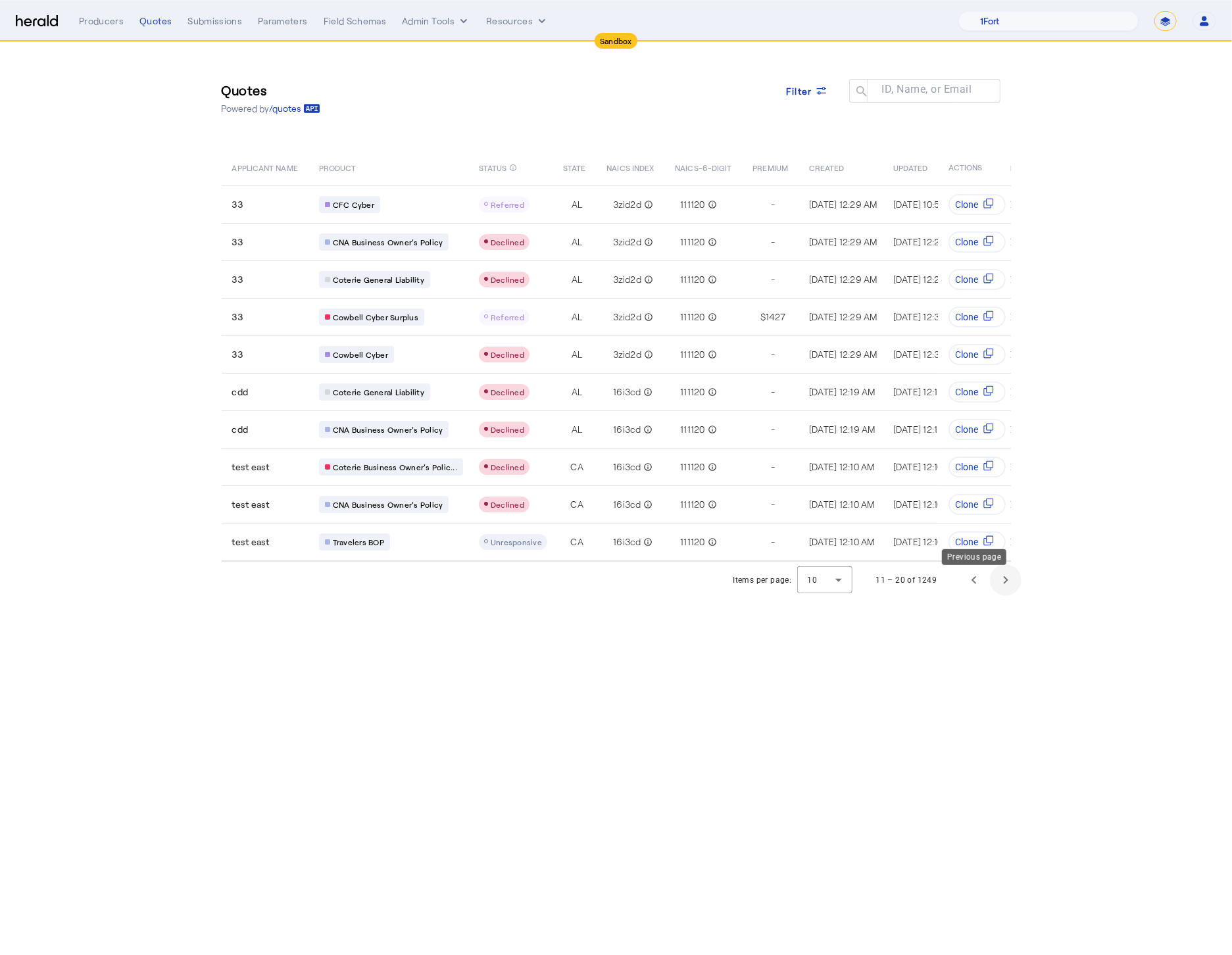
click at [1006, 587] on span "Next page" at bounding box center [1005, 580] width 32 height 32
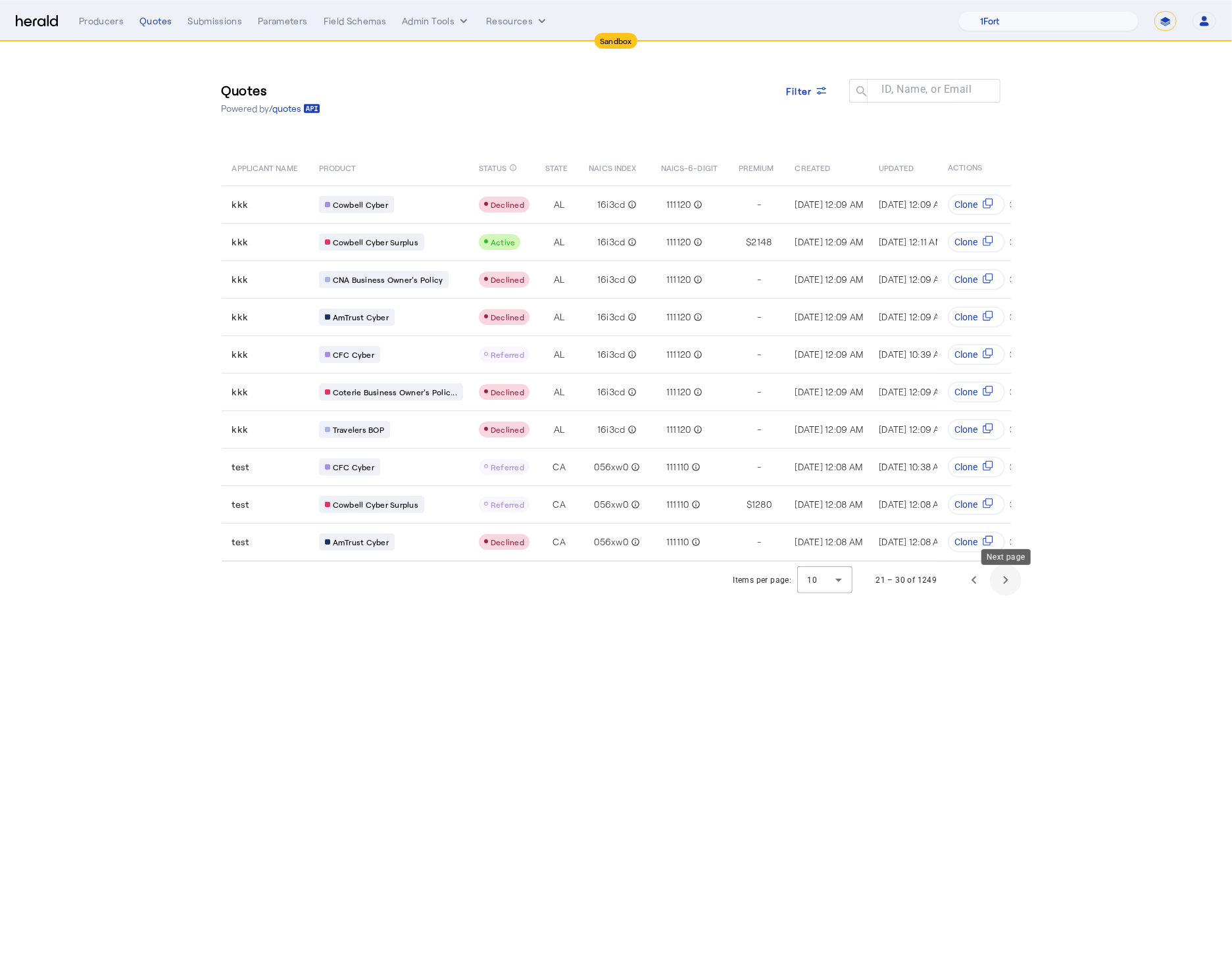
click at [1011, 589] on span "Next page" at bounding box center [1005, 580] width 32 height 32
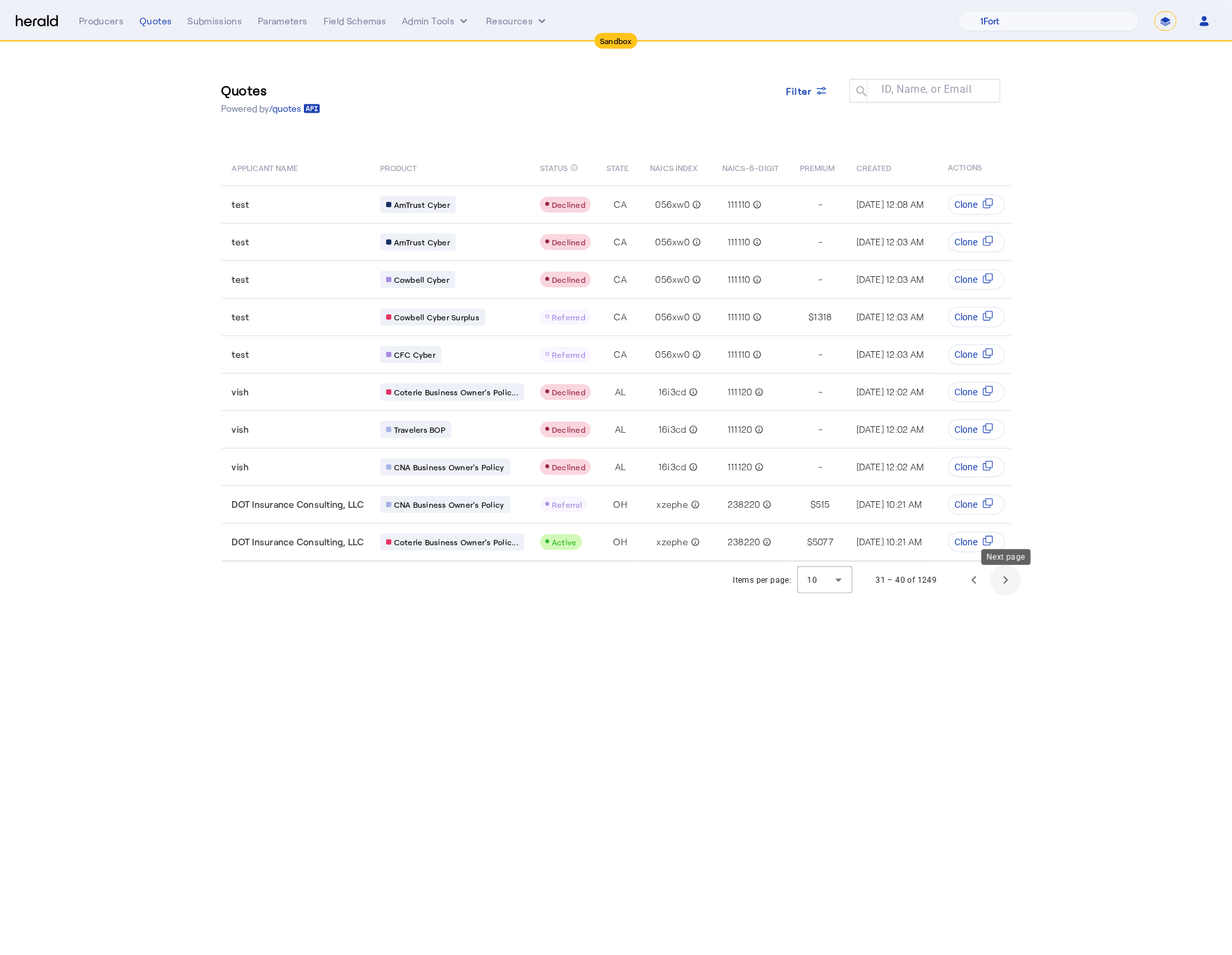
click at [1002, 594] on span "Next page" at bounding box center [1005, 580] width 32 height 32
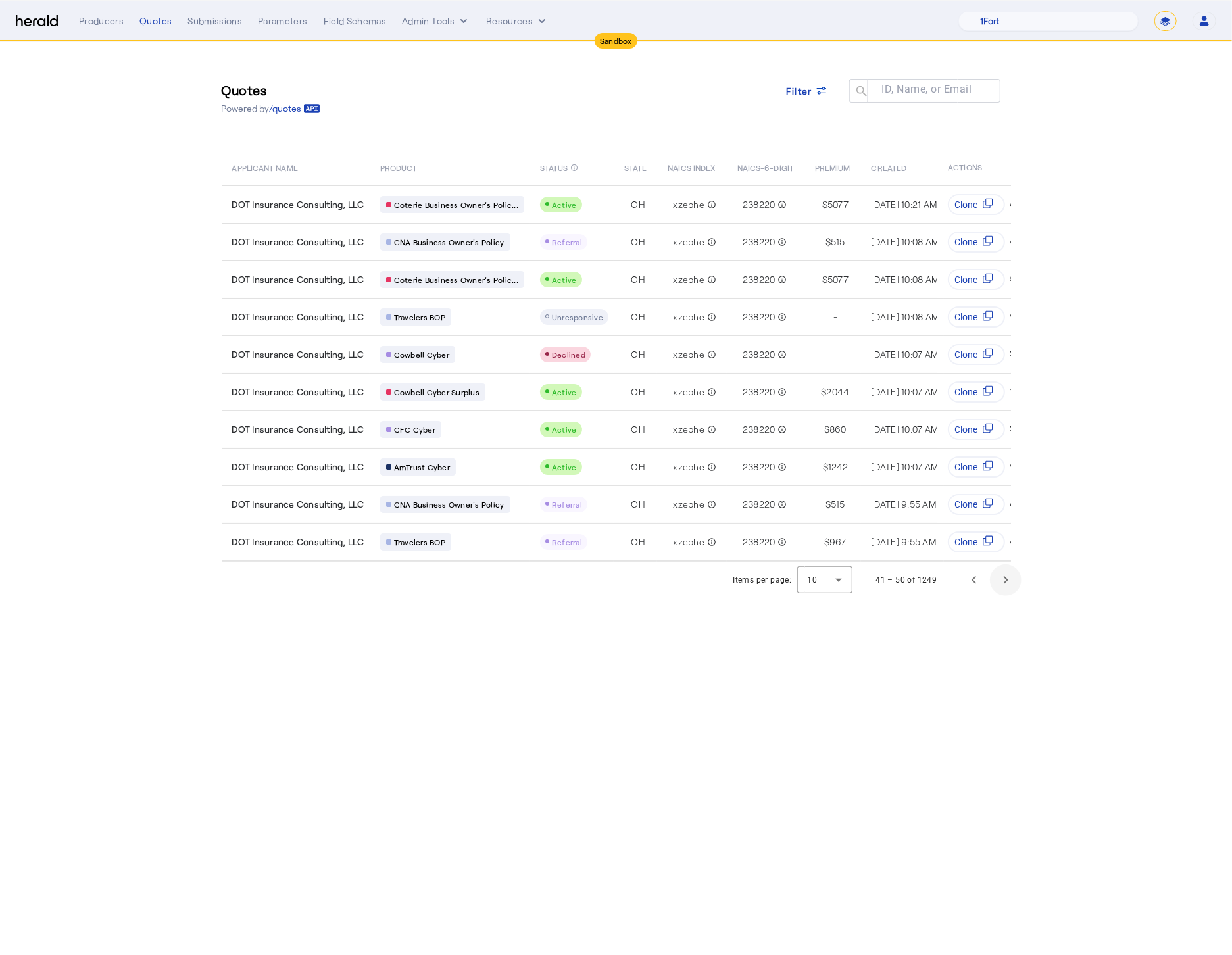
click at [1007, 589] on span "Next page" at bounding box center [1005, 580] width 32 height 32
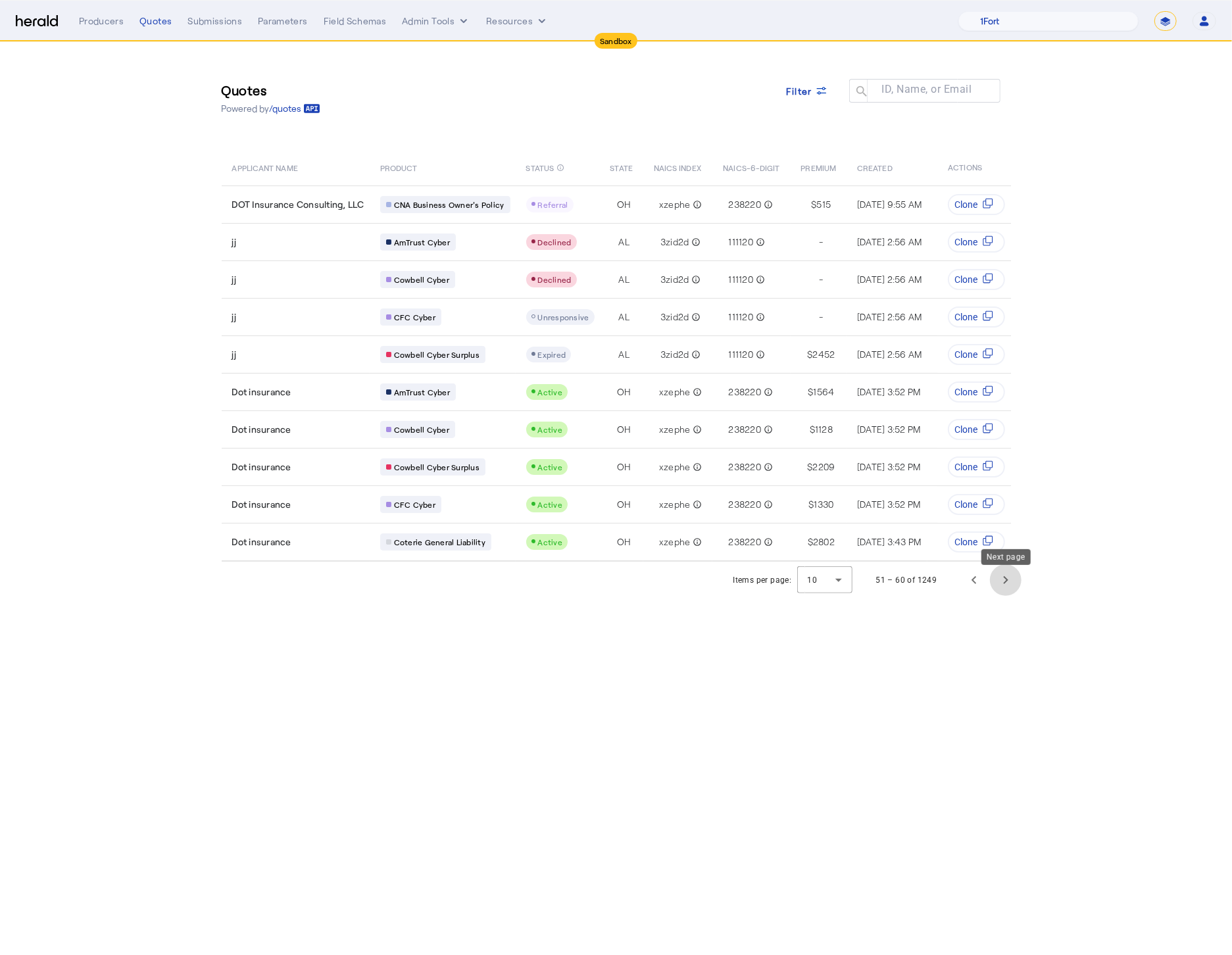
click at [1005, 589] on span "Next page" at bounding box center [1005, 580] width 32 height 32
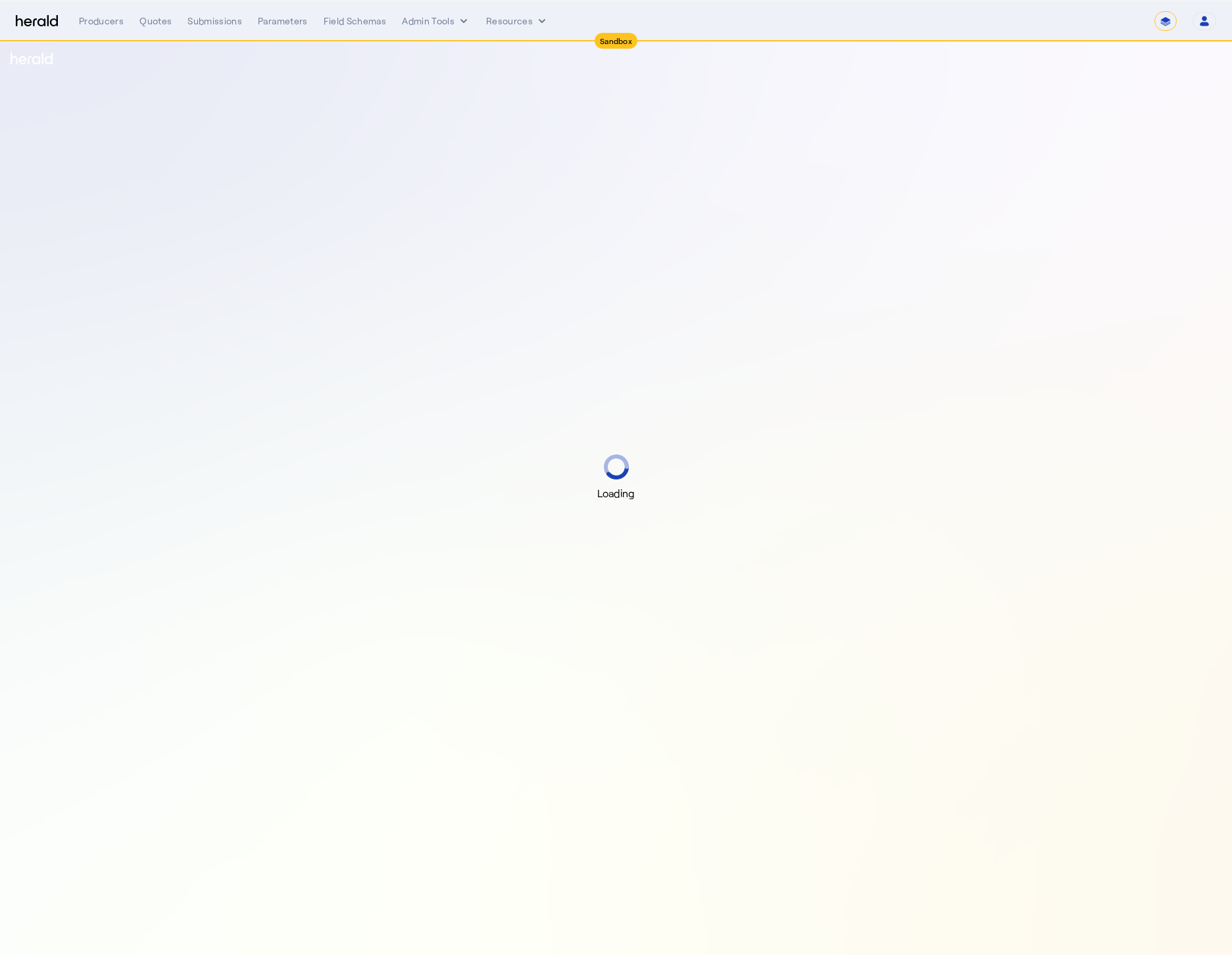
select select "*******"
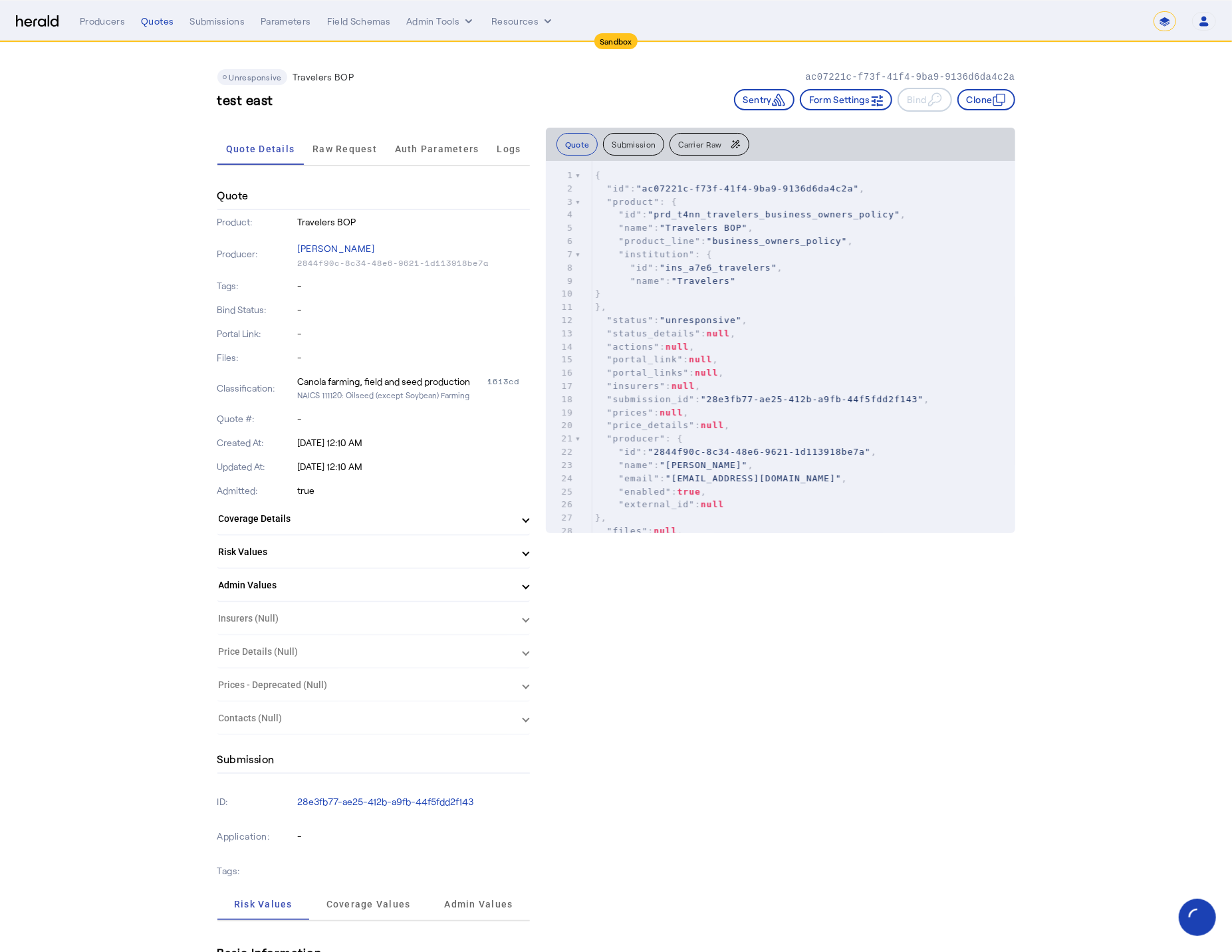
click at [364, 165] on div "Quote Details Raw Request Auth Parameters Logs" at bounding box center [374, 149] width 313 height 44
click at [352, 144] on span "Raw Request" at bounding box center [345, 148] width 65 height 9
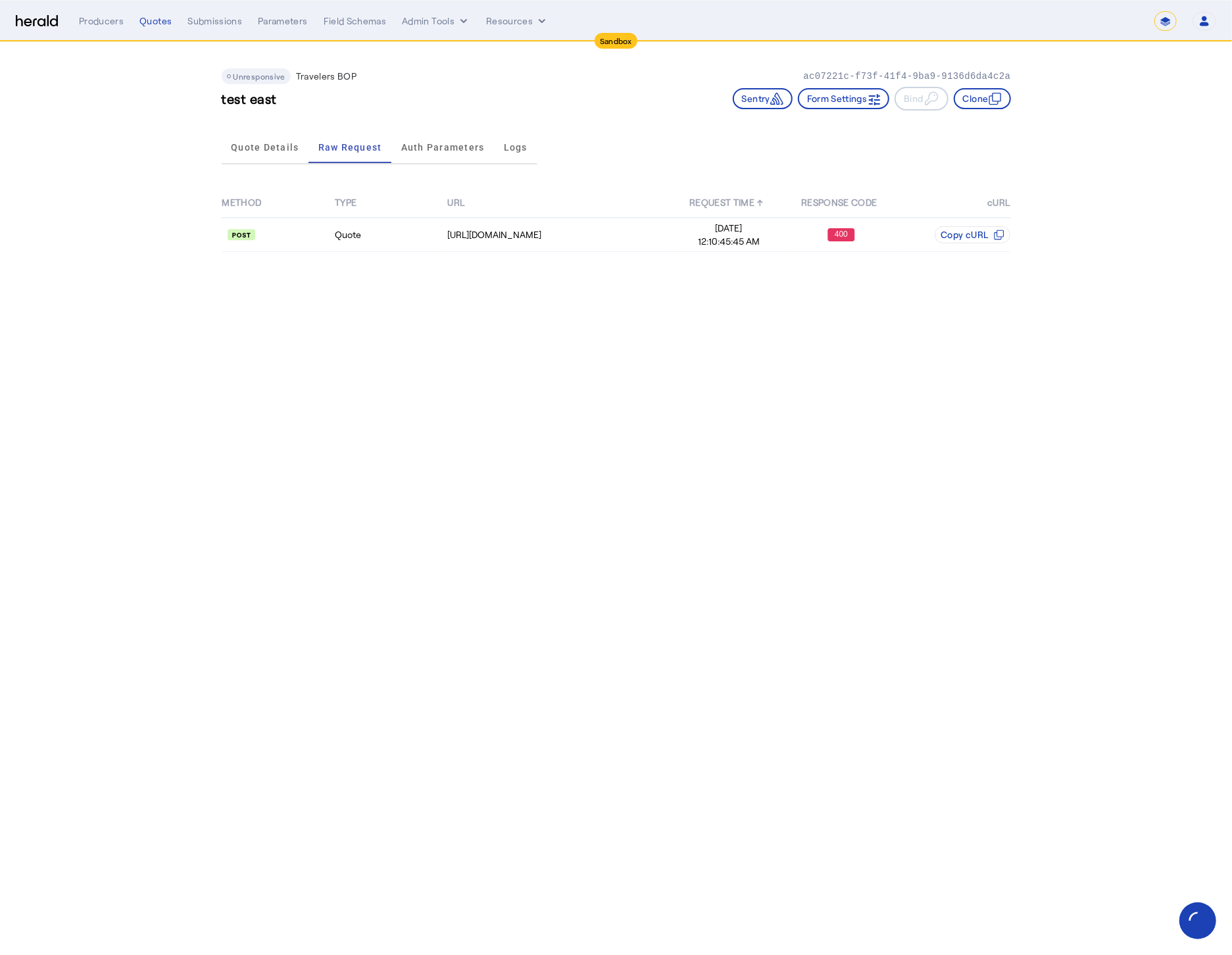
click at [617, 255] on div "METHOD TYPE URL REQUEST TIME ↑ RESPONSE CODE cURL Quote [URL][DOMAIN_NAME] [DAT…" at bounding box center [616, 220] width 789 height 101
click at [615, 233] on div "[URL][DOMAIN_NAME]" at bounding box center [559, 235] width 225 height 13
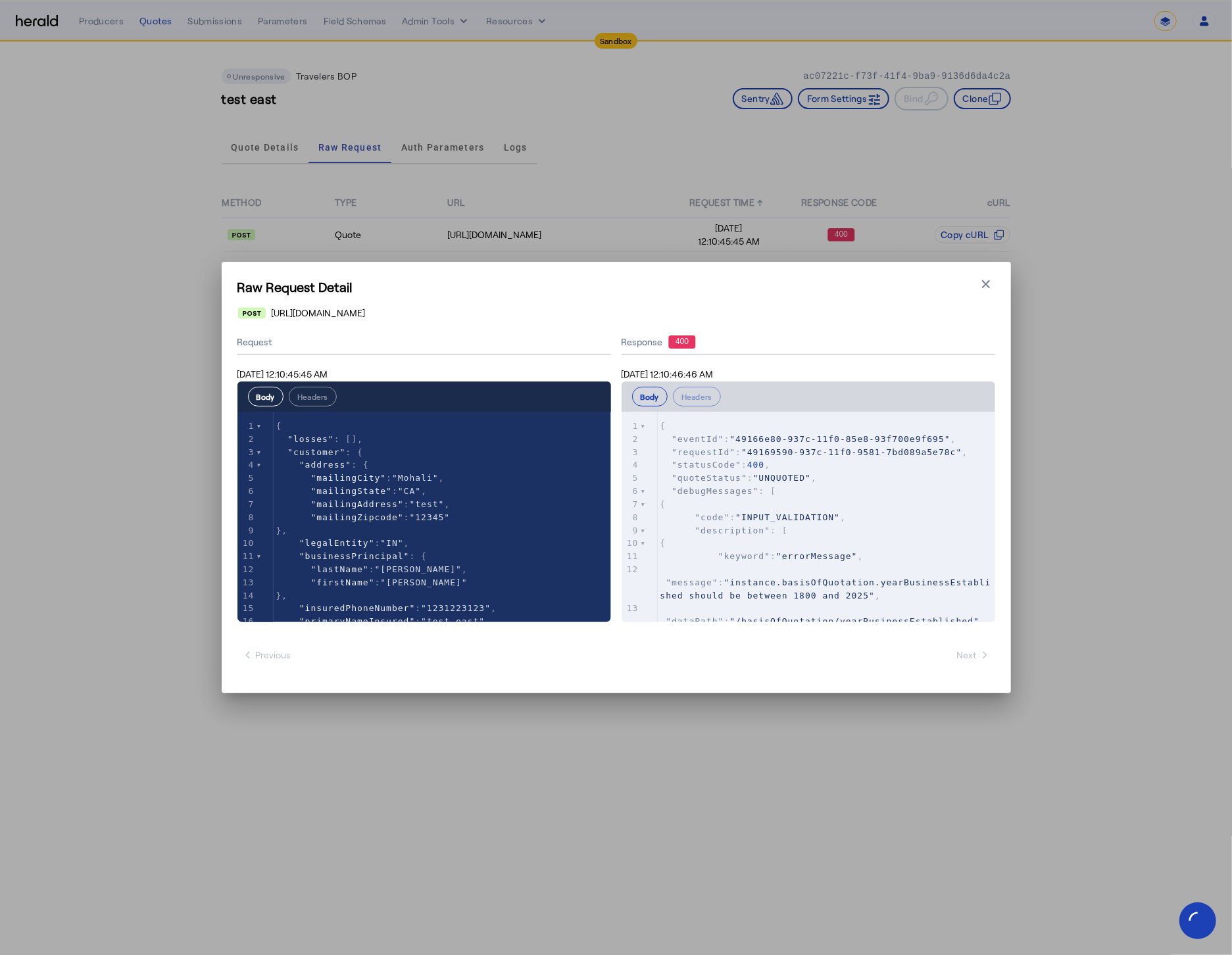
click at [807, 402] on div "Body Headers" at bounding box center [808, 396] width 353 height 19
click at [846, 463] on pre ""statusCode" : 400 ," at bounding box center [826, 465] width 338 height 13
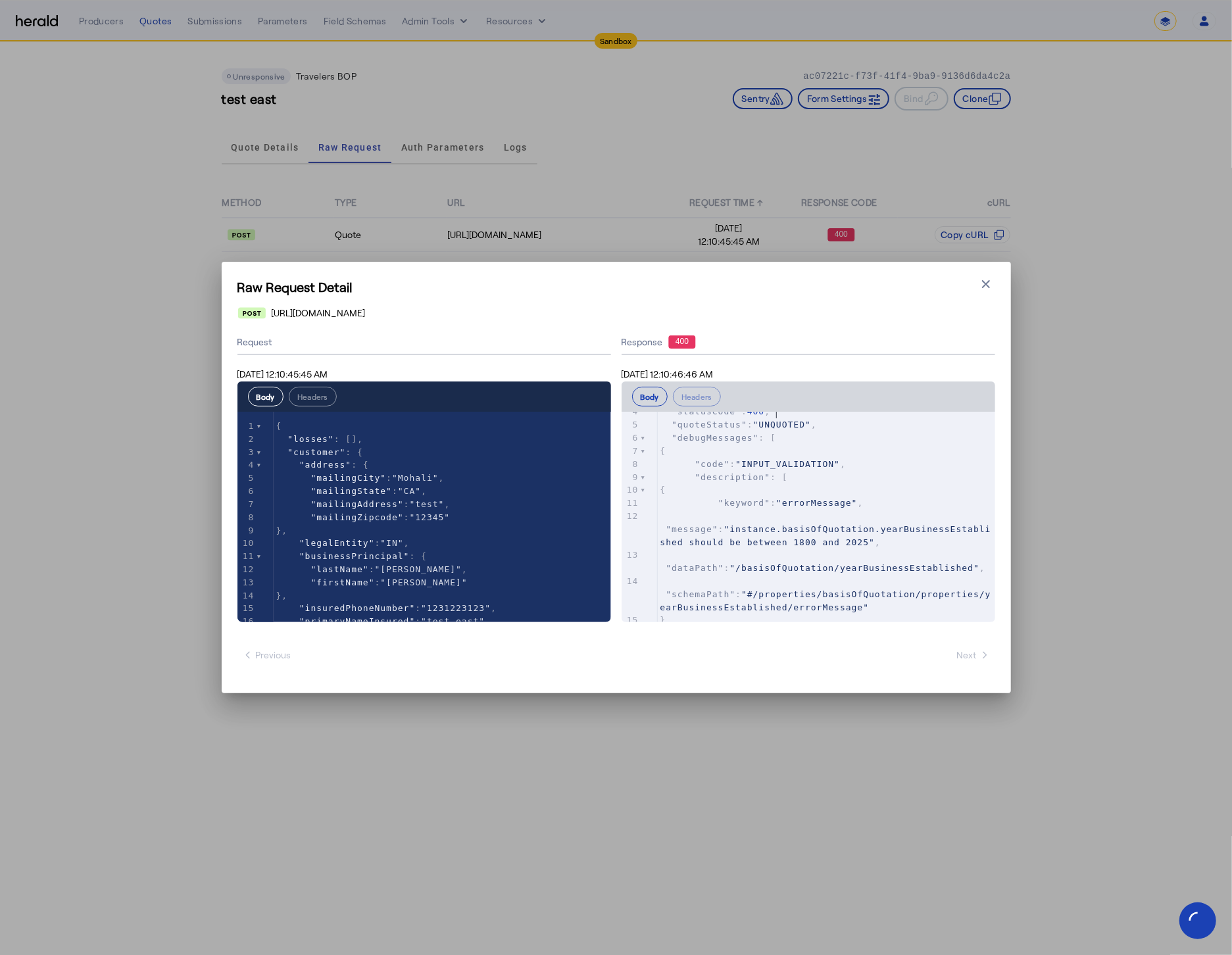
scroll to position [54, 0]
click at [859, 534] on pre ""message" : "instance.basisOfQuotation.yearBusinessEstablished should be betwee…" at bounding box center [826, 528] width 338 height 39
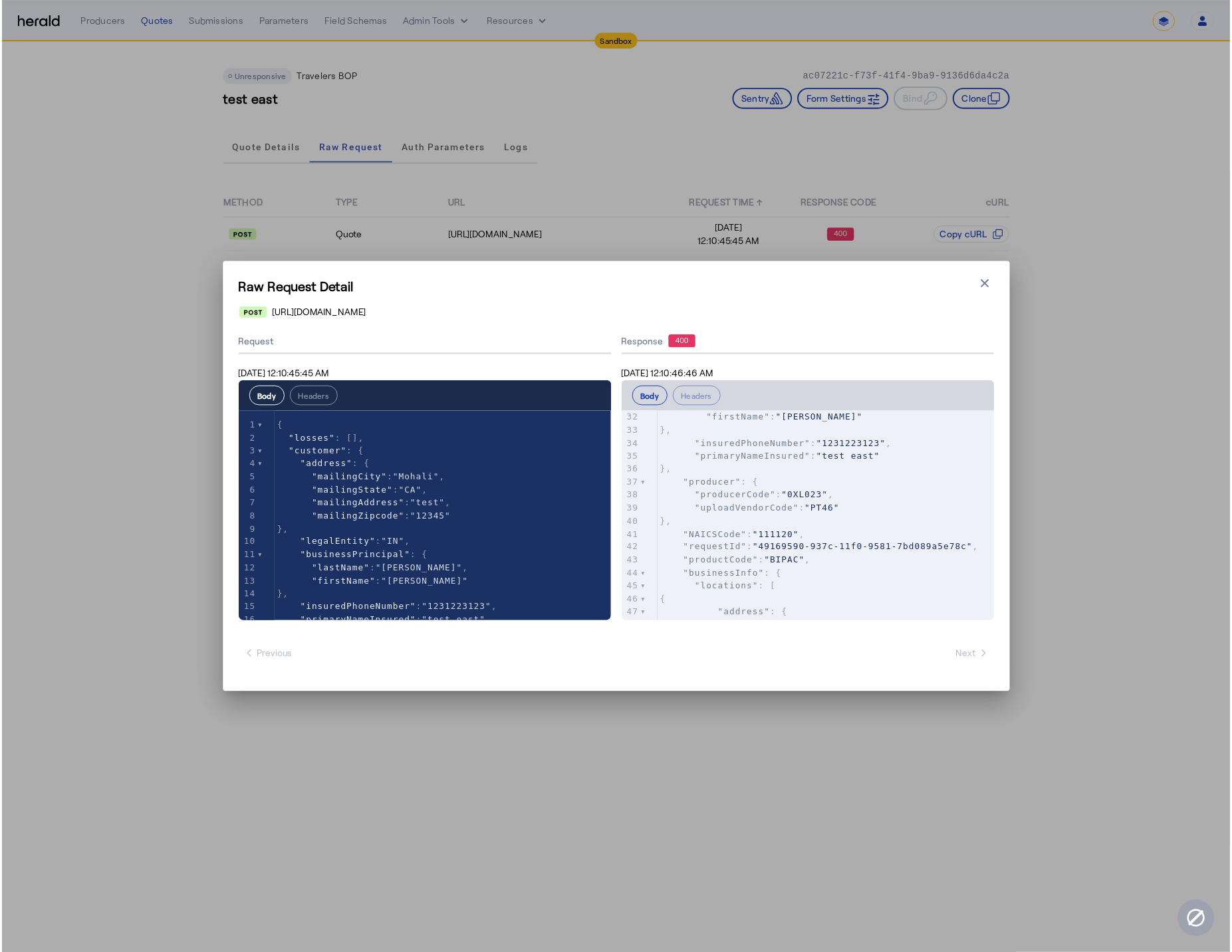
scroll to position [474, 0]
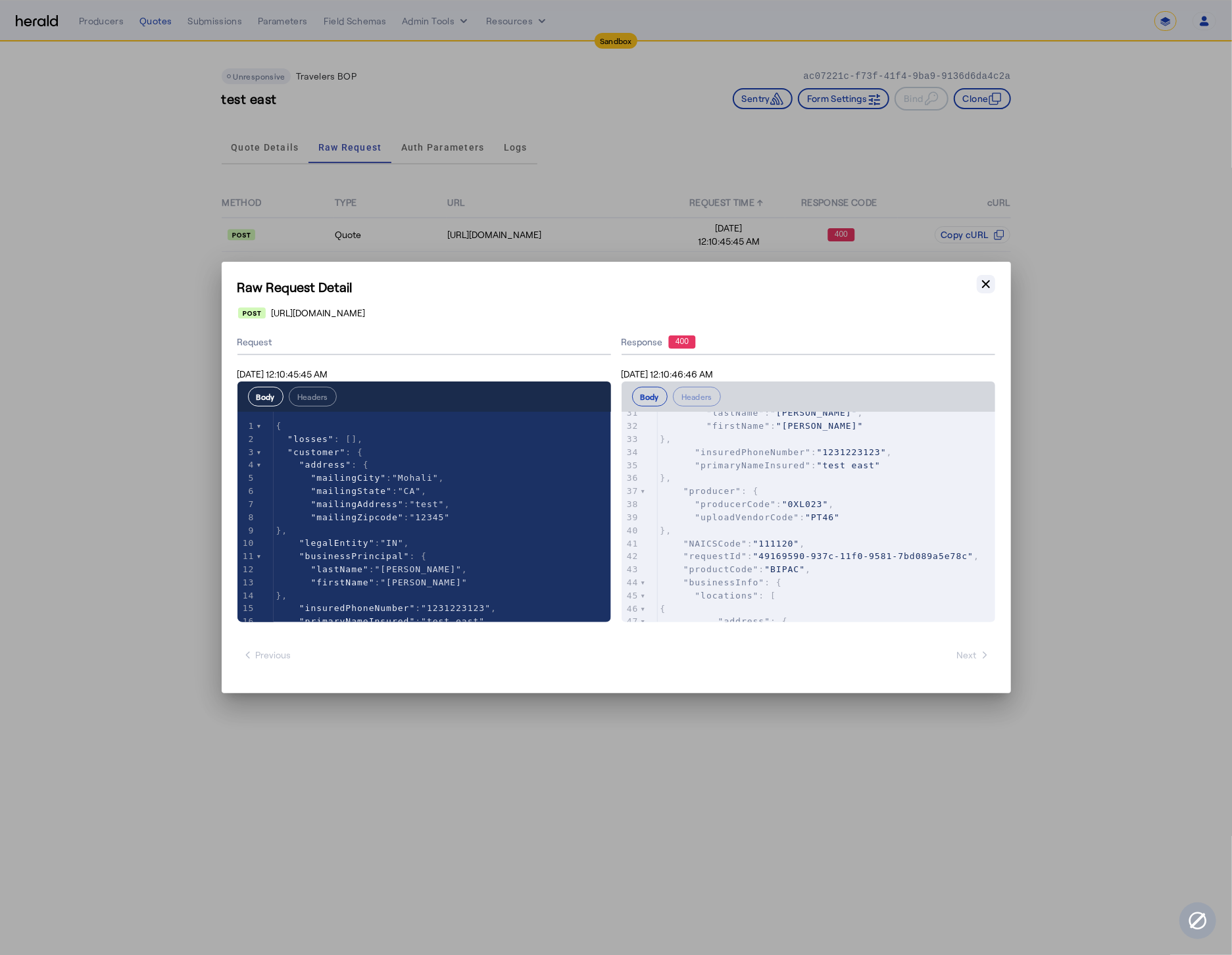
click at [993, 287] on button "Close modal" at bounding box center [986, 284] width 19 height 19
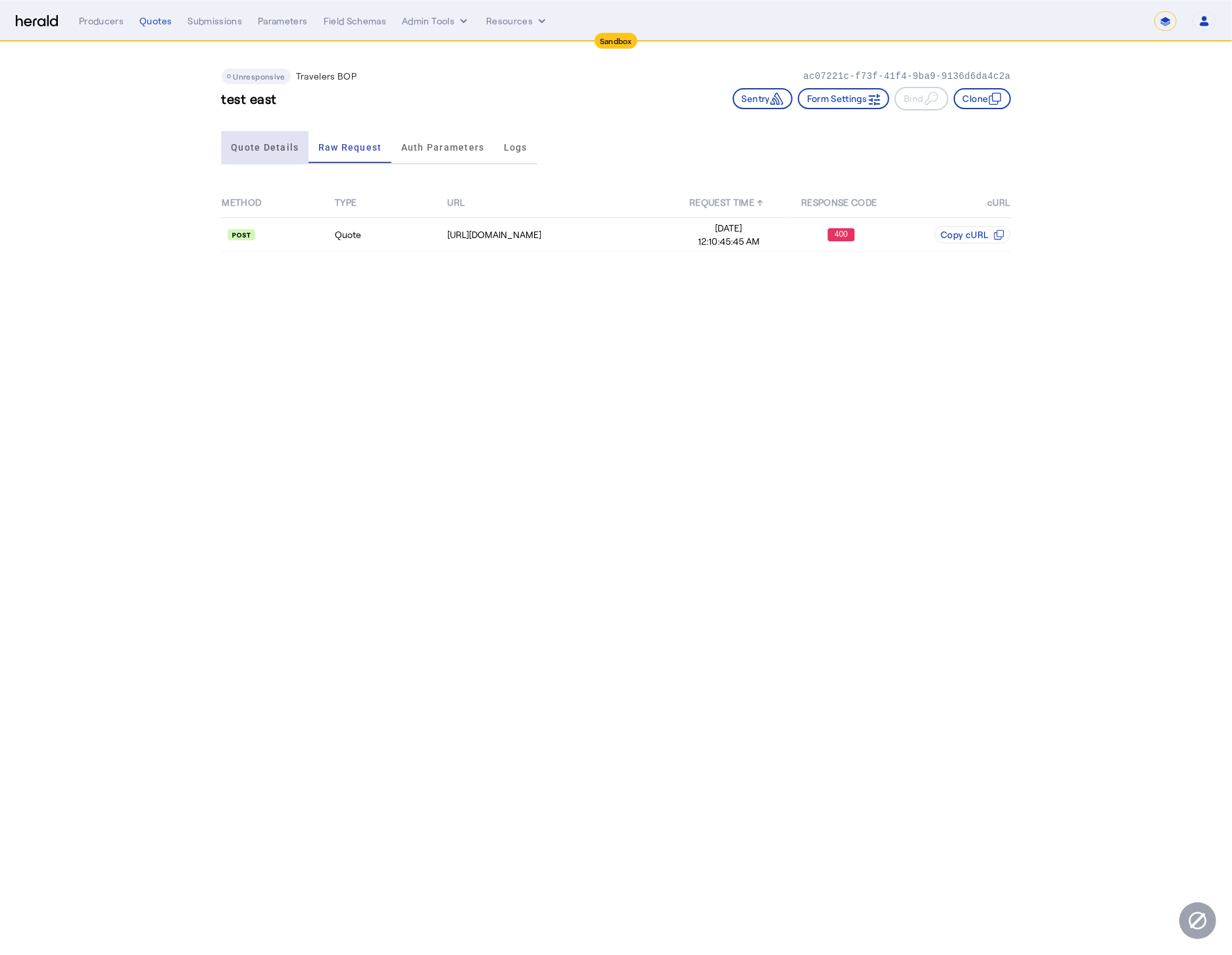
click at [247, 132] on span "Quote Details" at bounding box center [265, 148] width 68 height 32
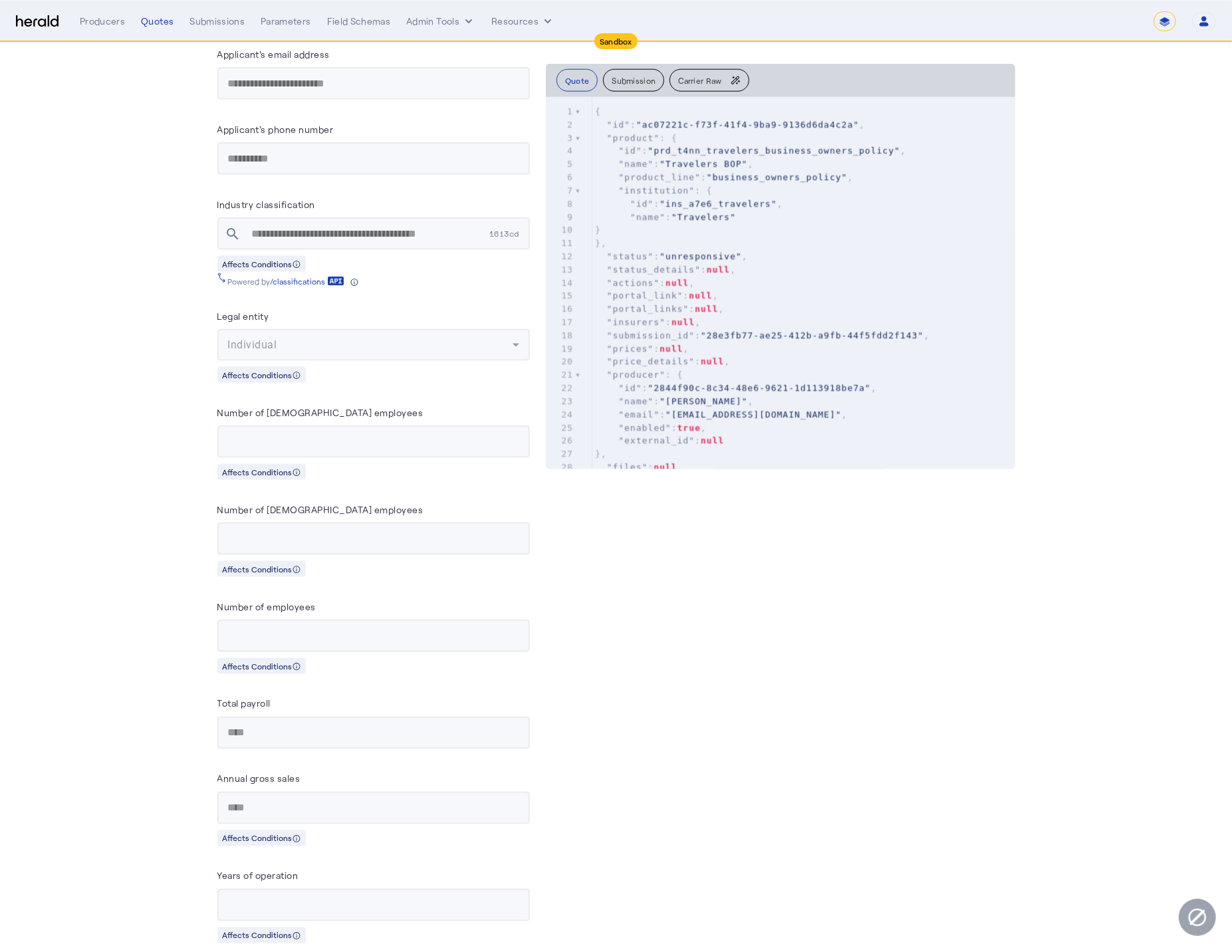
scroll to position [1736, 0]
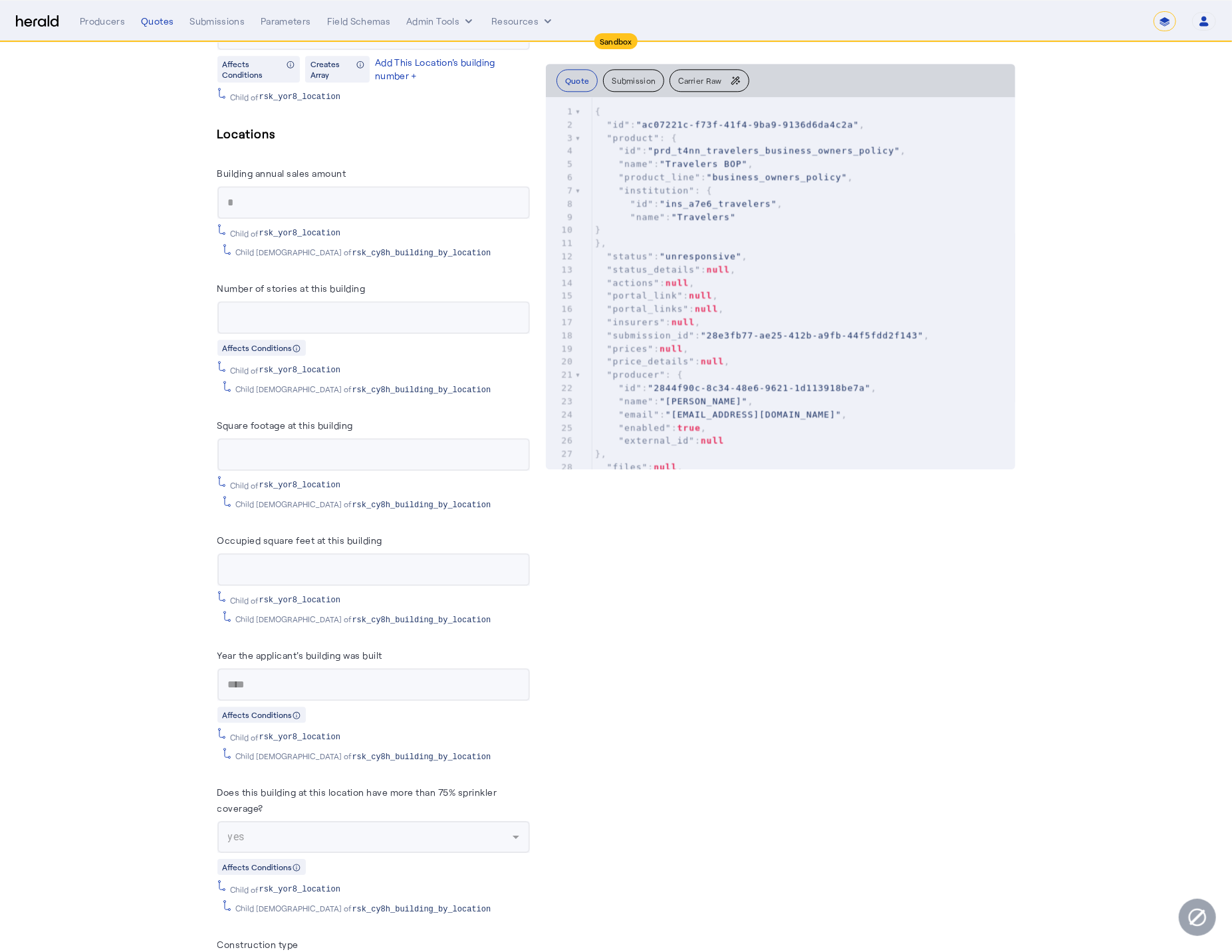
scroll to position [2506, 0]
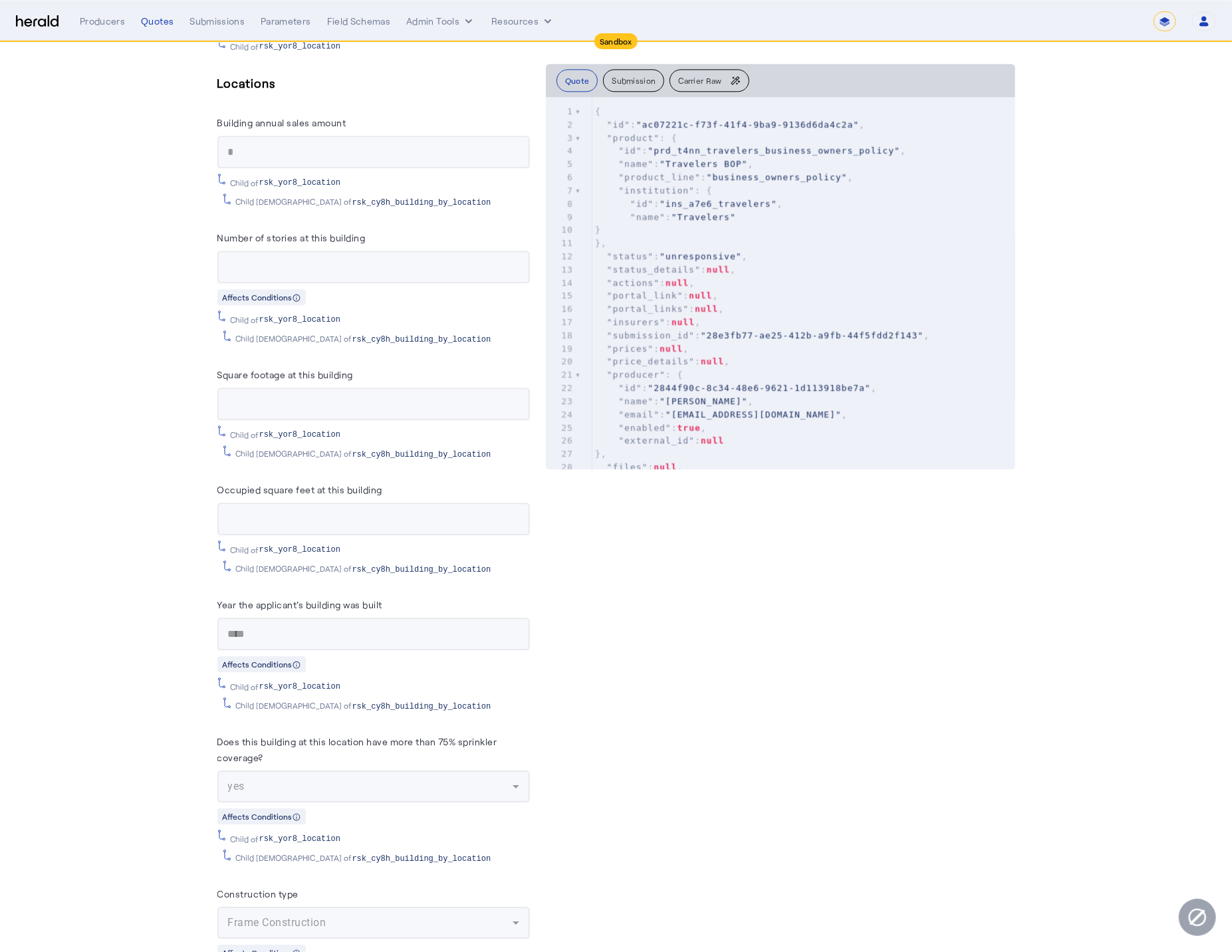
click at [417, 613] on div "Year the applicant's building was built" at bounding box center [374, 607] width 313 height 21
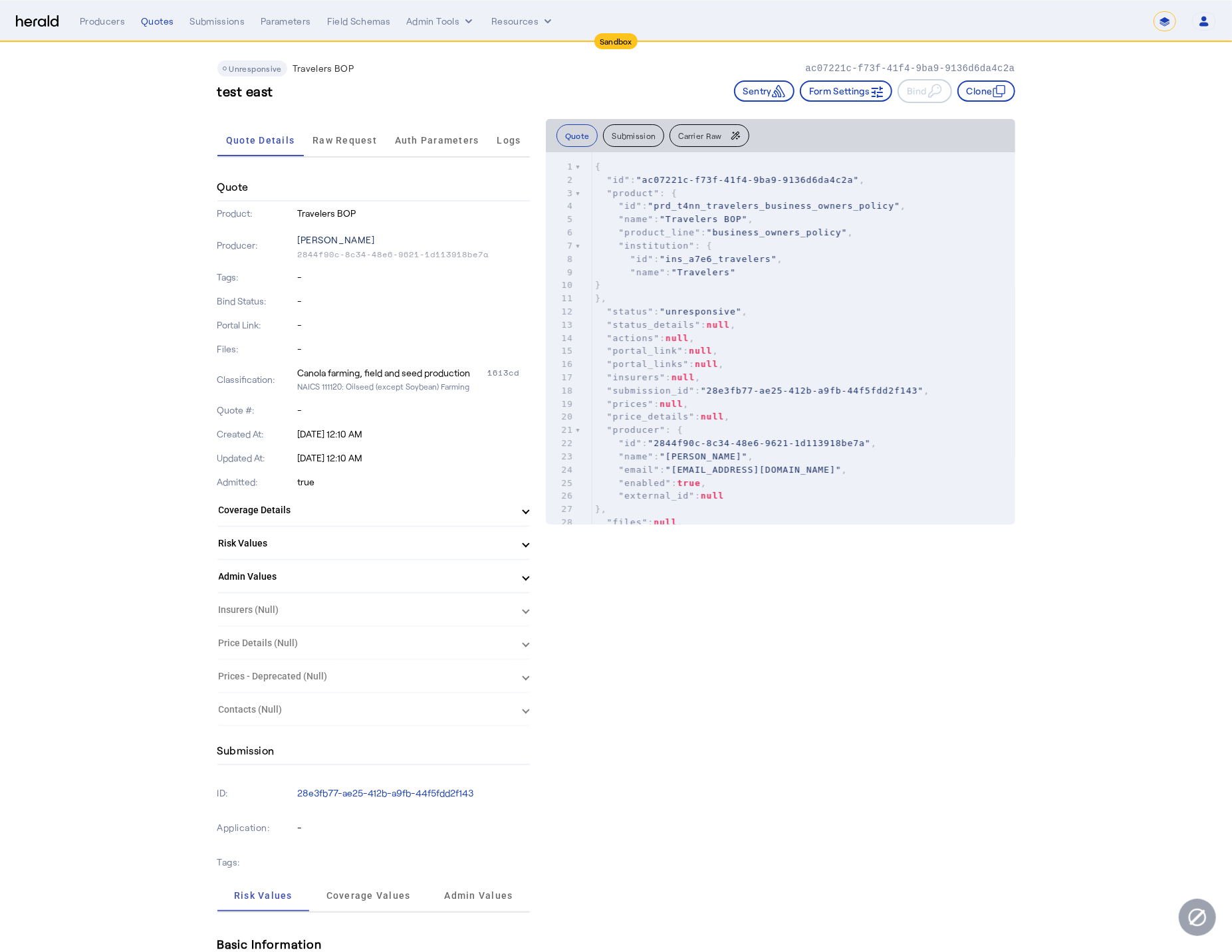
scroll to position [0, 0]
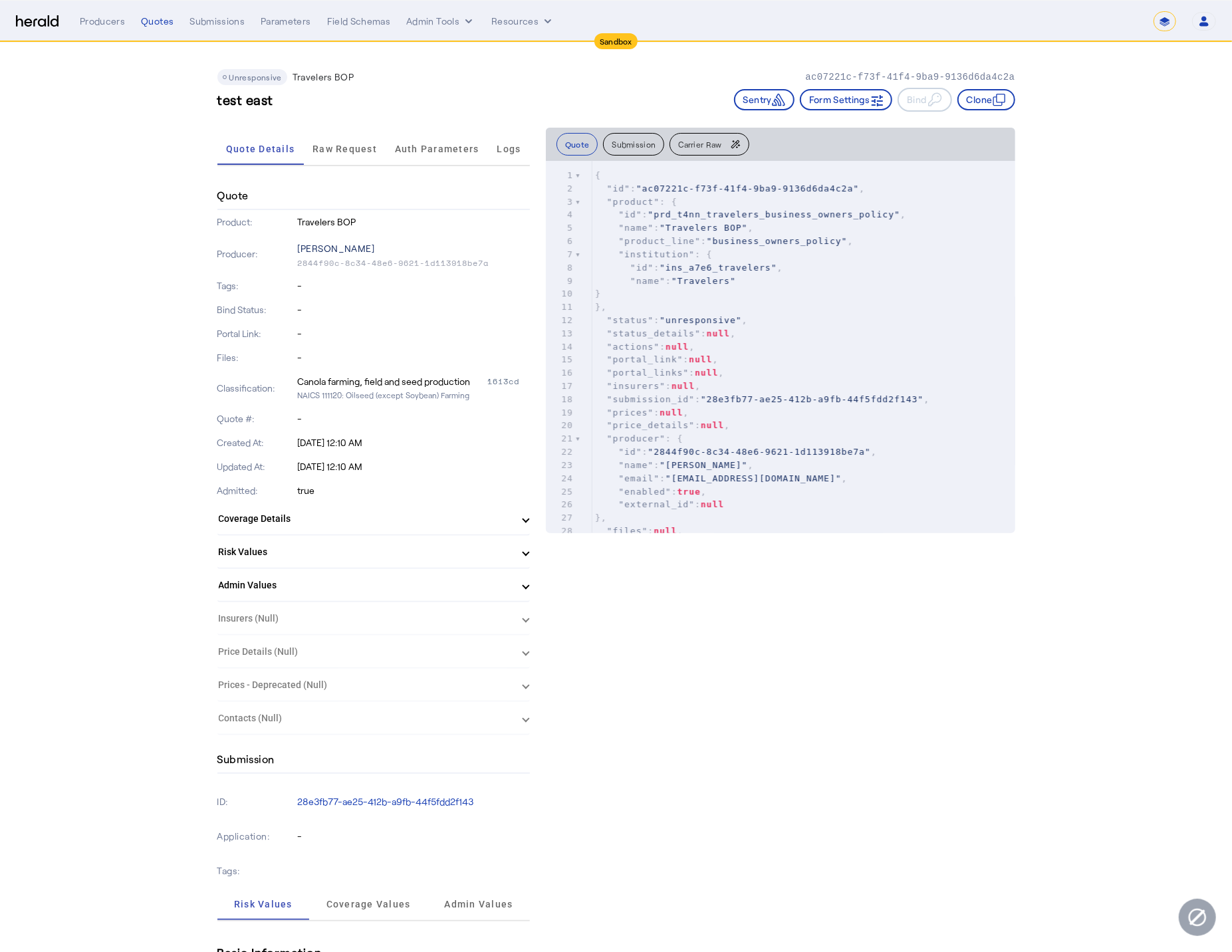
click at [364, 159] on span "Raw Request" at bounding box center [345, 149] width 65 height 32
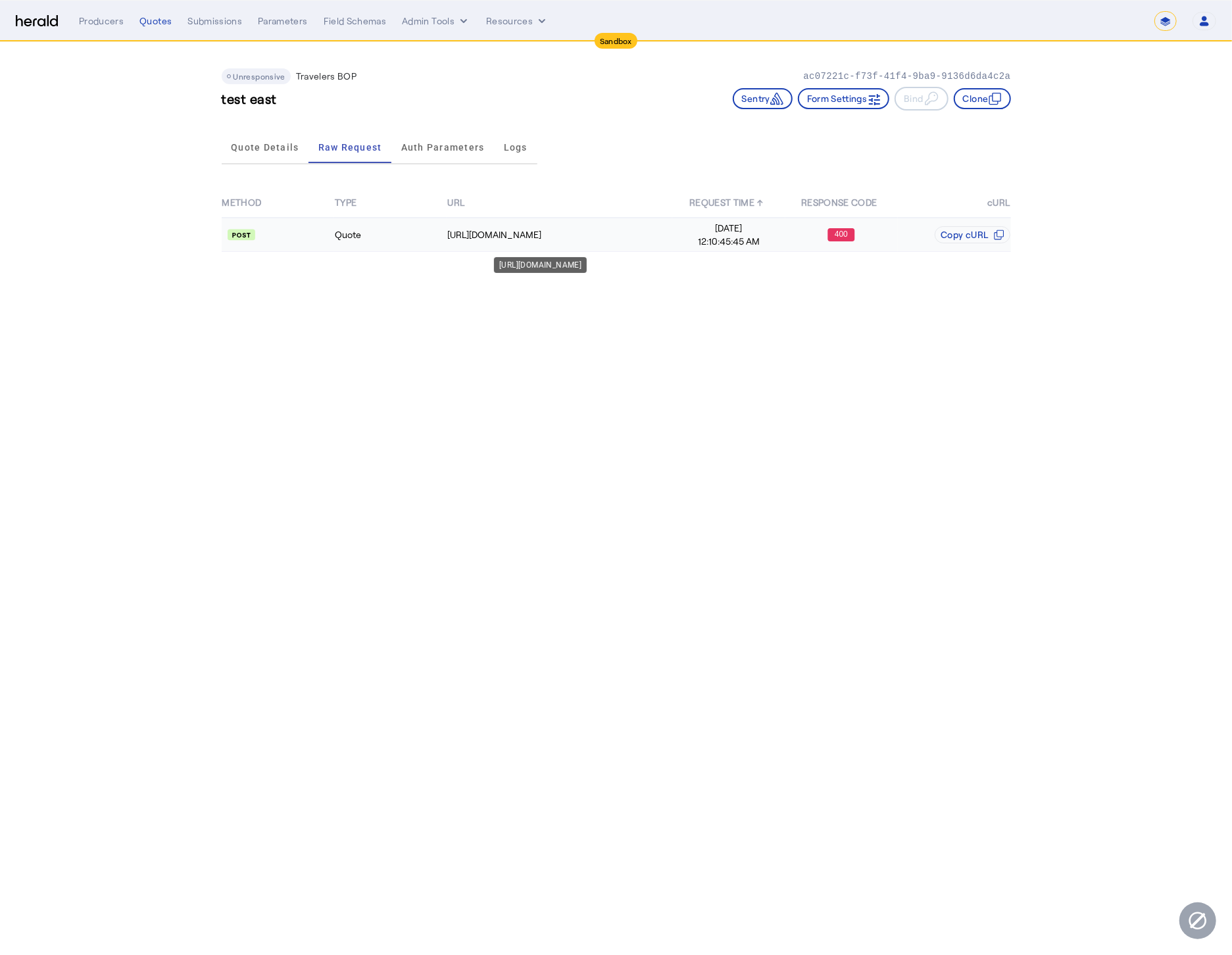
click at [567, 240] on td "[URL][DOMAIN_NAME]" at bounding box center [559, 235] width 225 height 35
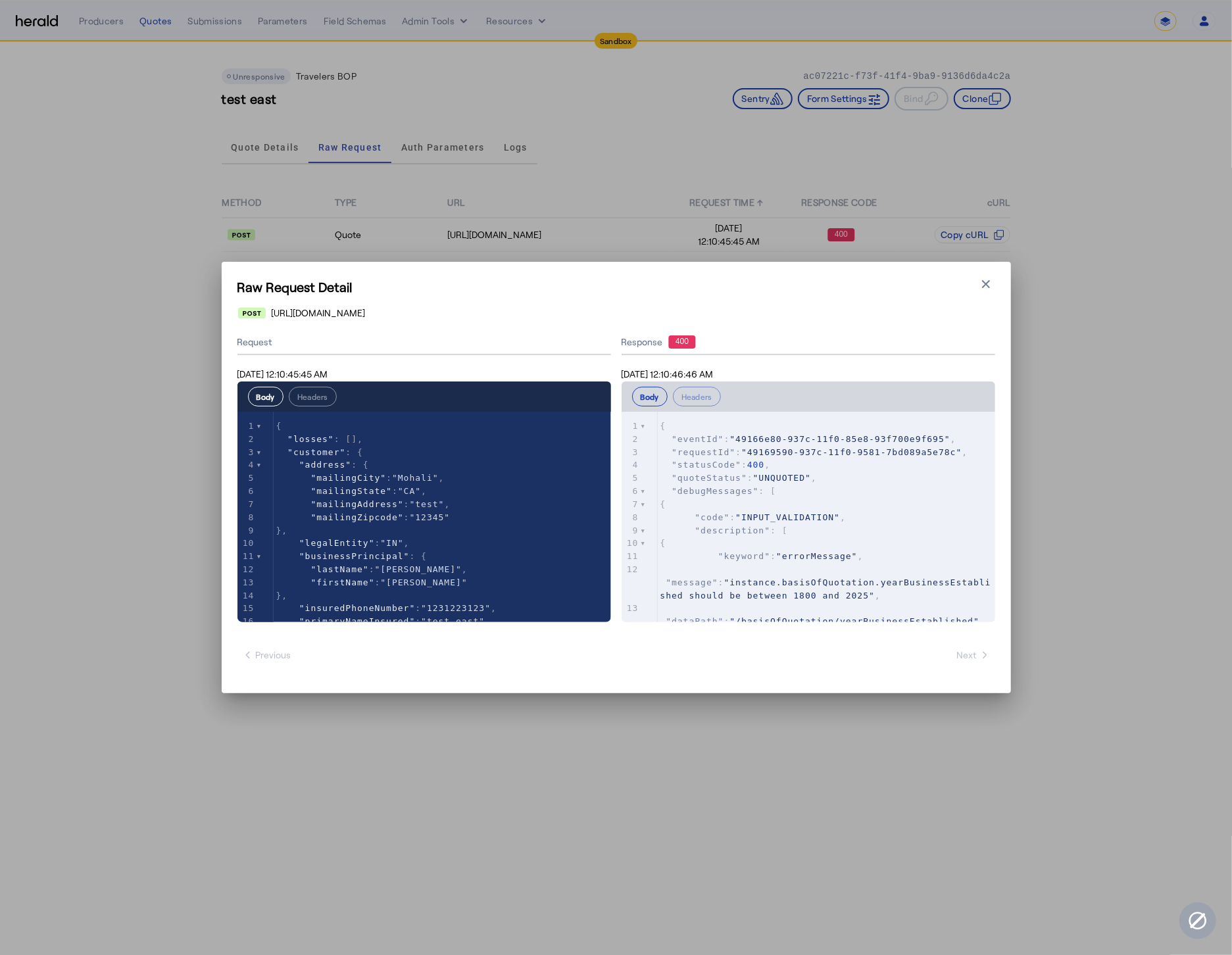
click at [870, 571] on pre ""message" : "instance.basisOfQuotation.yearBusinessEstablished should be betwee…" at bounding box center [826, 582] width 338 height 39
click at [880, 602] on pre ""dataPath" : "/basisOfQuotation/yearBusinessEstablished" ," at bounding box center [826, 615] width 338 height 27
click at [876, 599] on pre ""message" : "instance.basisOfQuotation.yearBusinessEstablished should be betwee…" at bounding box center [826, 582] width 338 height 39
click at [979, 290] on icon "button" at bounding box center [986, 284] width 13 height 13
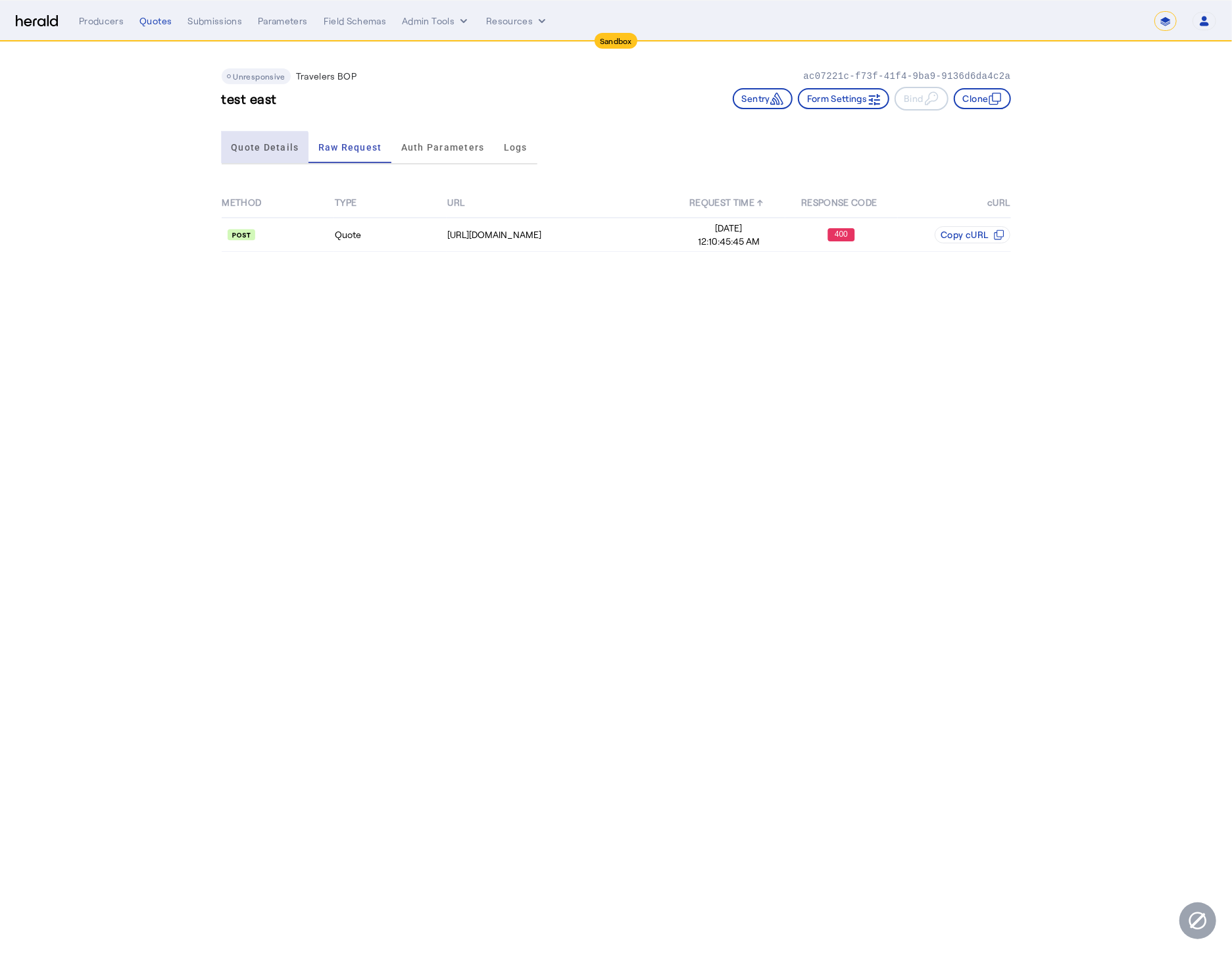
click at [258, 153] on span "Quote Details" at bounding box center [265, 148] width 68 height 32
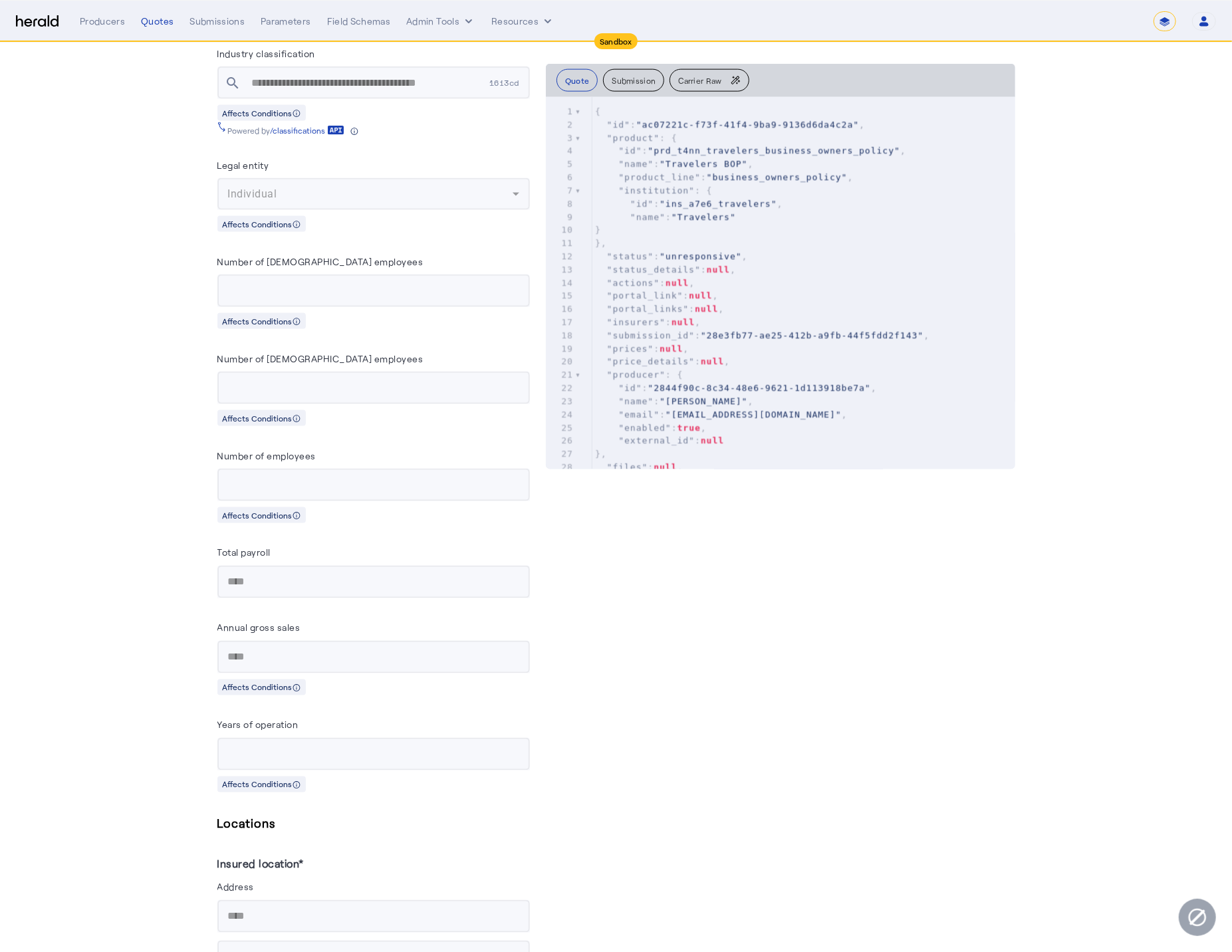
scroll to position [1332, 0]
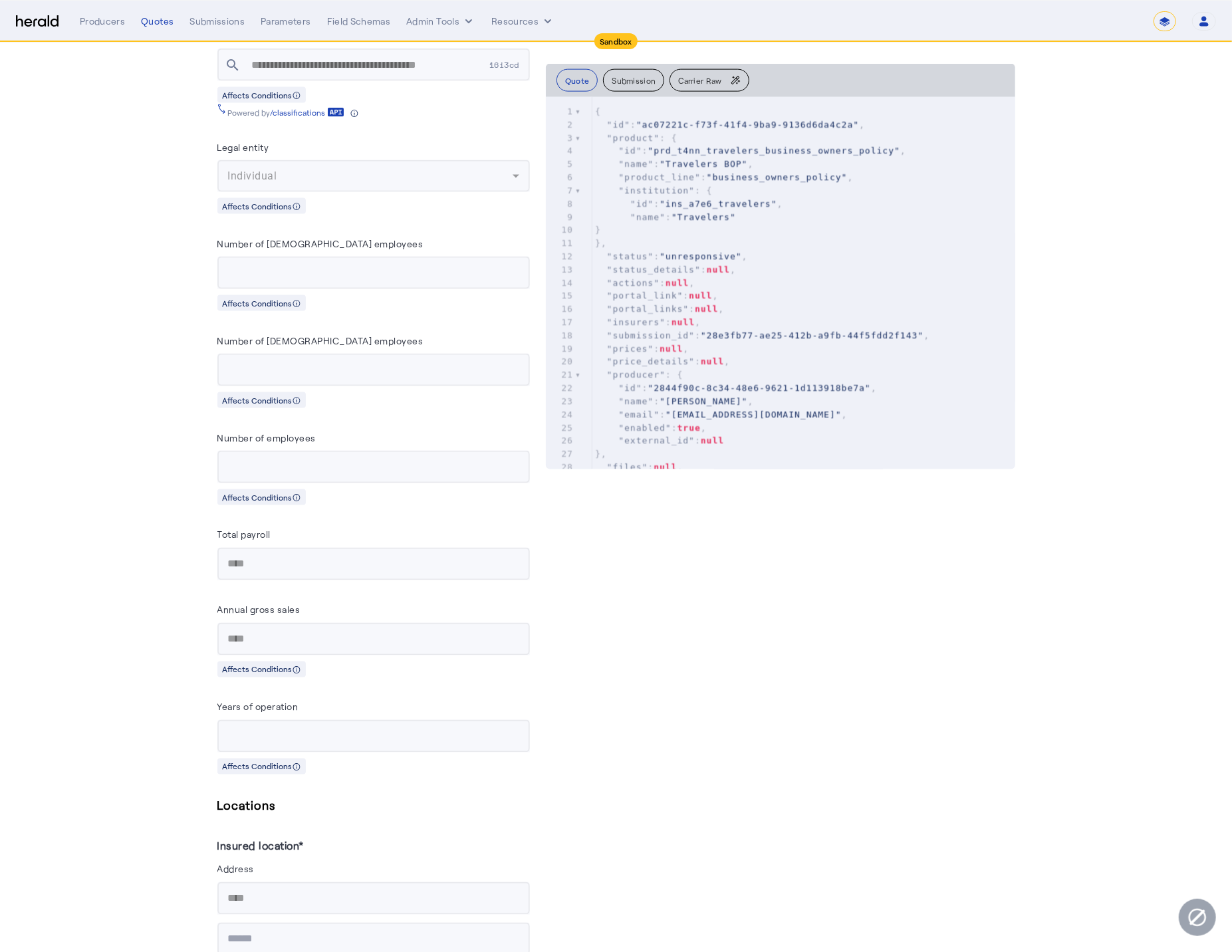
drag, startPoint x: 332, startPoint y: 703, endPoint x: 94, endPoint y: 687, distance: 238.5
click at [324, 752] on mat-form-field "****" at bounding box center [374, 736] width 313 height 33
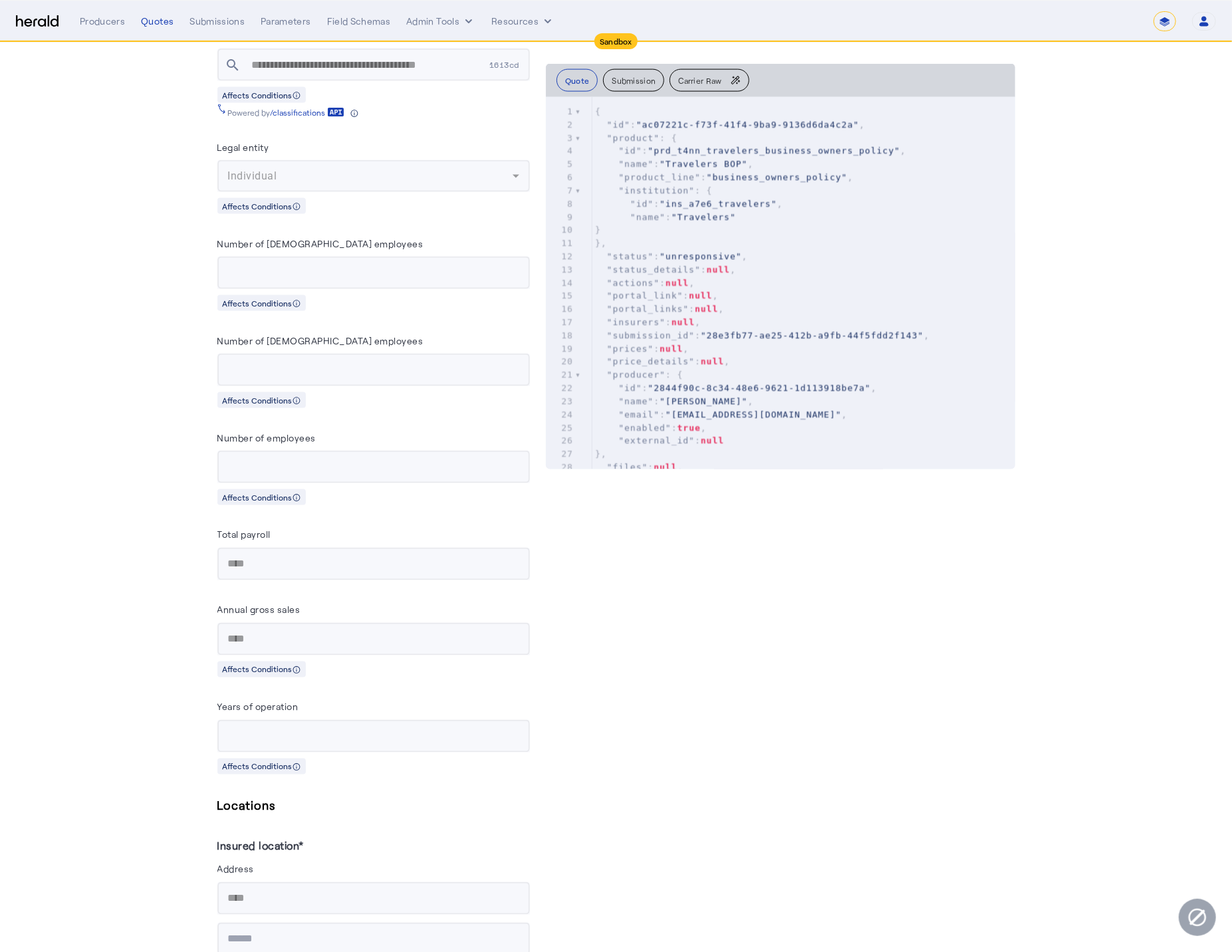
drag, startPoint x: 340, startPoint y: 776, endPoint x: 93, endPoint y: 689, distance: 261.9
drag, startPoint x: -43, startPoint y: 647, endPoint x: -54, endPoint y: 641, distance: 12.5
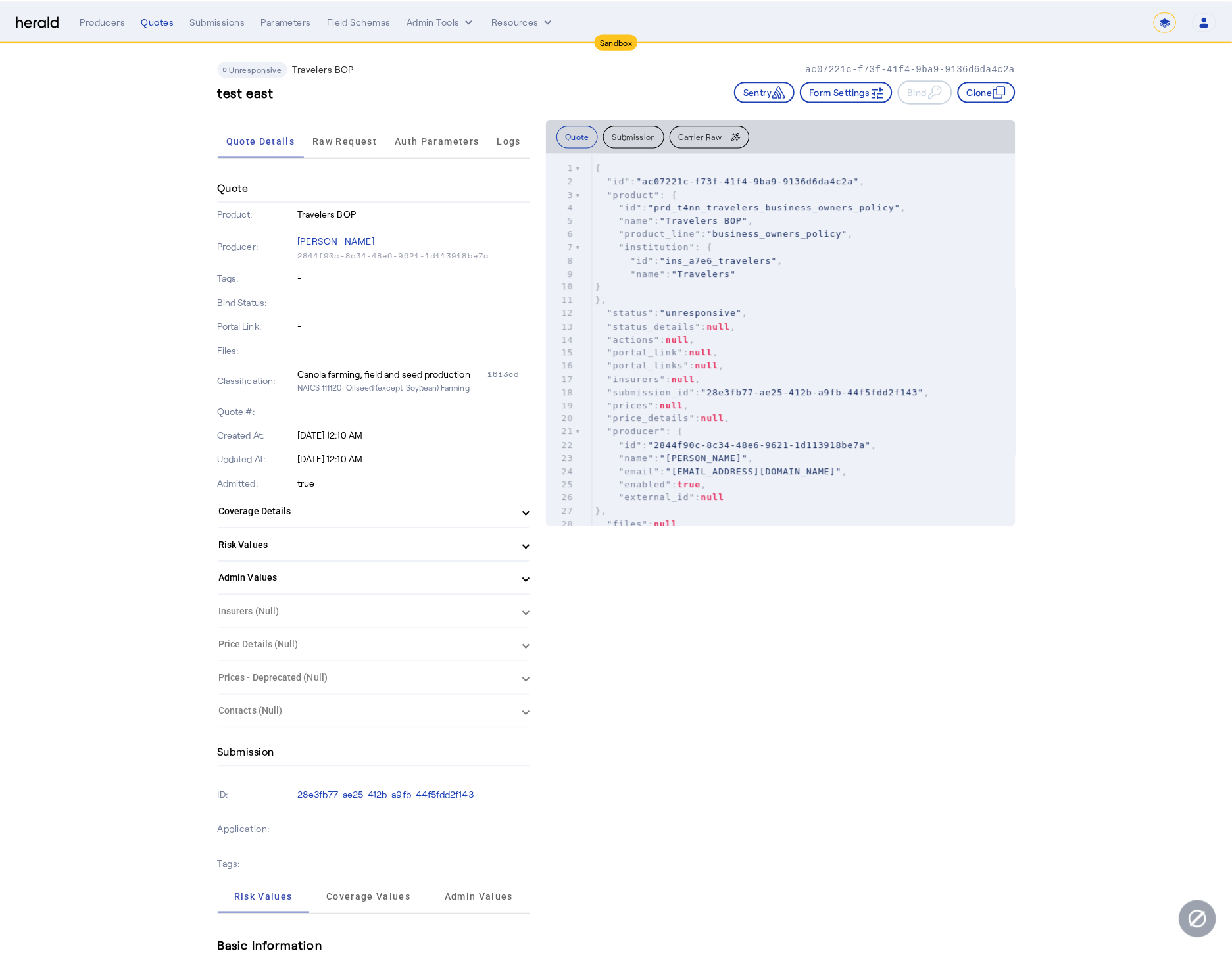
scroll to position [0, 0]
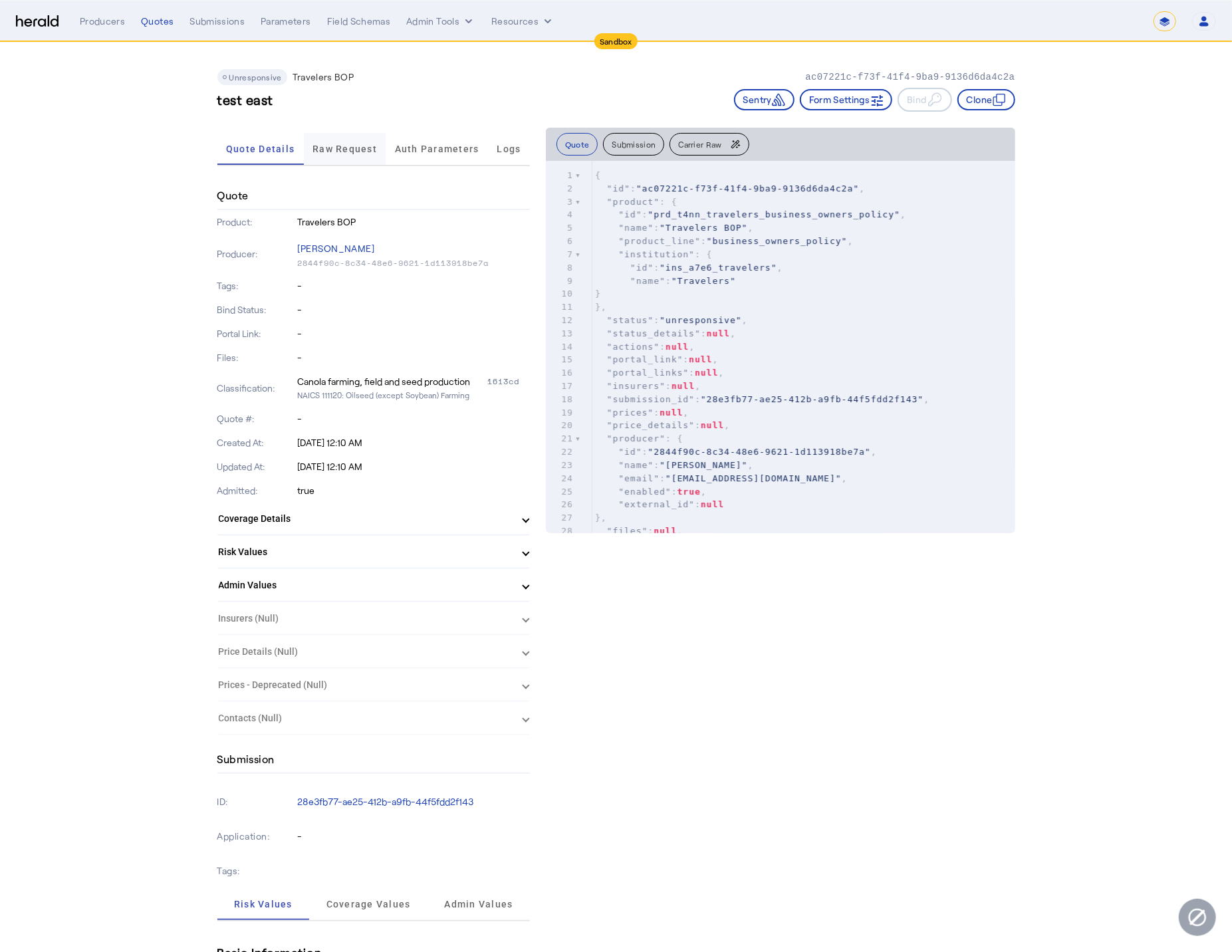
click at [345, 151] on span "Raw Request" at bounding box center [345, 148] width 65 height 9
